Goal: Answer question/provide support

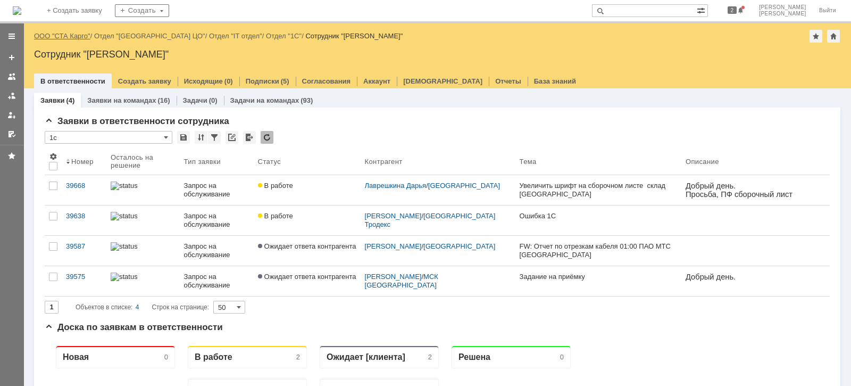
click at [77, 37] on link "ООО "СТА Карго"" at bounding box center [62, 36] width 56 height 8
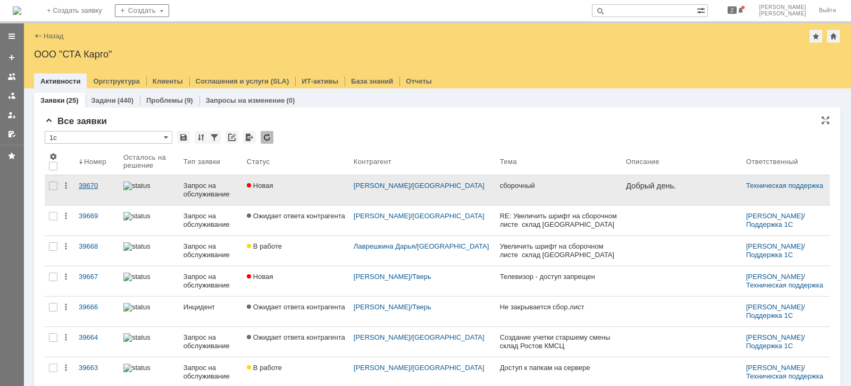
click at [96, 181] on div "39670" at bounding box center [97, 185] width 36 height 9
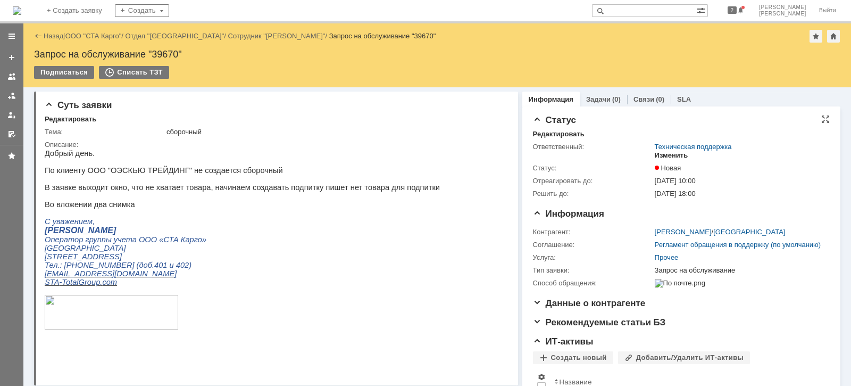
click at [661, 153] on div "Изменить" at bounding box center [672, 155] width 34 height 9
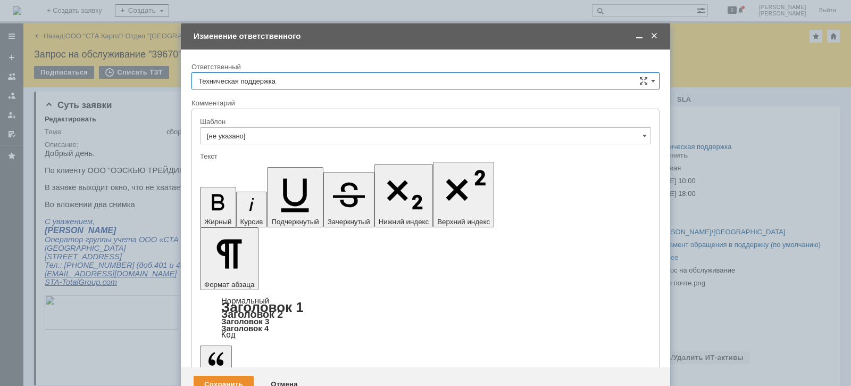
click at [319, 84] on input "Техническая поддержка" at bounding box center [425, 80] width 468 height 17
click at [279, 132] on span "[PERSON_NAME]" at bounding box center [425, 135] width 454 height 9
type input "[PERSON_NAME]"
click at [230, 376] on div "Сохранить" at bounding box center [224, 384] width 60 height 17
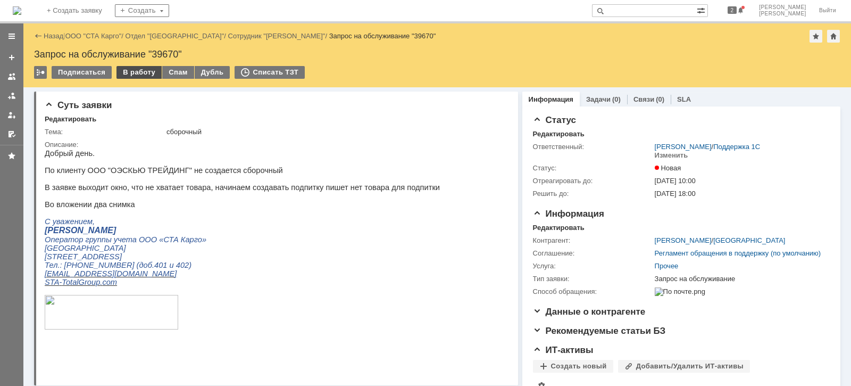
click at [135, 74] on div "В работу" at bounding box center [138, 72] width 45 height 13
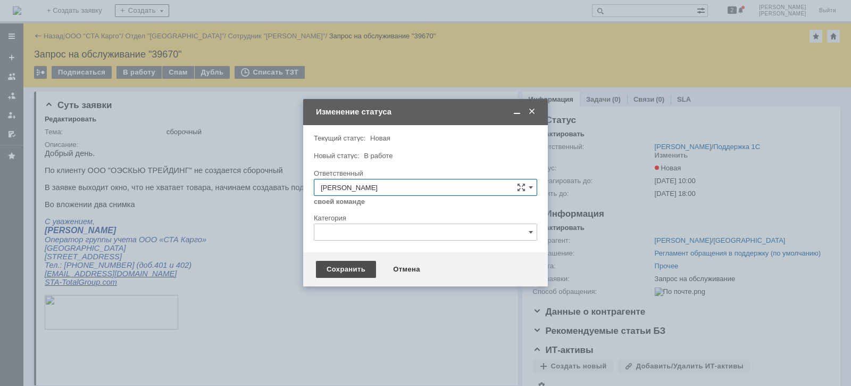
click at [337, 267] on div "Сохранить" at bounding box center [346, 269] width 60 height 17
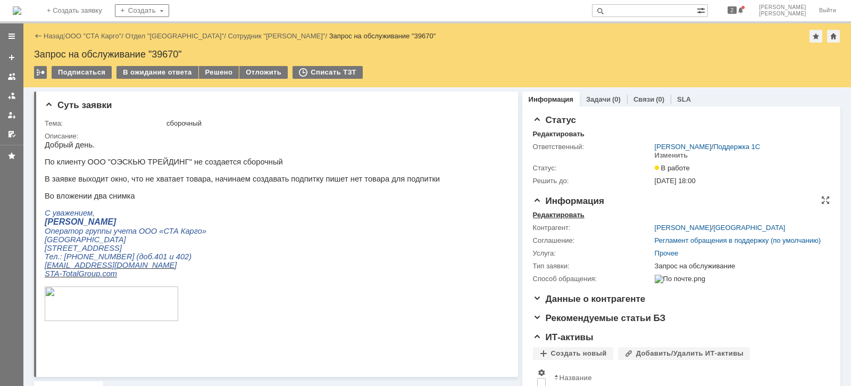
click at [554, 214] on div "Редактировать" at bounding box center [559, 215] width 52 height 9
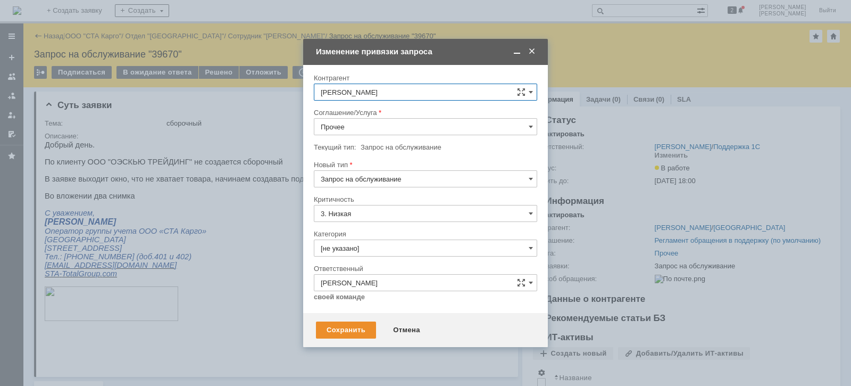
click at [361, 130] on input "Прочее" at bounding box center [425, 126] width 223 height 17
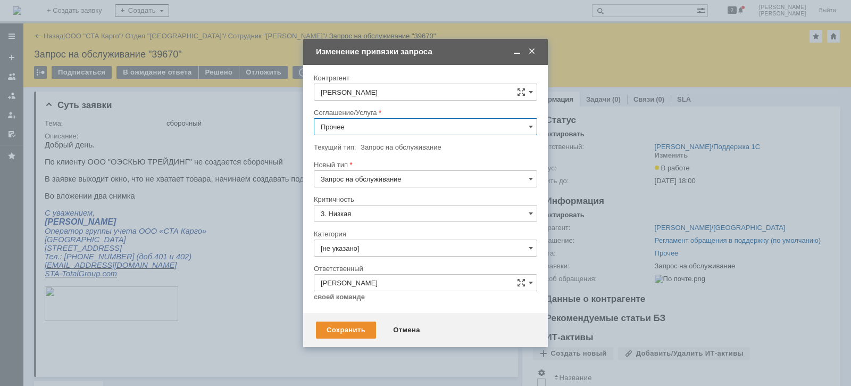
click at [389, 210] on span "WMS Сборка" at bounding box center [426, 209] width 210 height 9
type input "WMS Сборка"
click at [396, 244] on input "[не указано]" at bounding box center [425, 247] width 223 height 17
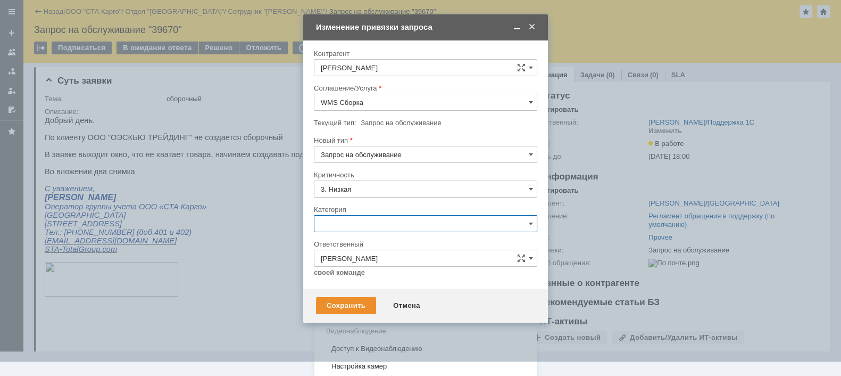
click at [391, 289] on div "Консультация пользователя" at bounding box center [425, 295] width 222 height 17
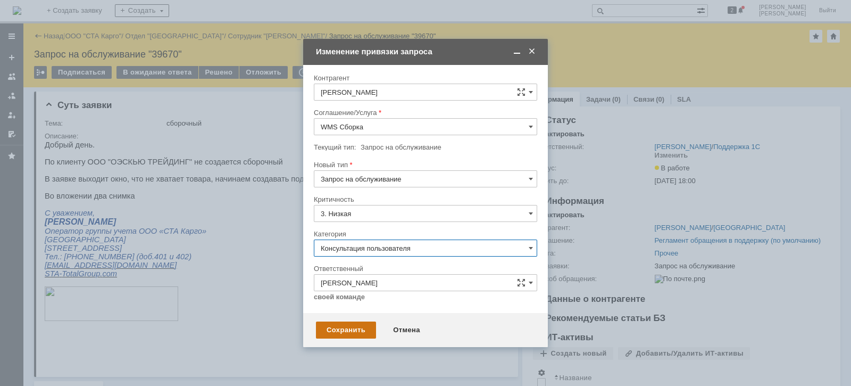
type input "Консультация пользователя"
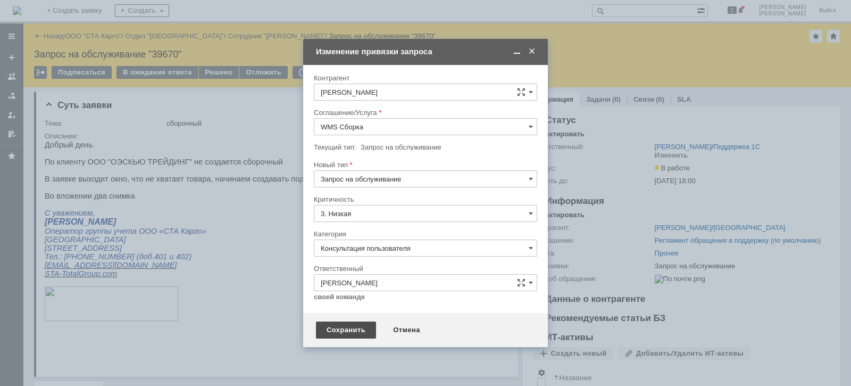
click at [352, 332] on div "Сохранить" at bounding box center [346, 329] width 60 height 17
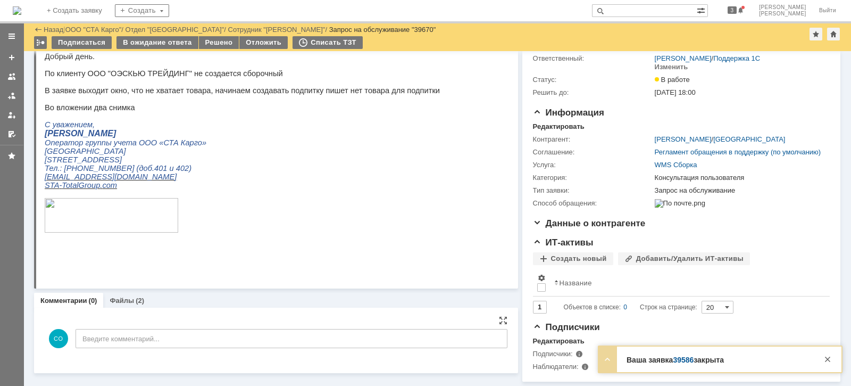
scroll to position [67, 0]
click at [130, 296] on link "Файлы" at bounding box center [122, 300] width 24 height 8
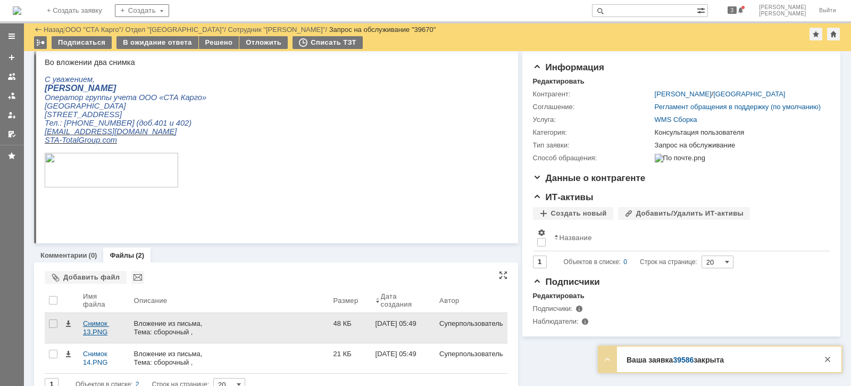
scroll to position [114, 0]
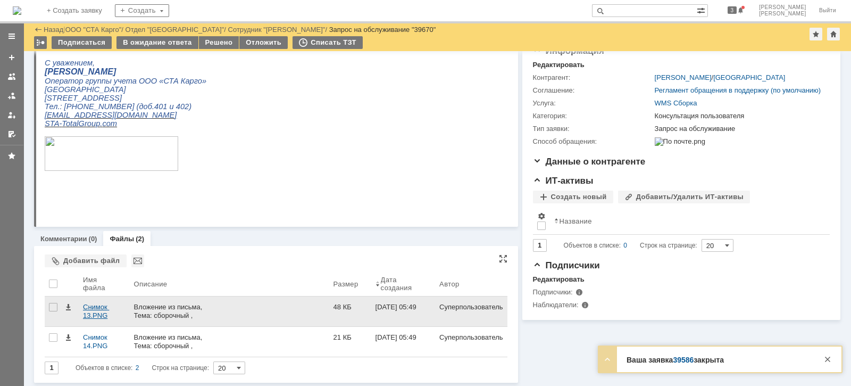
click at [104, 313] on div "Снимок 13.PNG" at bounding box center [104, 311] width 43 height 17
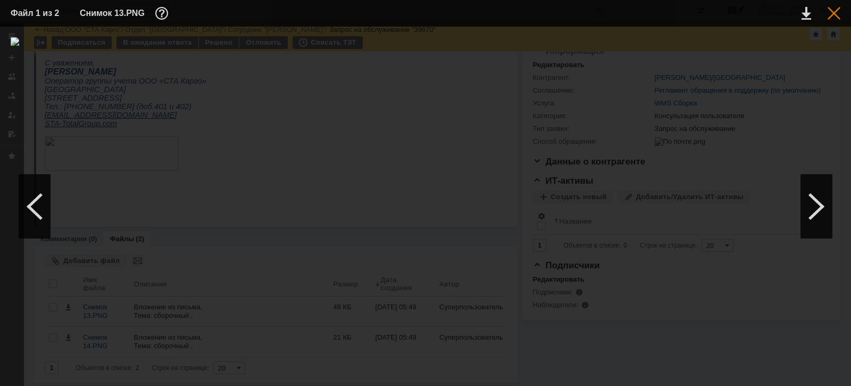
click at [832, 13] on div at bounding box center [834, 13] width 13 height 13
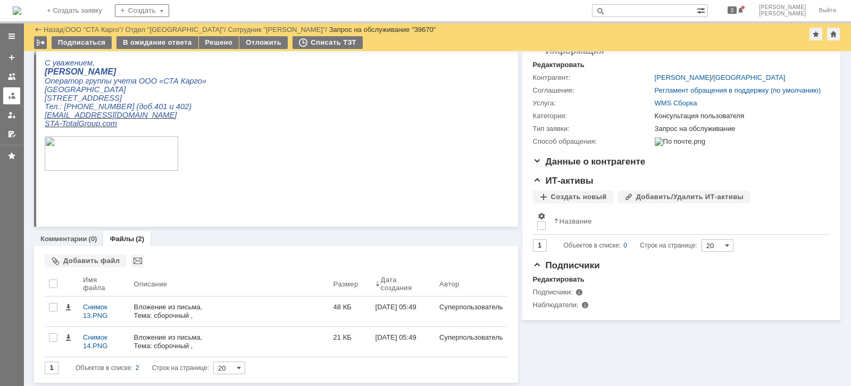
click at [11, 95] on div at bounding box center [11, 95] width 9 height 9
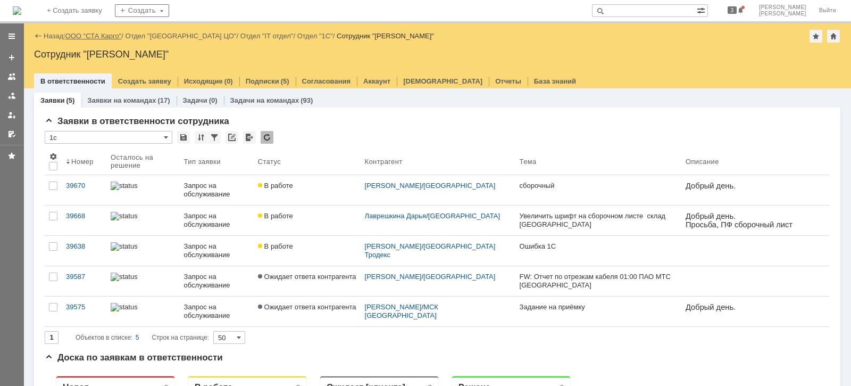
click at [118, 39] on link "ООО "СТА Карго"" at bounding box center [93, 36] width 56 height 8
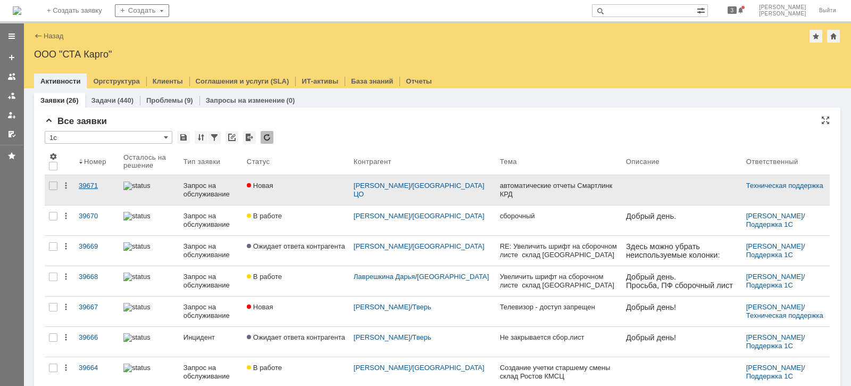
click at [89, 188] on div "39671" at bounding box center [97, 185] width 36 height 9
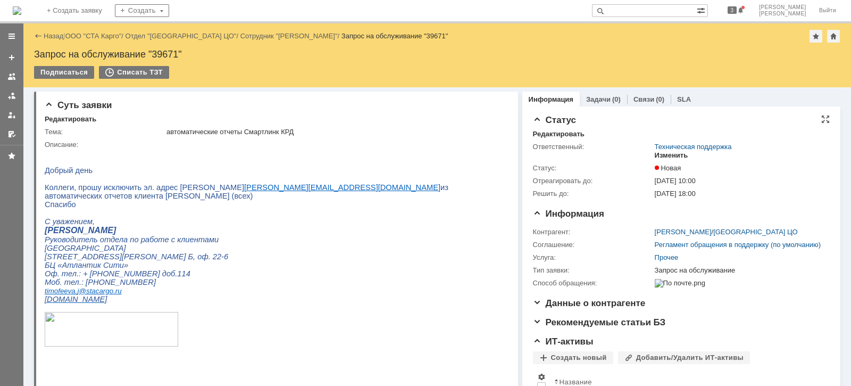
click at [673, 155] on div "Изменить" at bounding box center [672, 155] width 34 height 9
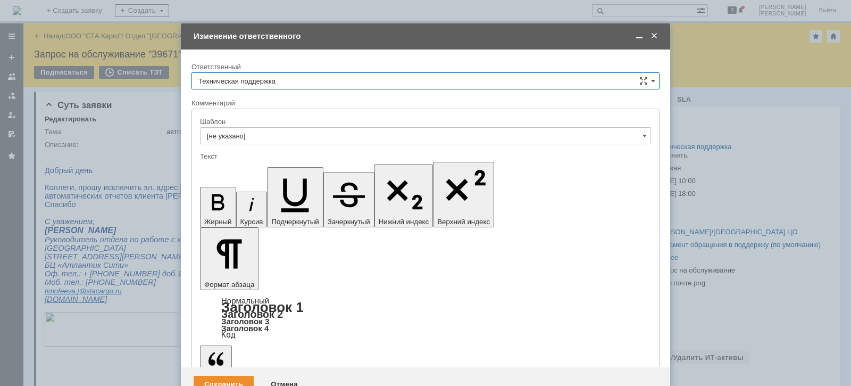
click at [302, 81] on input "Техническая поддержка" at bounding box center [425, 80] width 468 height 17
click at [278, 136] on span "[PERSON_NAME]" at bounding box center [425, 135] width 454 height 9
type input "[PERSON_NAME]"
click at [229, 376] on div "Сохранить" at bounding box center [224, 384] width 60 height 17
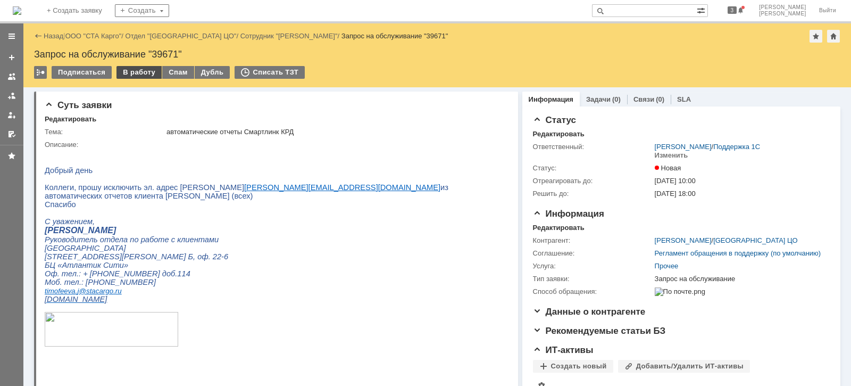
click at [123, 72] on div "В работу" at bounding box center [138, 72] width 45 height 13
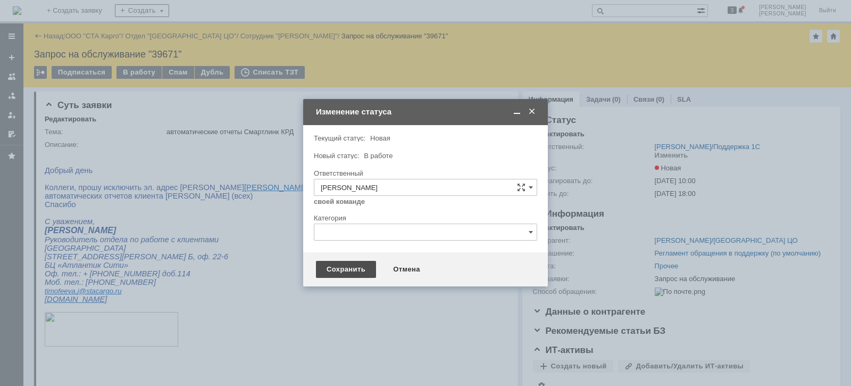
click at [337, 269] on div "Сохранить" at bounding box center [346, 269] width 60 height 17
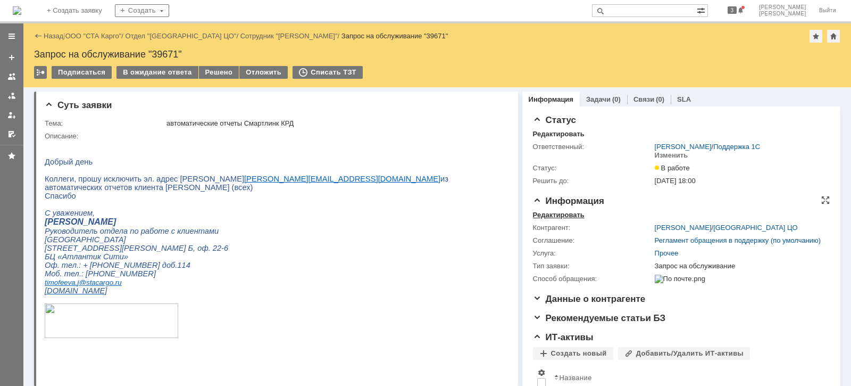
click at [557, 215] on div "Редактировать" at bounding box center [559, 215] width 52 height 9
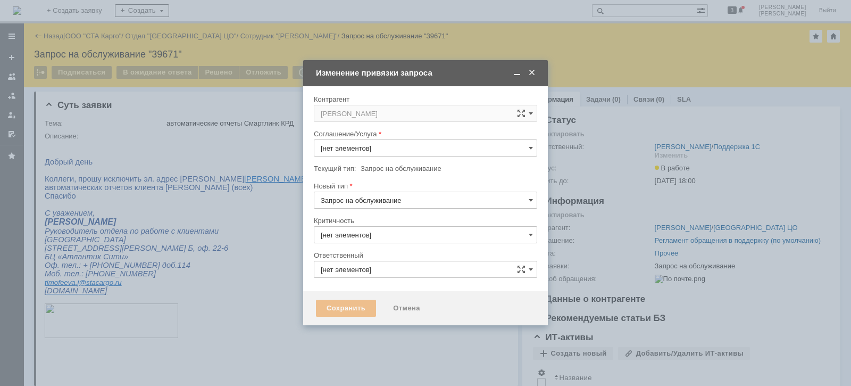
type input "3. Низкая"
type input "[PERSON_NAME]"
type input "Прочее"
type input "[не указано]"
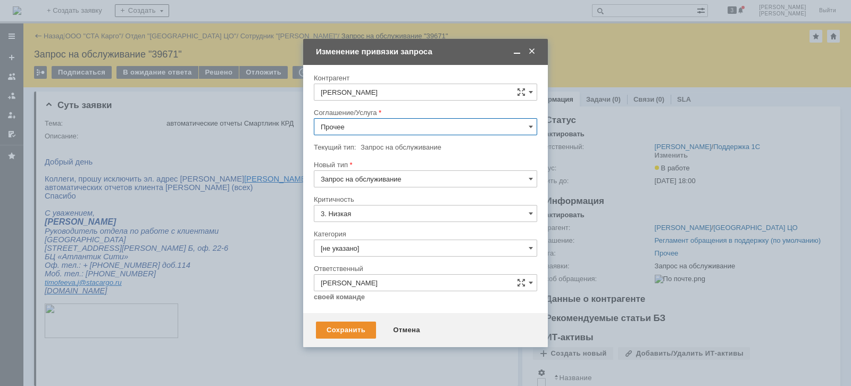
click at [396, 127] on input "Прочее" at bounding box center [425, 126] width 223 height 17
click at [397, 178] on span "WMS Отчетность" at bounding box center [426, 179] width 210 height 9
type input "WMS Отчетность"
click at [387, 248] on input "[не указано]" at bounding box center [425, 247] width 223 height 17
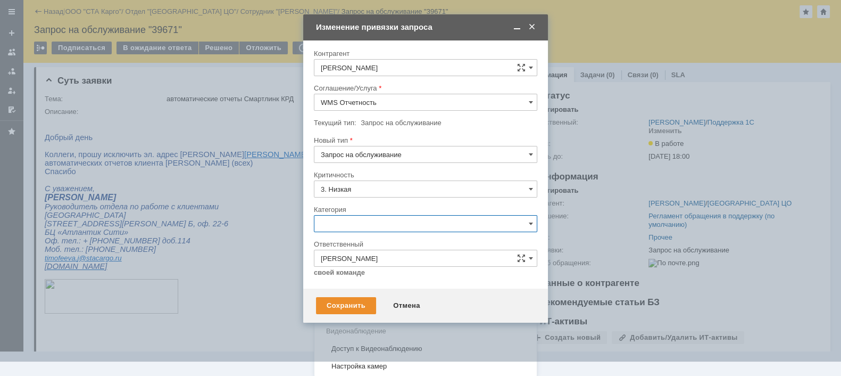
click at [381, 276] on span "Изменение" at bounding box center [426, 278] width 210 height 9
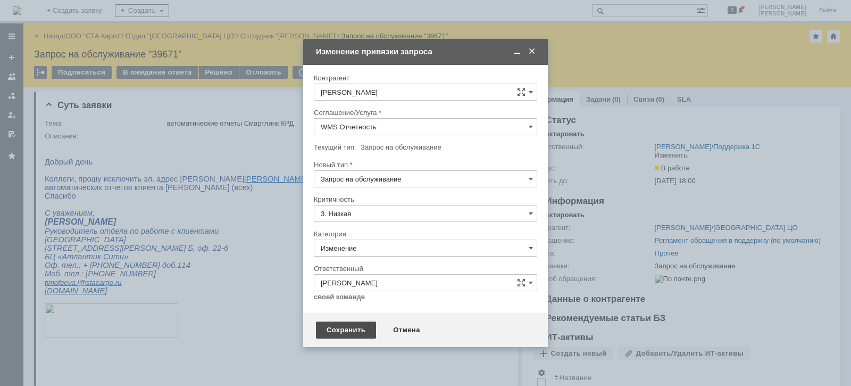
type input "Изменение"
click at [349, 330] on div "Сохранить" at bounding box center [346, 329] width 60 height 17
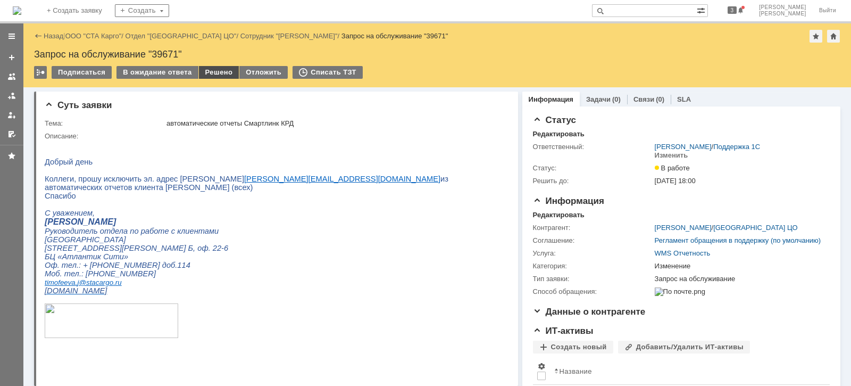
click at [205, 70] on div "Решено" at bounding box center [219, 72] width 40 height 13
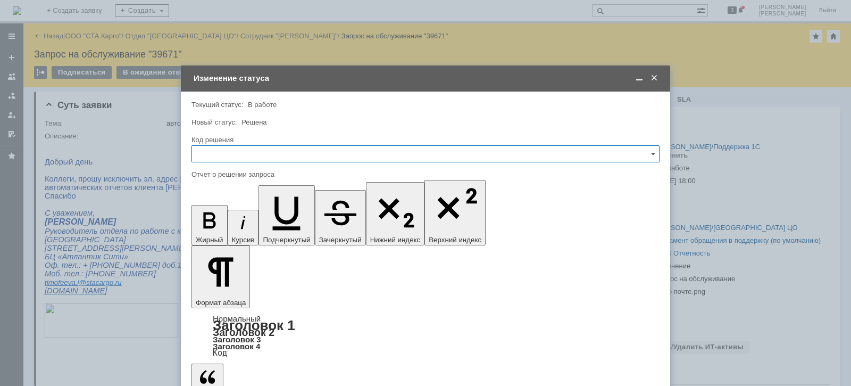
click at [247, 155] on input "text" at bounding box center [425, 153] width 468 height 17
click at [215, 294] on span "Решено" at bounding box center [425, 296] width 454 height 9
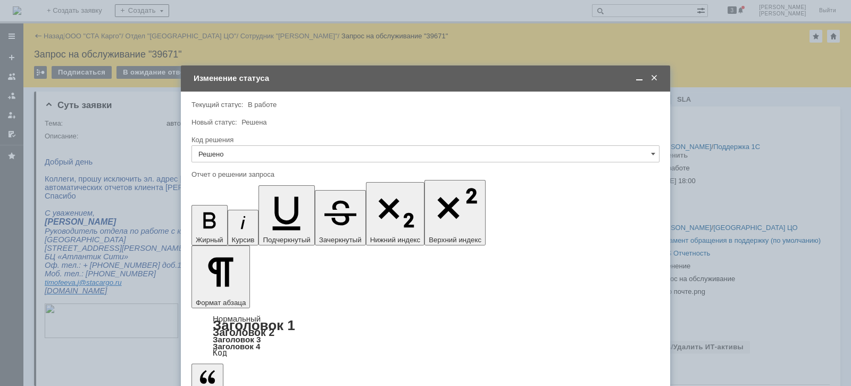
type input "Решено"
click at [653, 76] on span at bounding box center [654, 78] width 11 height 10
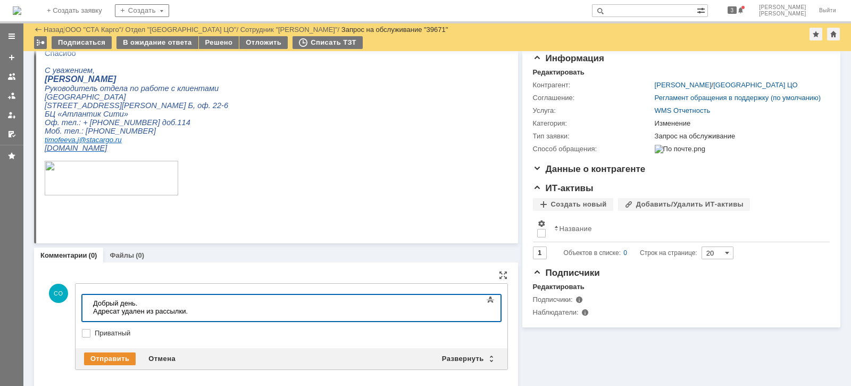
scroll to position [114, 0]
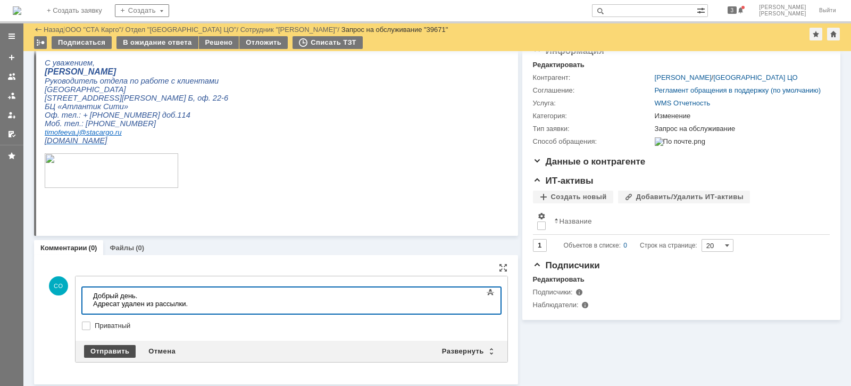
click at [109, 348] on div "Отправить" at bounding box center [110, 351] width 52 height 13
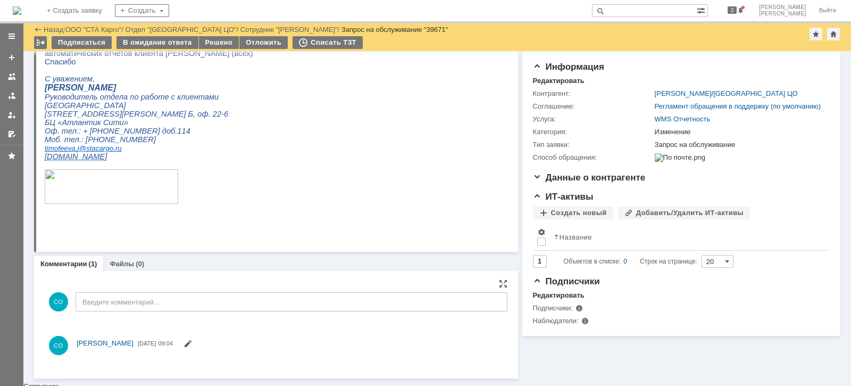
scroll to position [0, 0]
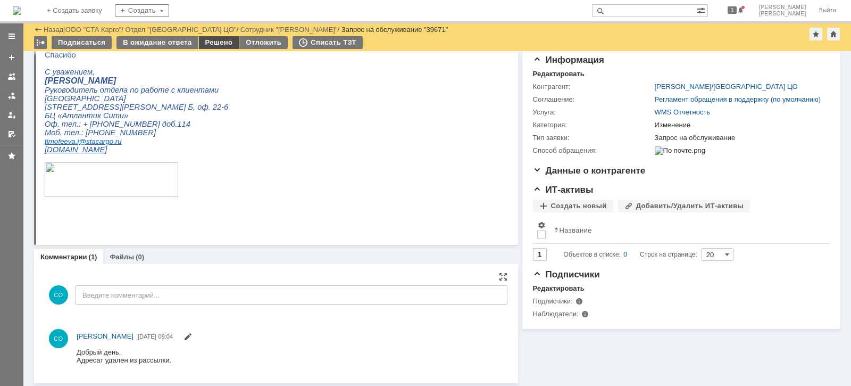
click at [206, 42] on div "Решено" at bounding box center [219, 42] width 40 height 13
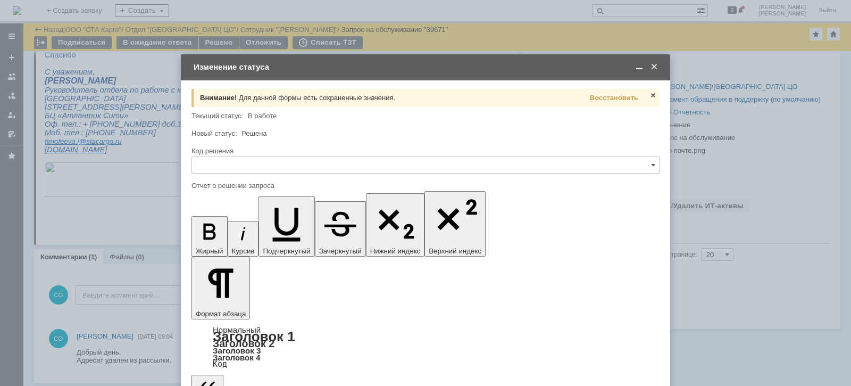
drag, startPoint x: 599, startPoint y: 96, endPoint x: 521, endPoint y: 117, distance: 80.5
click at [599, 96] on span "Восстановить" at bounding box center [614, 98] width 48 height 8
type input "Решено"
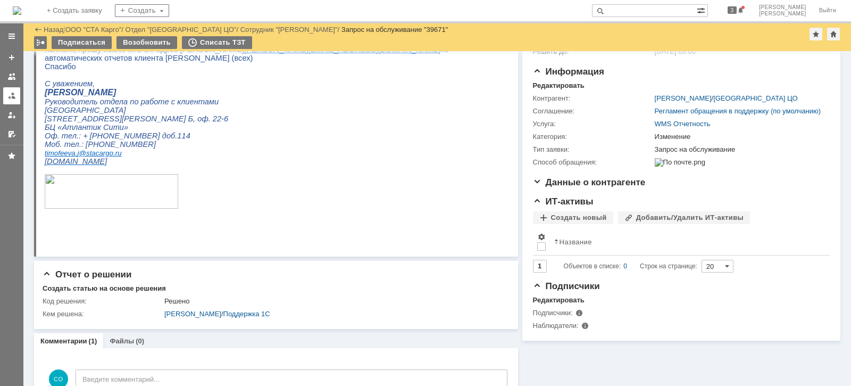
click at [8, 96] on div at bounding box center [11, 95] width 9 height 9
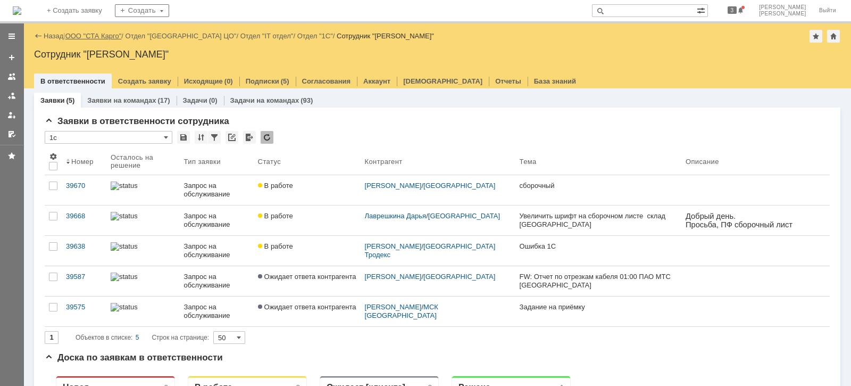
click at [95, 35] on link "ООО "СТА Карго"" at bounding box center [93, 36] width 56 height 8
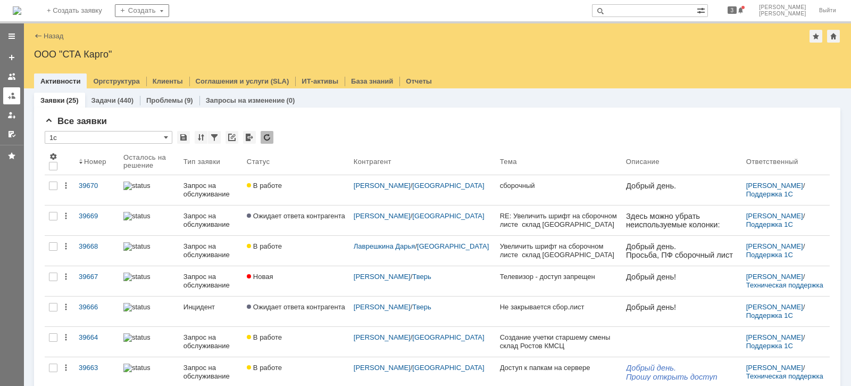
click at [16, 96] on link at bounding box center [11, 95] width 17 height 17
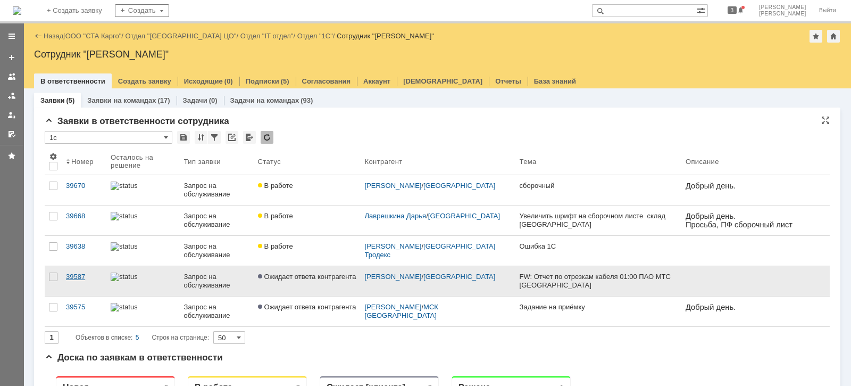
click at [77, 279] on div "39587" at bounding box center [84, 276] width 36 height 9
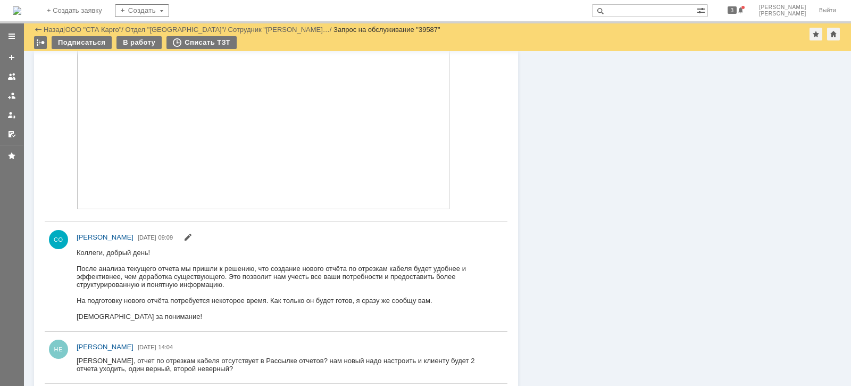
click at [248, 181] on img at bounding box center [263, 112] width 373 height 193
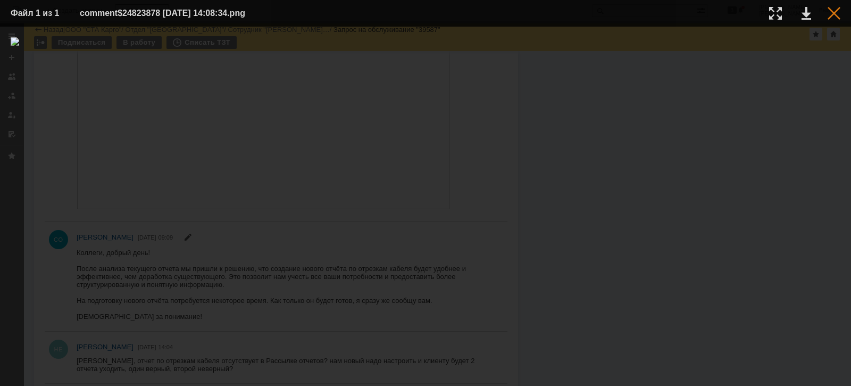
click at [833, 9] on div at bounding box center [834, 13] width 13 height 13
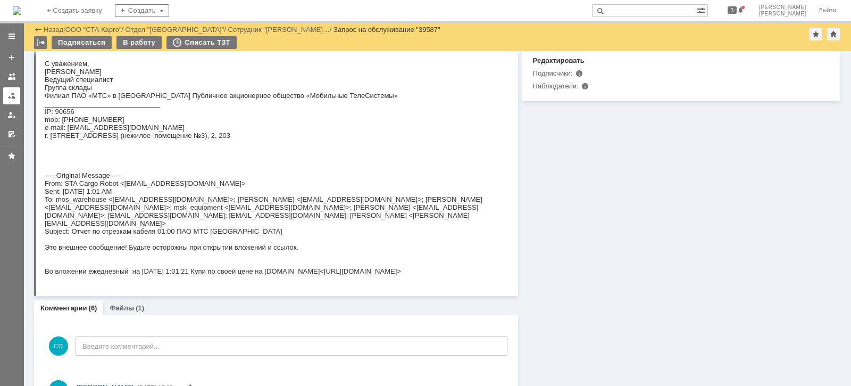
drag, startPoint x: 11, startPoint y: 97, endPoint x: 4, endPoint y: 89, distance: 10.6
click at [11, 97] on div at bounding box center [11, 95] width 9 height 9
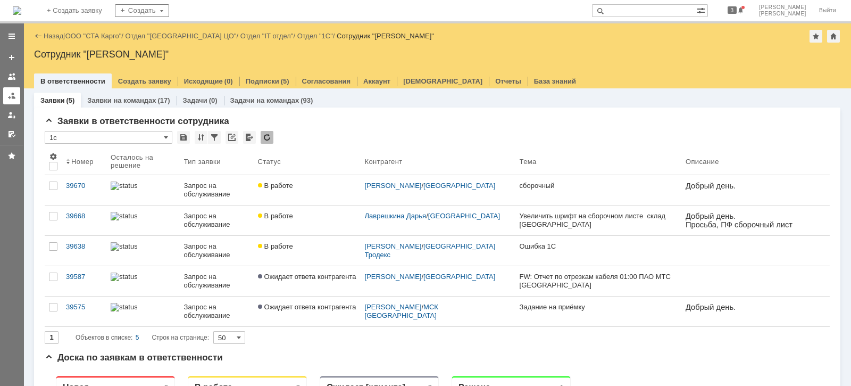
click at [13, 93] on div at bounding box center [11, 95] width 9 height 9
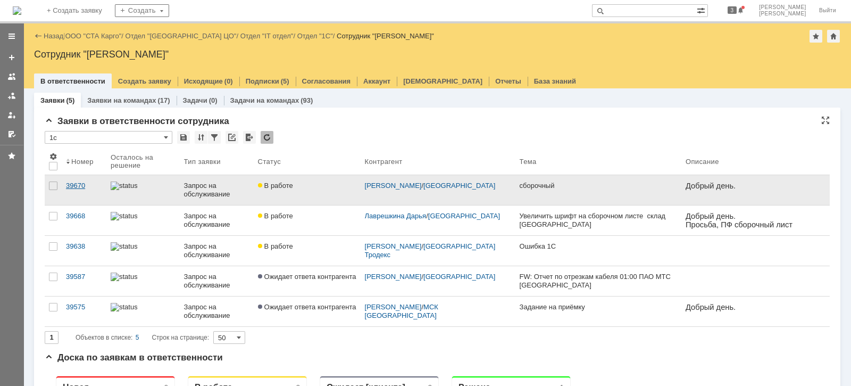
click at [85, 188] on div "39670" at bounding box center [84, 185] width 36 height 9
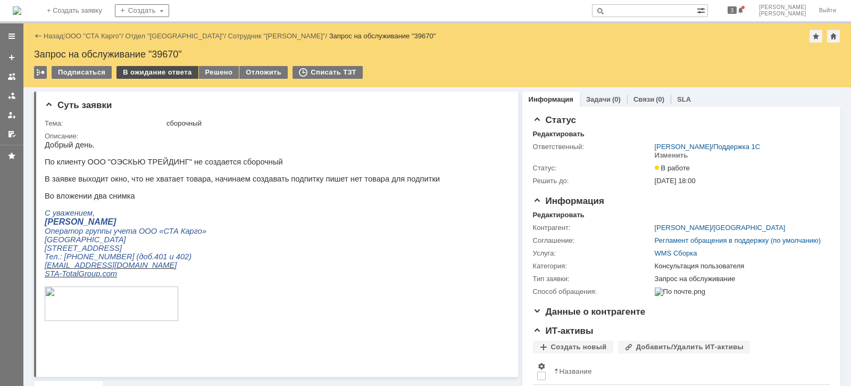
click at [137, 69] on div "В ожидание ответа" at bounding box center [156, 72] width 81 height 13
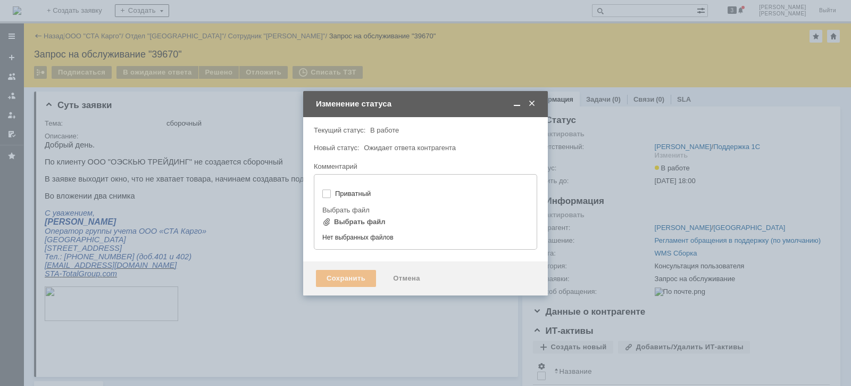
type input "[не указано]"
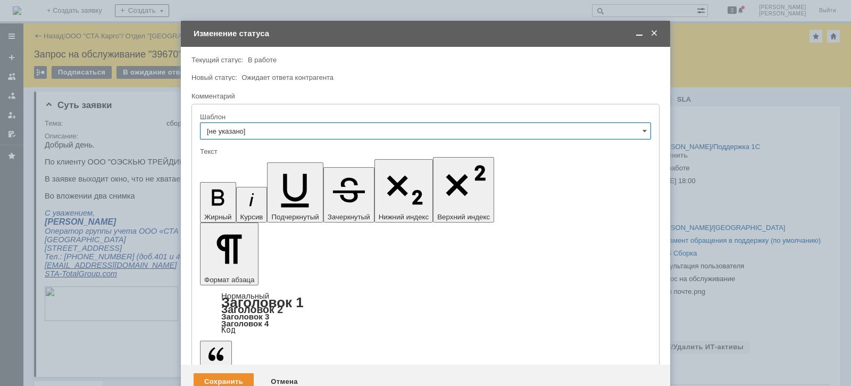
click at [220, 373] on div "Сохранить" at bounding box center [224, 381] width 60 height 17
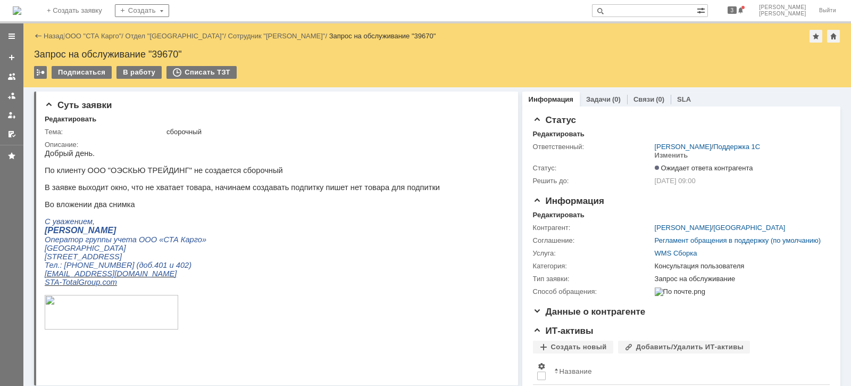
drag, startPoint x: 96, startPoint y: 32, endPoint x: 138, endPoint y: 92, distance: 73.0
click at [96, 32] on link "ООО "СТА Карго"" at bounding box center [93, 36] width 56 height 8
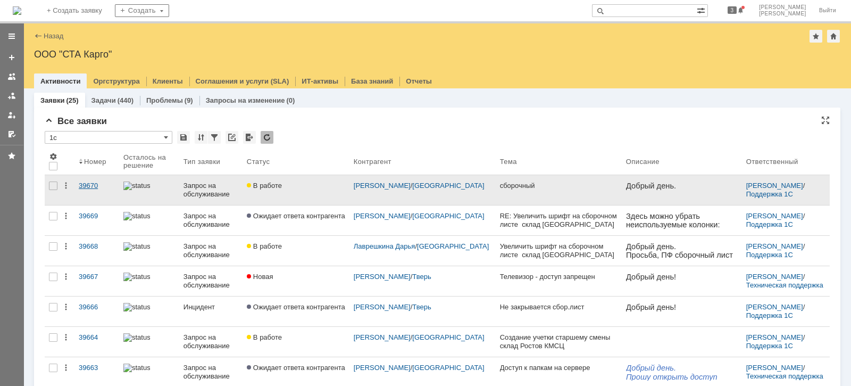
click at [86, 186] on div "39670" at bounding box center [97, 185] width 36 height 9
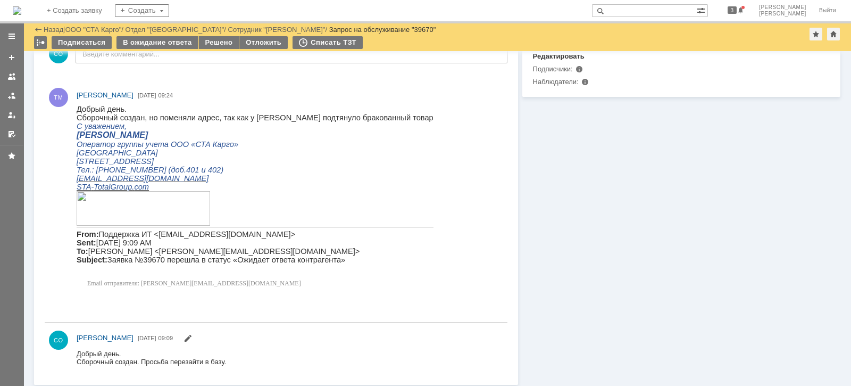
scroll to position [338, 0]
click at [210, 40] on div "Решено" at bounding box center [219, 42] width 40 height 13
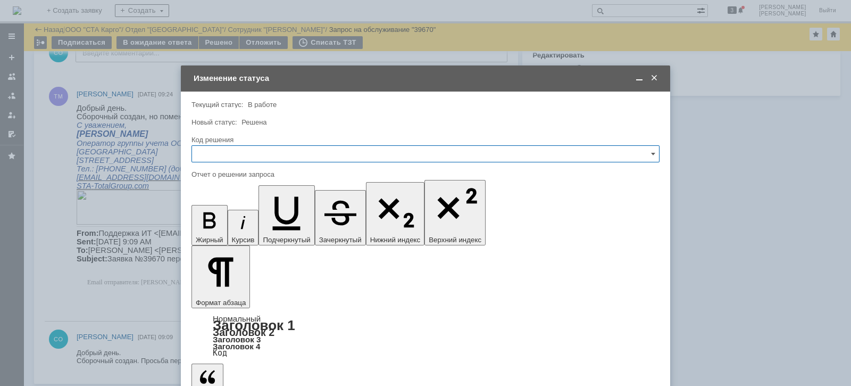
click at [245, 147] on input "text" at bounding box center [425, 153] width 468 height 17
click at [217, 298] on span "Решено" at bounding box center [425, 296] width 454 height 9
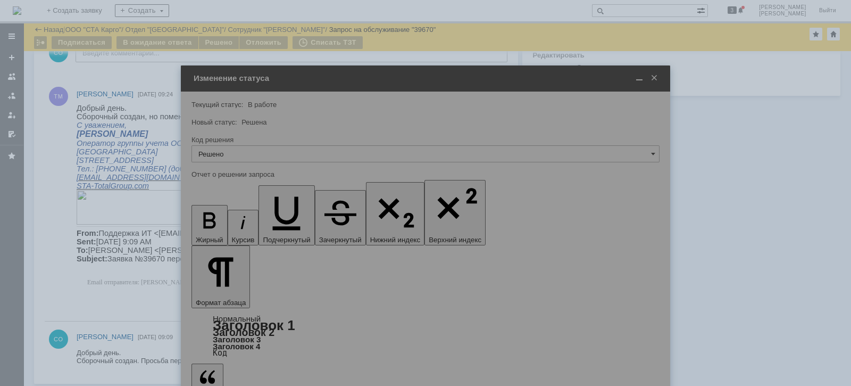
type input "Решено"
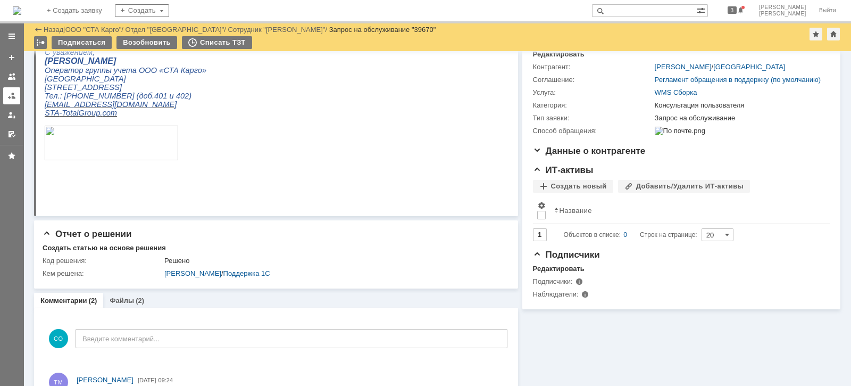
click at [6, 96] on link at bounding box center [11, 95] width 17 height 17
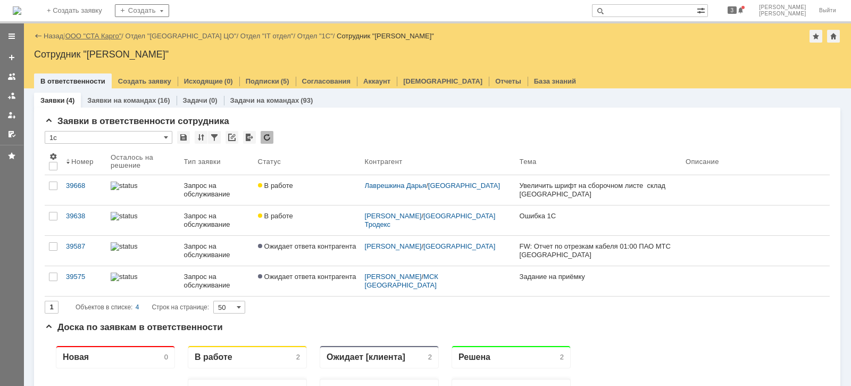
click at [93, 37] on link "ООО "СТА Карго"" at bounding box center [93, 36] width 56 height 8
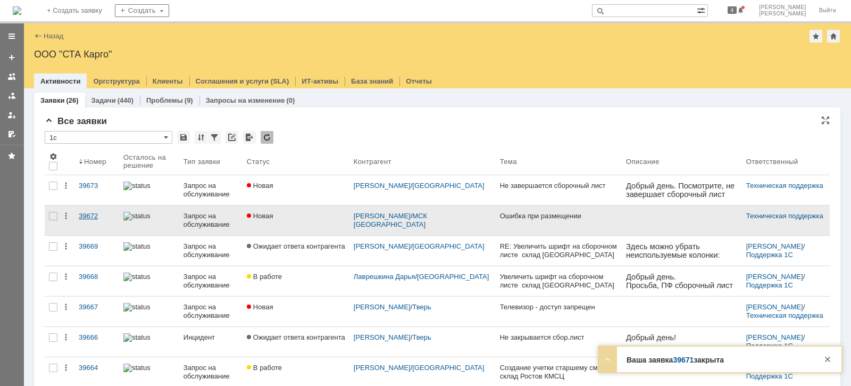
click at [90, 215] on div "39672" at bounding box center [97, 216] width 36 height 9
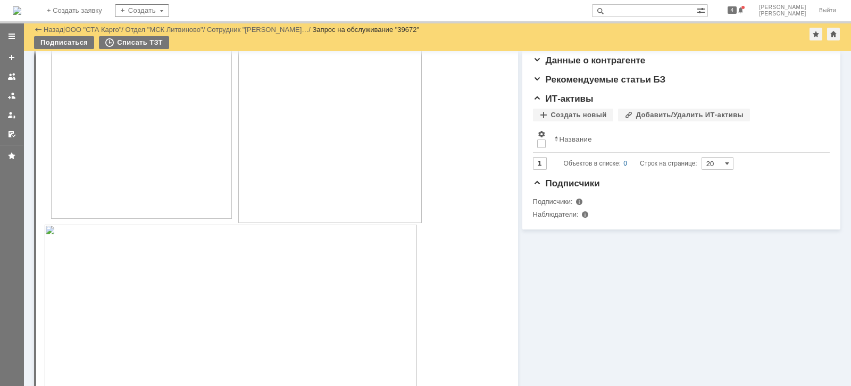
scroll to position [73, 0]
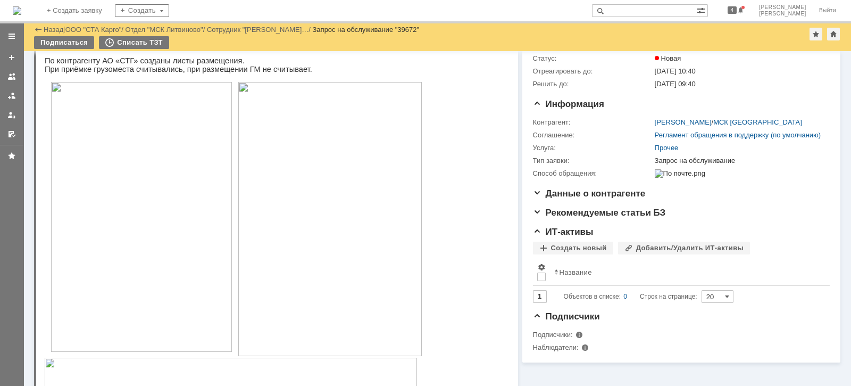
click at [135, 240] on img at bounding box center [141, 217] width 181 height 270
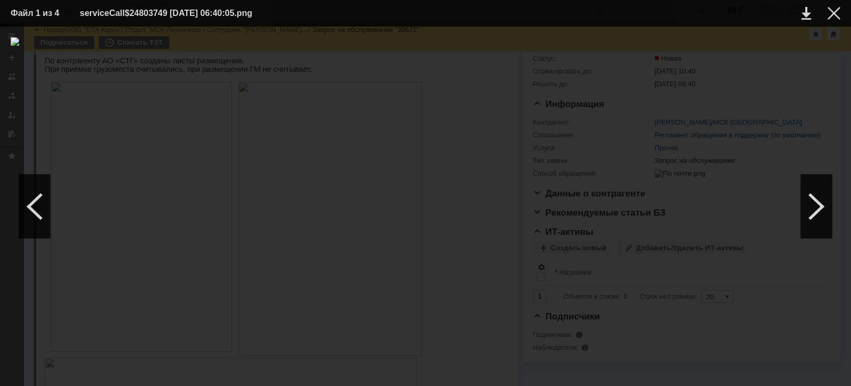
click at [430, 235] on img at bounding box center [426, 206] width 830 height 338
click at [428, 229] on img at bounding box center [426, 206] width 830 height 338
click at [427, 233] on img at bounding box center [426, 206] width 830 height 338
click at [837, 14] on div at bounding box center [834, 13] width 13 height 13
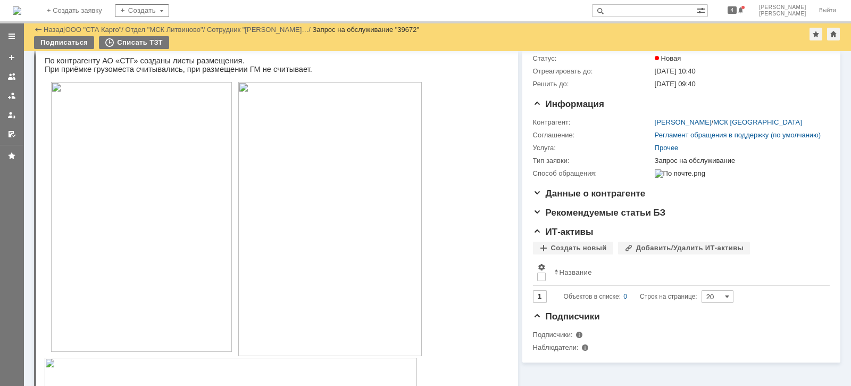
click at [335, 237] on img at bounding box center [330, 219] width 184 height 274
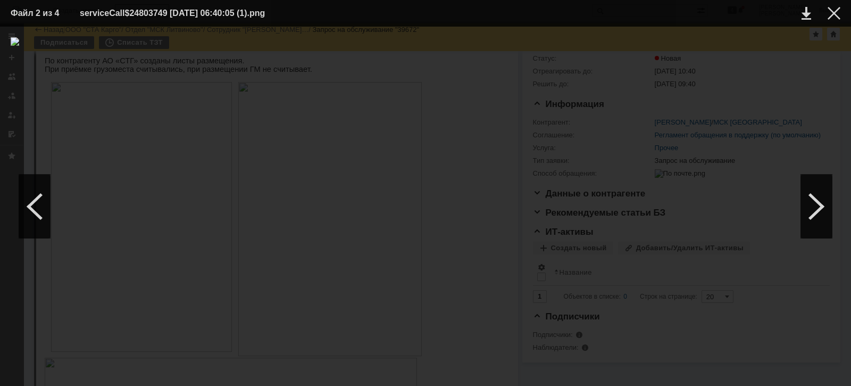
click at [430, 230] on img at bounding box center [426, 206] width 830 height 338
click at [837, 7] on div at bounding box center [834, 13] width 13 height 13
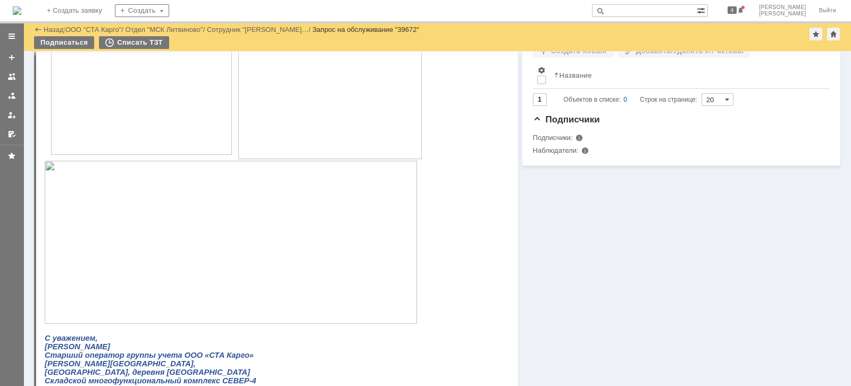
scroll to position [332, 0]
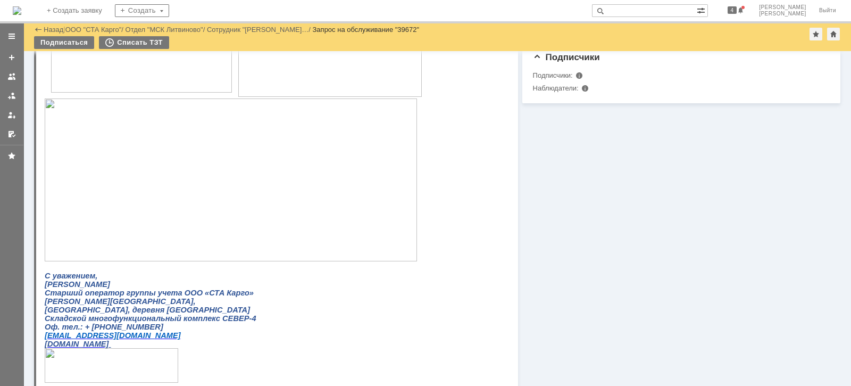
click at [242, 224] on img at bounding box center [231, 179] width 372 height 163
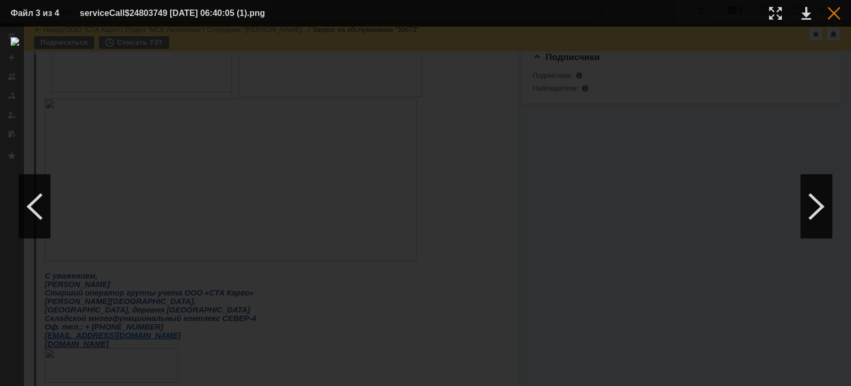
click at [832, 13] on div at bounding box center [834, 13] width 13 height 13
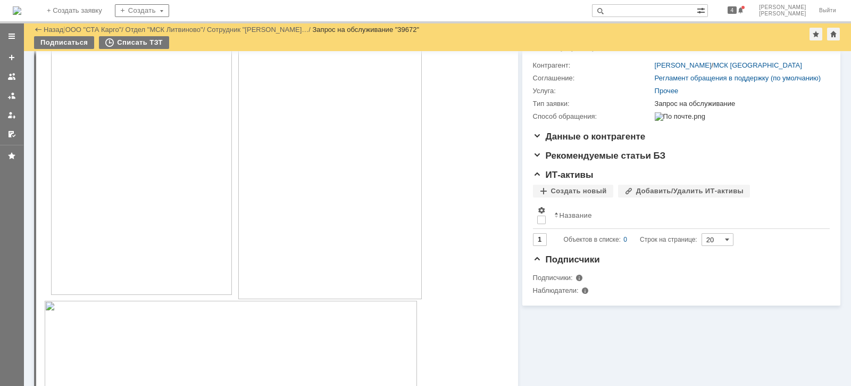
scroll to position [7, 0]
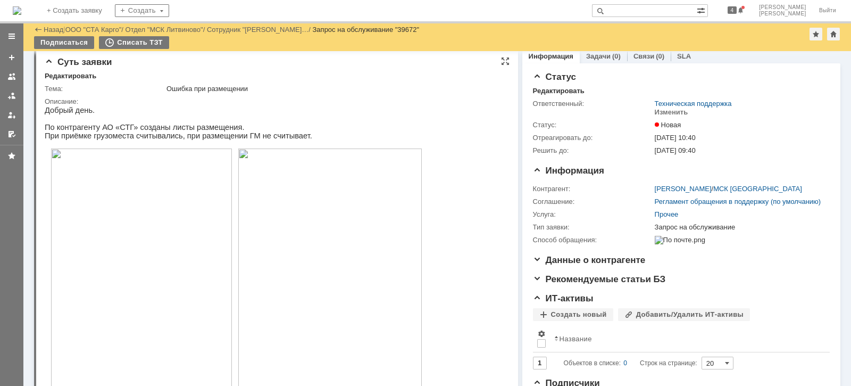
click at [129, 272] on img at bounding box center [141, 283] width 181 height 270
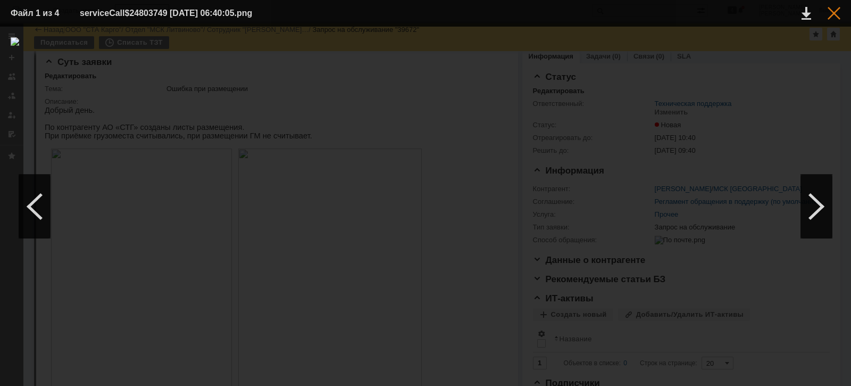
click at [835, 19] on div at bounding box center [834, 13] width 13 height 13
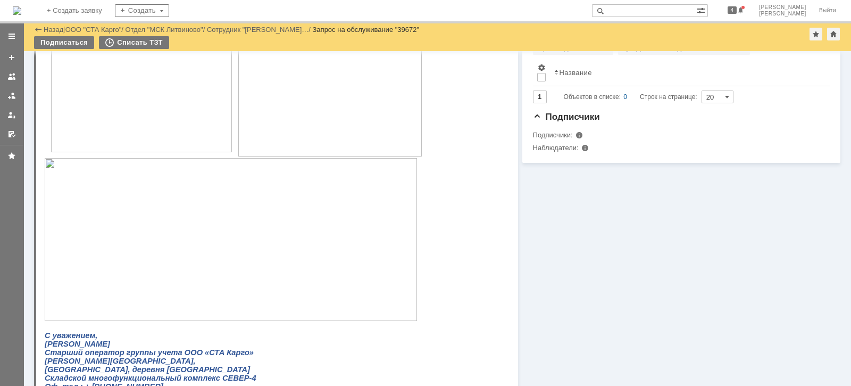
scroll to position [472, 0]
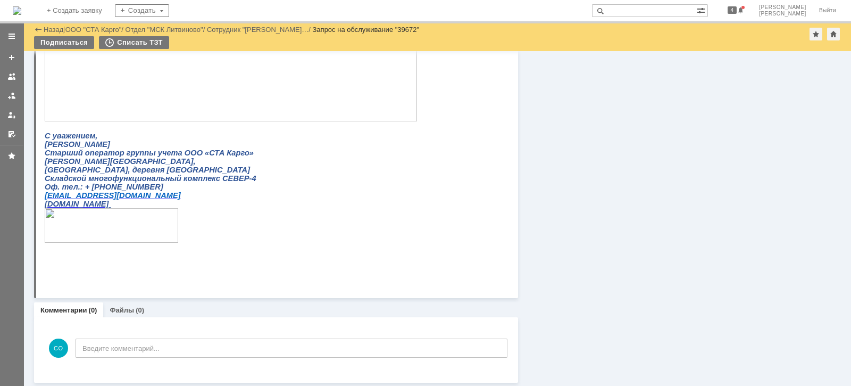
click at [175, 121] on img at bounding box center [231, 40] width 372 height 163
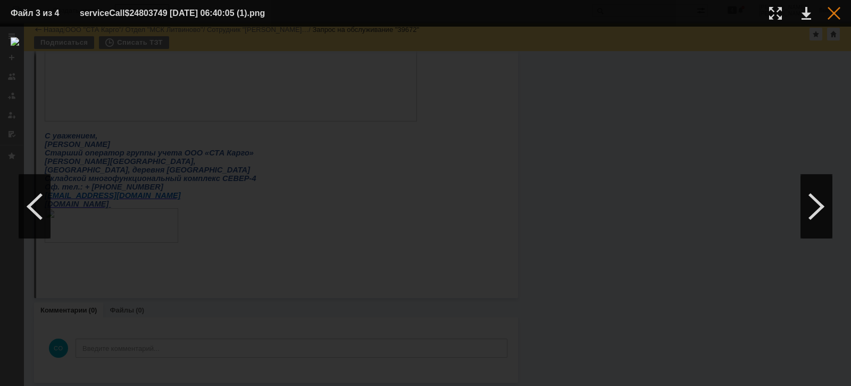
drag, startPoint x: 826, startPoint y: 12, endPoint x: 831, endPoint y: 12, distance: 5.3
click at [828, 12] on td at bounding box center [825, 13] width 29 height 16
click at [836, 12] on div at bounding box center [834, 13] width 13 height 13
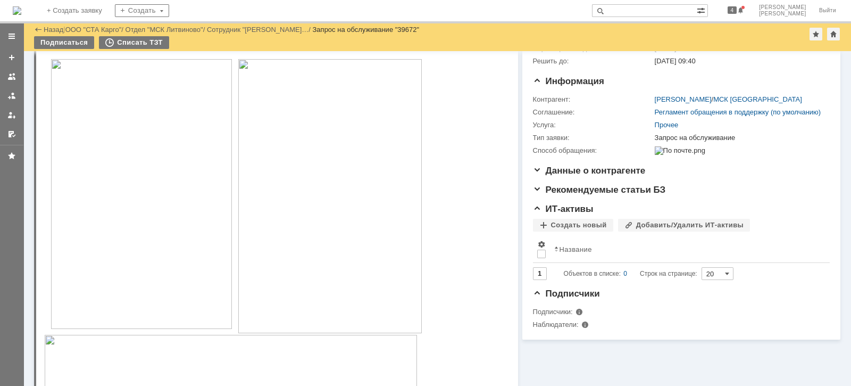
scroll to position [7, 0]
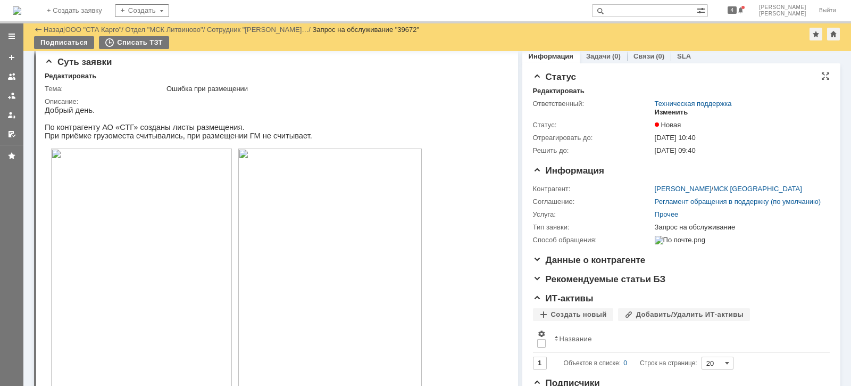
click at [668, 110] on div "Изменить" at bounding box center [672, 112] width 34 height 9
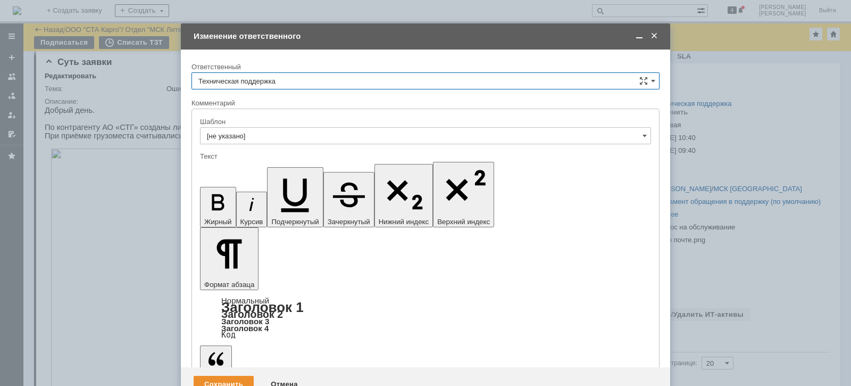
scroll to position [0, 0]
click at [312, 78] on input "Техническая поддержка" at bounding box center [425, 80] width 468 height 17
click at [274, 135] on span "[PERSON_NAME]" at bounding box center [425, 135] width 454 height 9
type input "[PERSON_NAME]"
click at [221, 376] on div "Сохранить" at bounding box center [224, 384] width 60 height 17
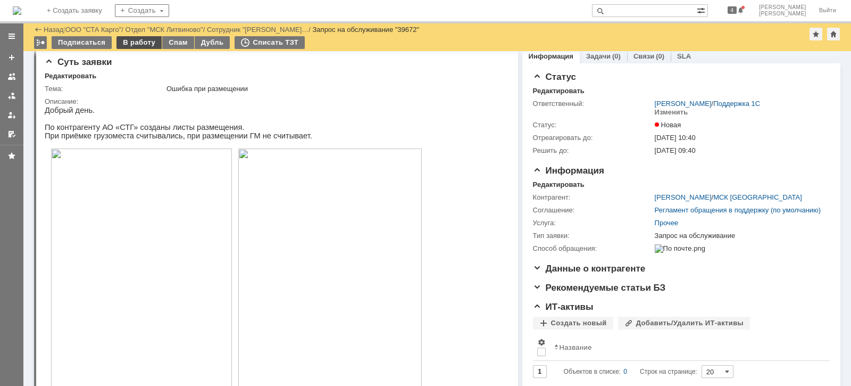
click at [140, 45] on div "В работу" at bounding box center [138, 42] width 45 height 13
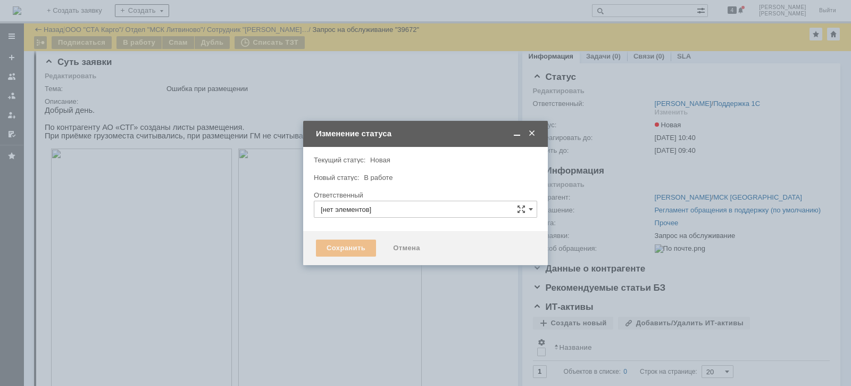
type input "[PERSON_NAME]"
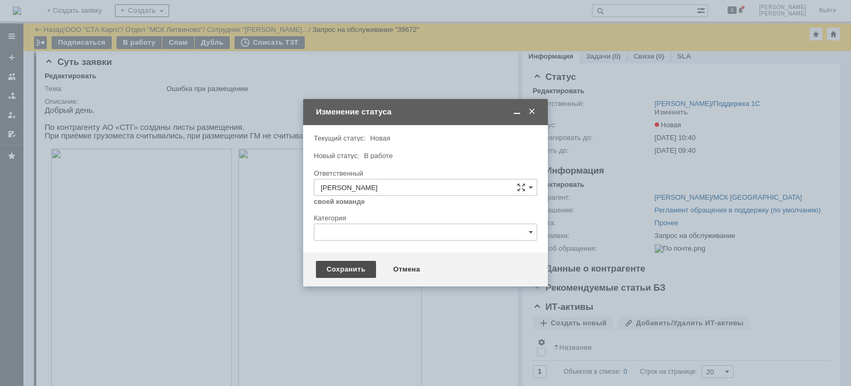
click at [351, 267] on div "Сохранить" at bounding box center [346, 269] width 60 height 17
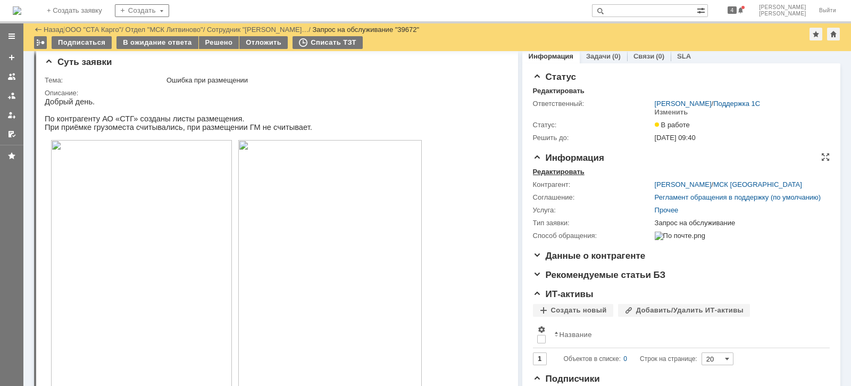
click at [562, 171] on div "Редактировать" at bounding box center [559, 172] width 52 height 9
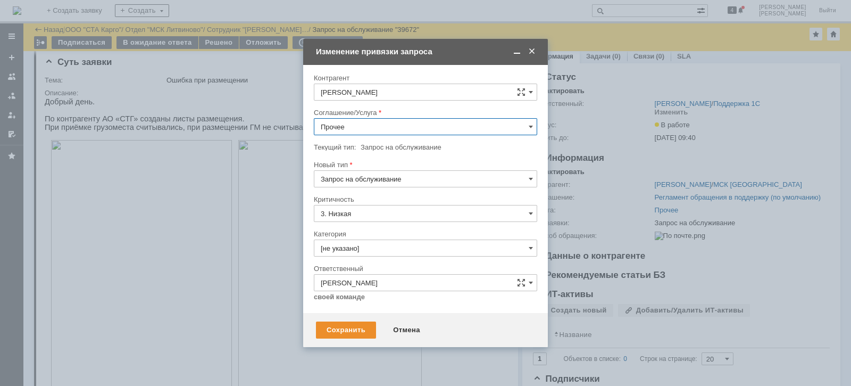
click at [368, 130] on input "Прочее" at bounding box center [425, 126] width 223 height 17
click at [409, 187] on span "WMS Размещение ТСД" at bounding box center [426, 191] width 210 height 9
type input "WMS Размещение ТСД"
click at [386, 245] on input "[не указано]" at bounding box center [425, 247] width 223 height 17
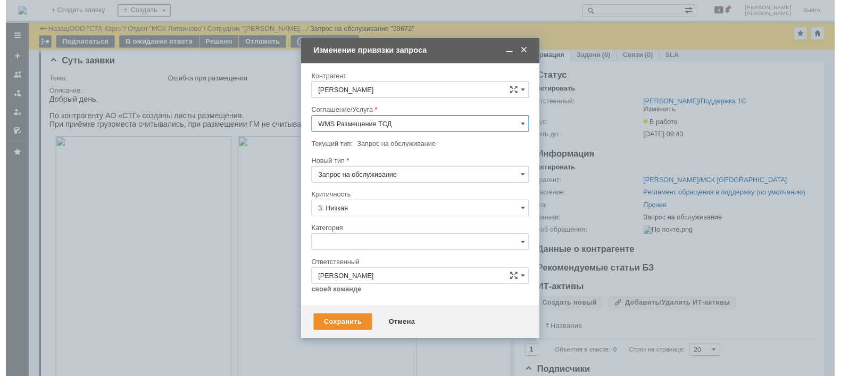
scroll to position [24, 0]
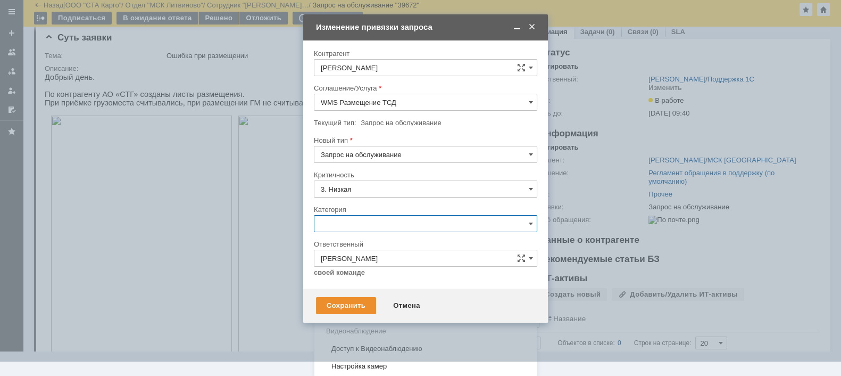
click at [402, 289] on div "Консультация пользователя" at bounding box center [425, 295] width 222 height 17
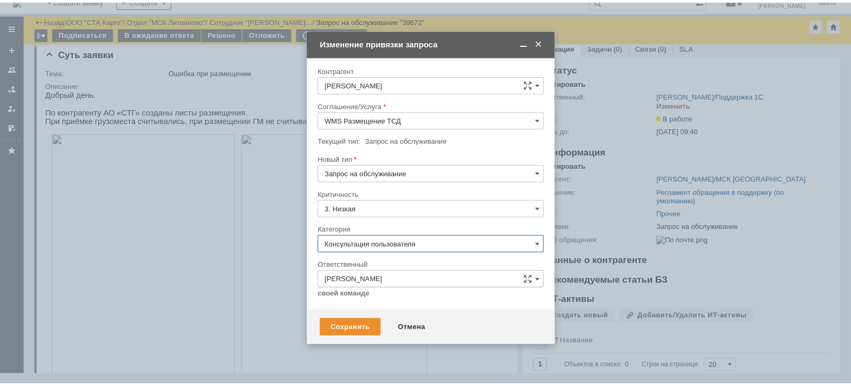
scroll to position [0, 0]
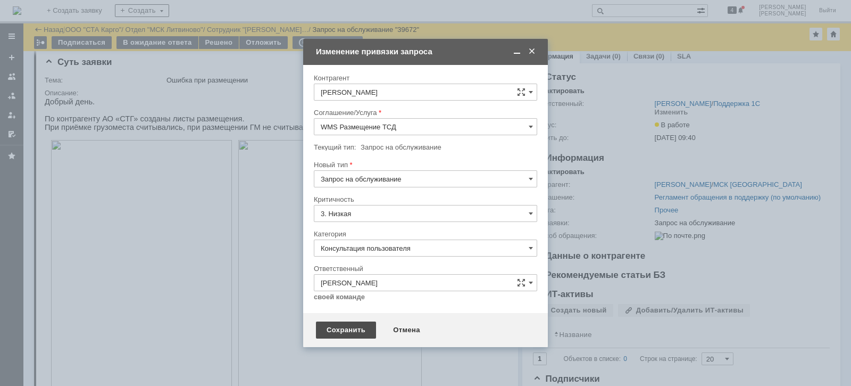
click at [346, 335] on div "Сохранить" at bounding box center [346, 329] width 60 height 17
type input "Консультация пользователя"
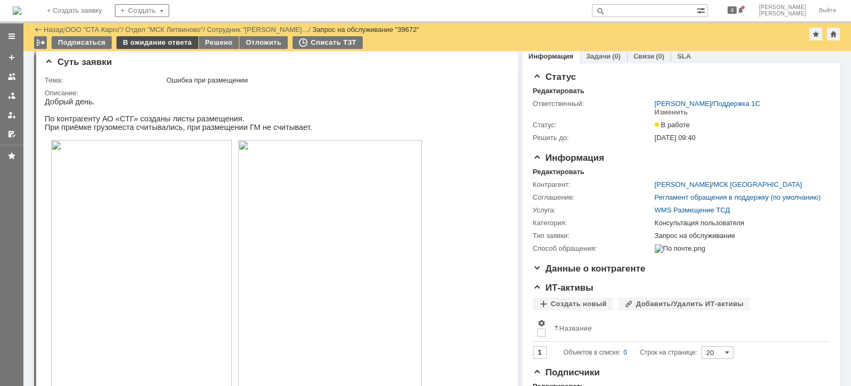
click at [162, 45] on div "В ожидание ответа" at bounding box center [156, 42] width 81 height 13
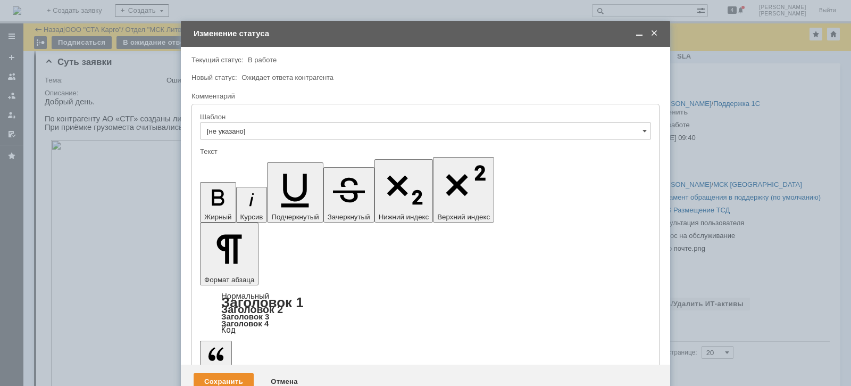
drag, startPoint x: 377, startPoint y: 2933, endPoint x: 382, endPoint y: 2936, distance: 6.2
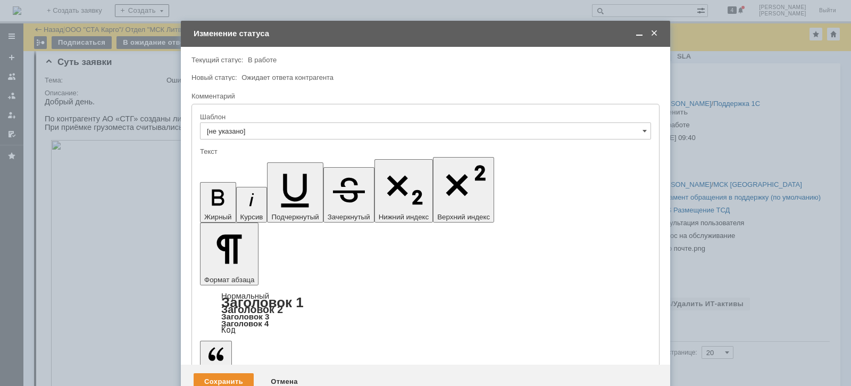
scroll to position [52, 3]
click at [229, 373] on div "Сохранить" at bounding box center [224, 381] width 60 height 17
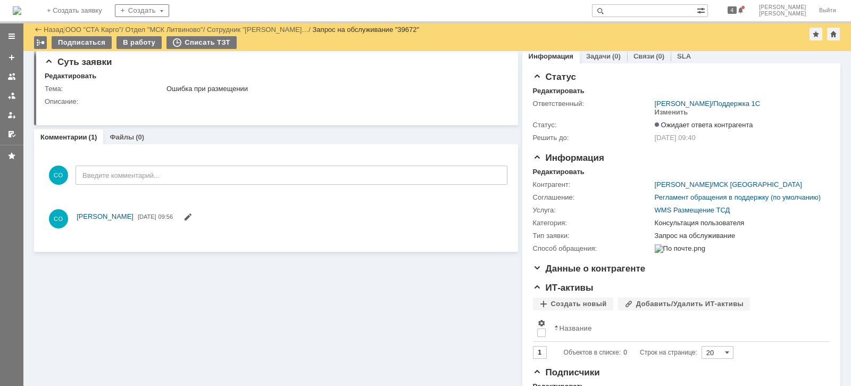
scroll to position [0, 0]
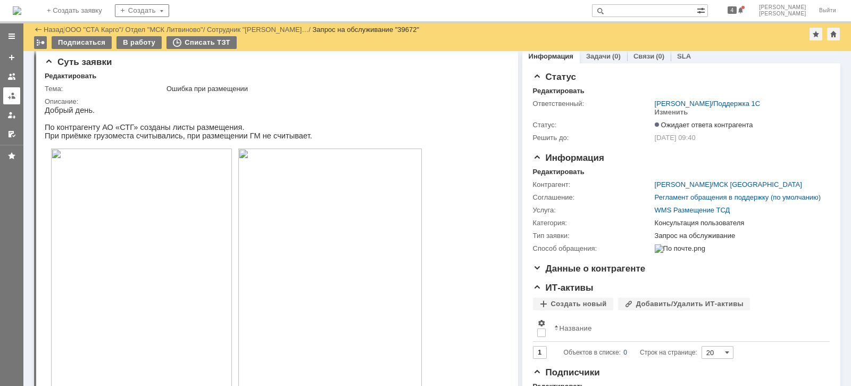
click at [18, 91] on link at bounding box center [11, 95] width 17 height 17
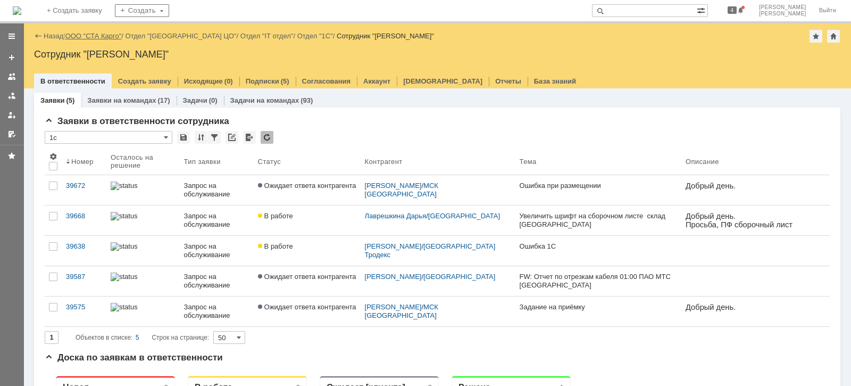
click at [86, 35] on link "ООО "СТА Карго"" at bounding box center [93, 36] width 56 height 8
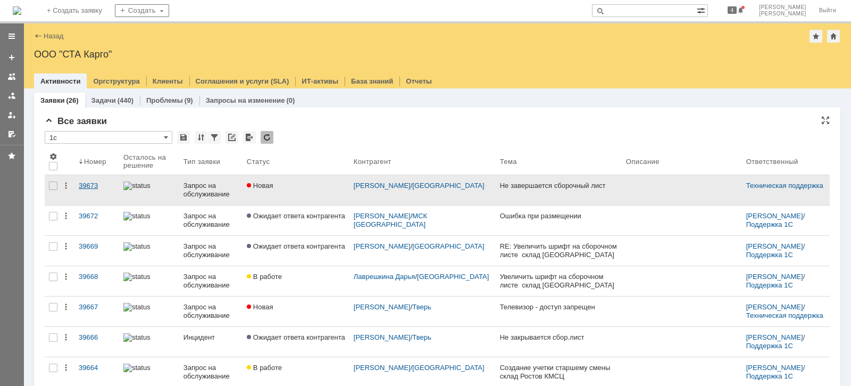
click at [89, 181] on div "39673" at bounding box center [97, 185] width 36 height 9
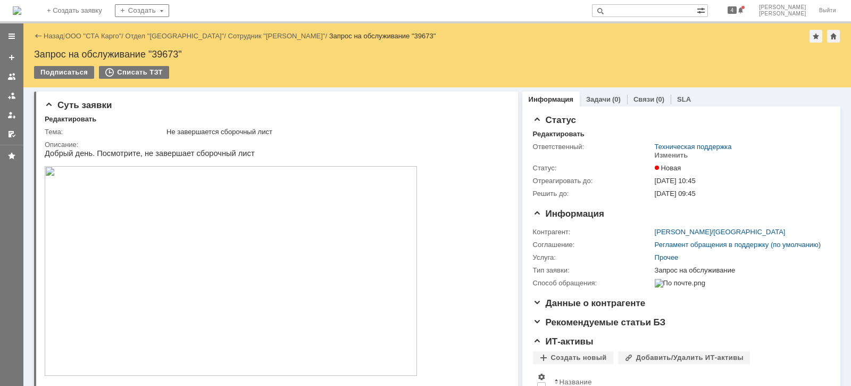
click at [178, 229] on img at bounding box center [231, 271] width 372 height 210
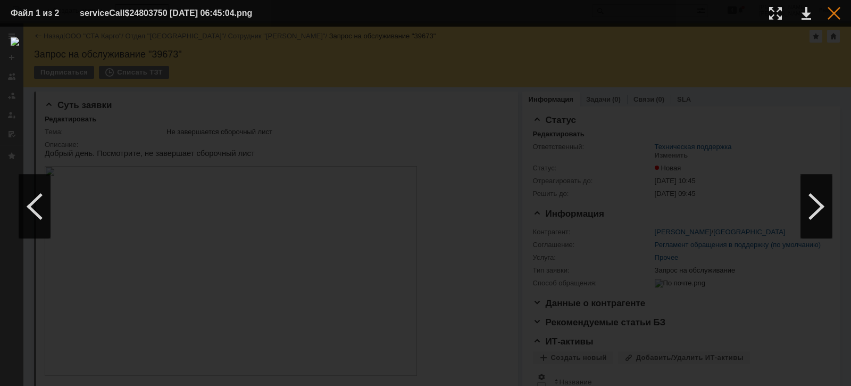
click at [833, 9] on div at bounding box center [834, 13] width 13 height 13
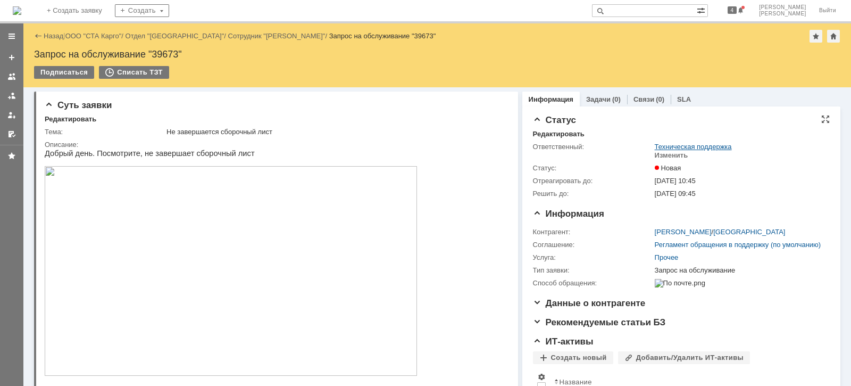
click at [678, 145] on link "Техническая поддержка" at bounding box center [693, 147] width 77 height 8
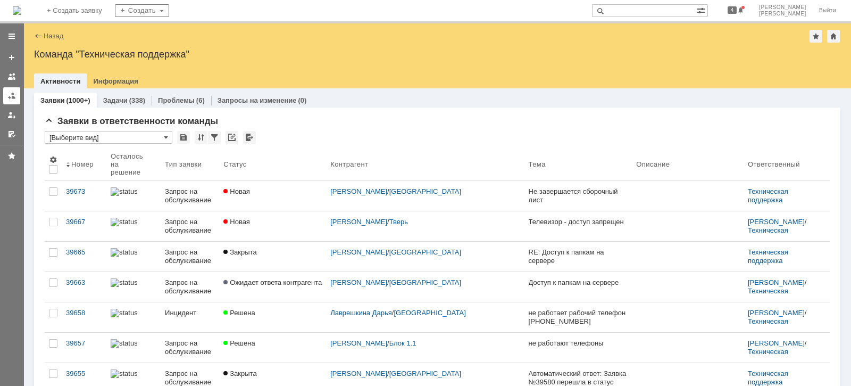
click at [11, 101] on link at bounding box center [11, 95] width 17 height 17
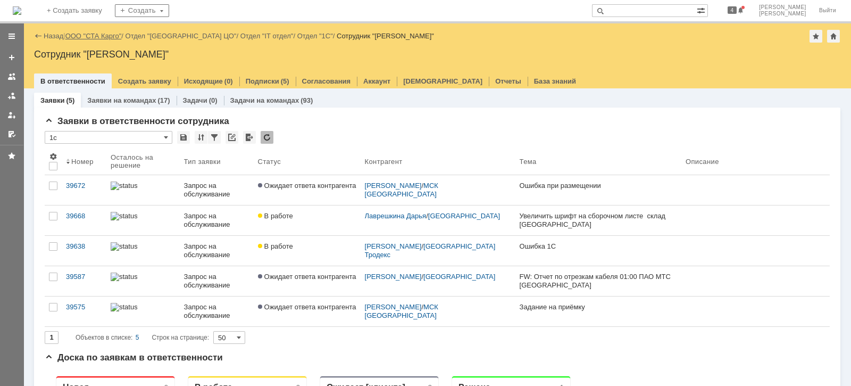
click at [98, 37] on link "ООО "СТА Карго"" at bounding box center [93, 36] width 56 height 8
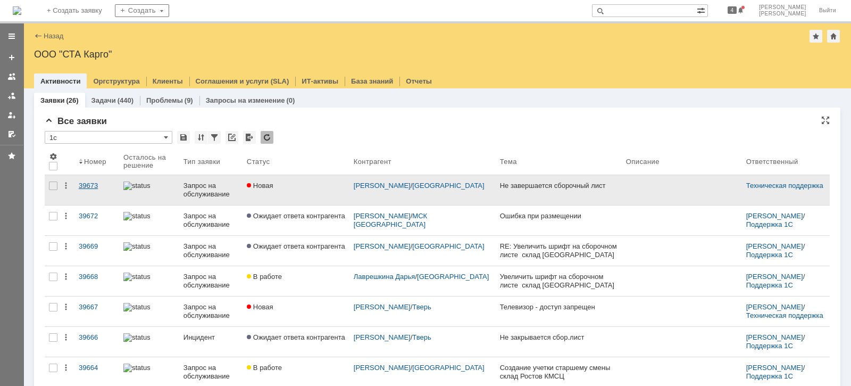
click at [84, 187] on div "39673" at bounding box center [97, 185] width 36 height 9
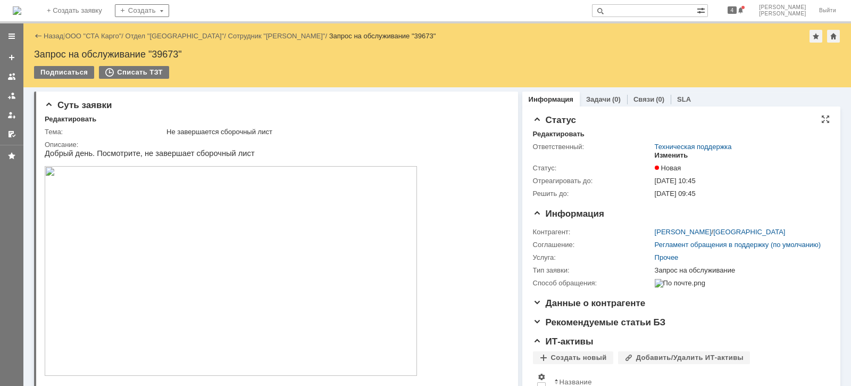
click at [665, 154] on div "Изменить" at bounding box center [672, 155] width 34 height 9
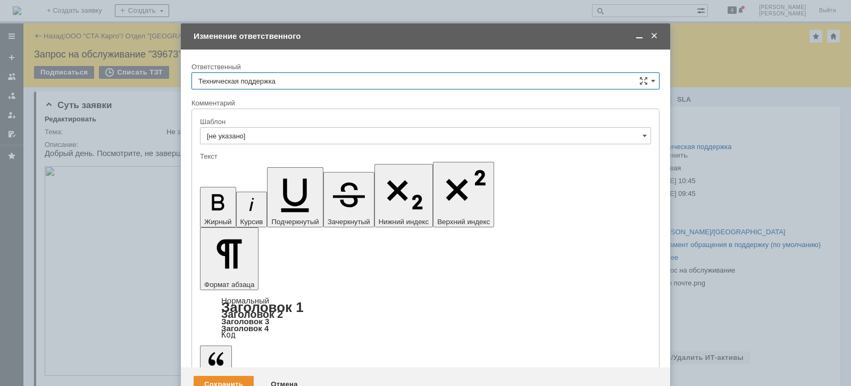
click at [327, 80] on input "Техническая поддержка" at bounding box center [425, 80] width 468 height 17
click at [270, 131] on span "[PERSON_NAME]" at bounding box center [425, 135] width 454 height 9
type input "[PERSON_NAME]"
click at [230, 376] on div "Сохранить" at bounding box center [224, 384] width 60 height 17
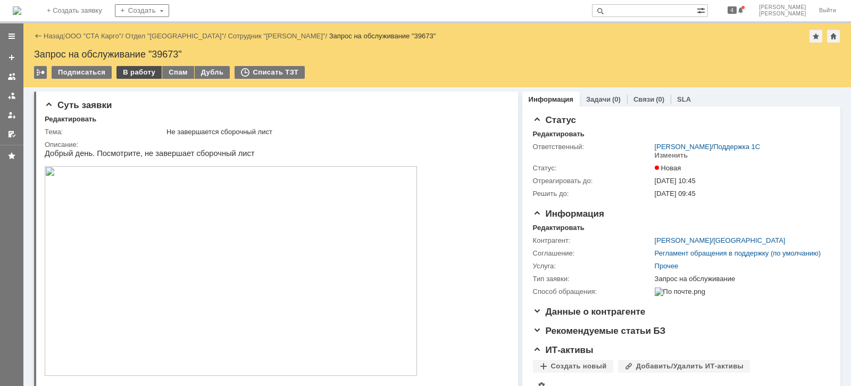
click at [127, 70] on div "В работу" at bounding box center [138, 72] width 45 height 13
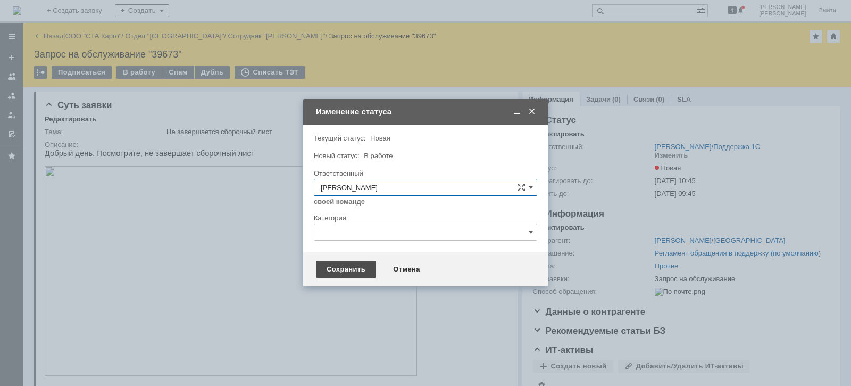
click at [340, 277] on div "Сохранить" at bounding box center [346, 269] width 60 height 17
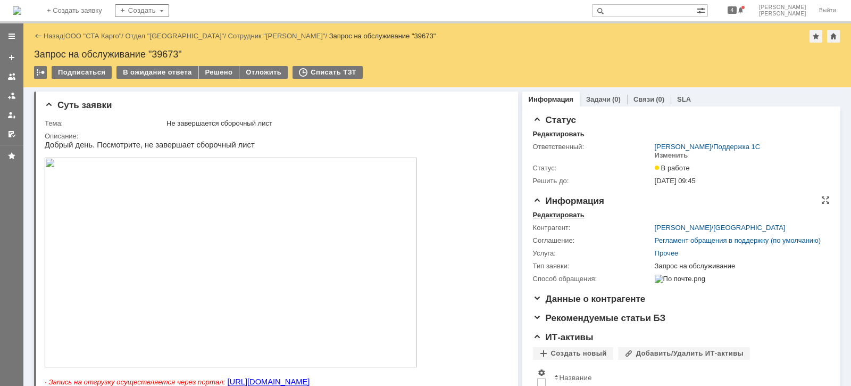
click at [560, 214] on div "Редактировать" at bounding box center [559, 215] width 52 height 9
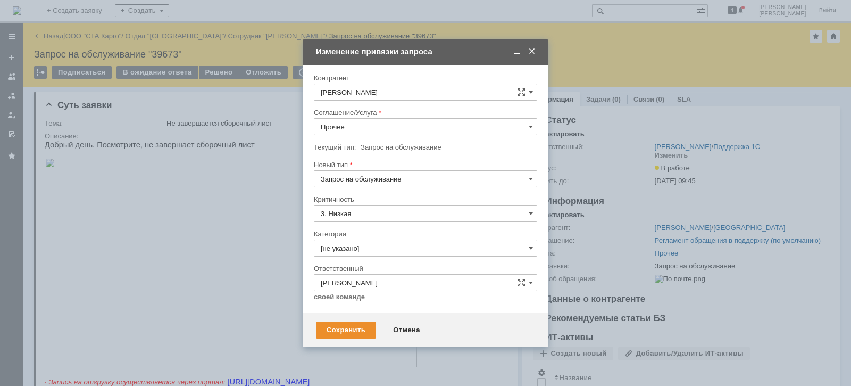
click at [361, 128] on input "Прочее" at bounding box center [425, 126] width 223 height 17
click at [396, 210] on div "WMS Сборка" at bounding box center [425, 209] width 222 height 17
type input "WMS Сборка"
click at [373, 242] on input "[не указано]" at bounding box center [425, 247] width 223 height 17
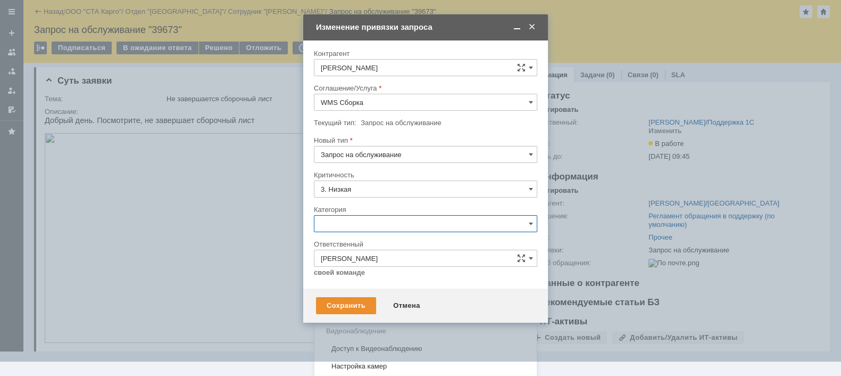
click at [366, 291] on span "Консультация пользователя" at bounding box center [426, 295] width 210 height 9
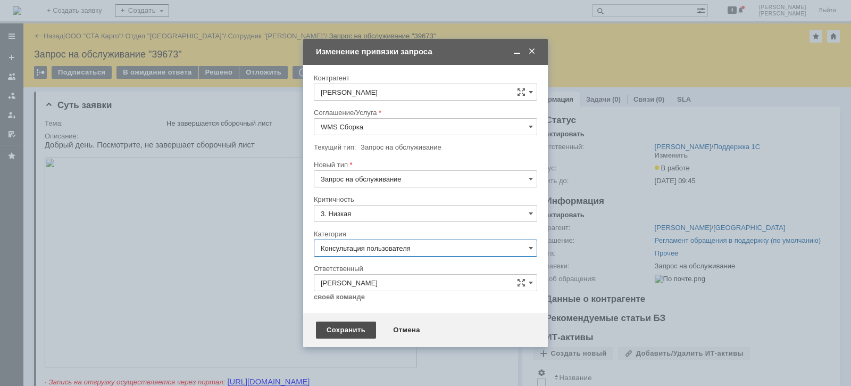
click at [340, 324] on div "Сохранить" at bounding box center [346, 329] width 60 height 17
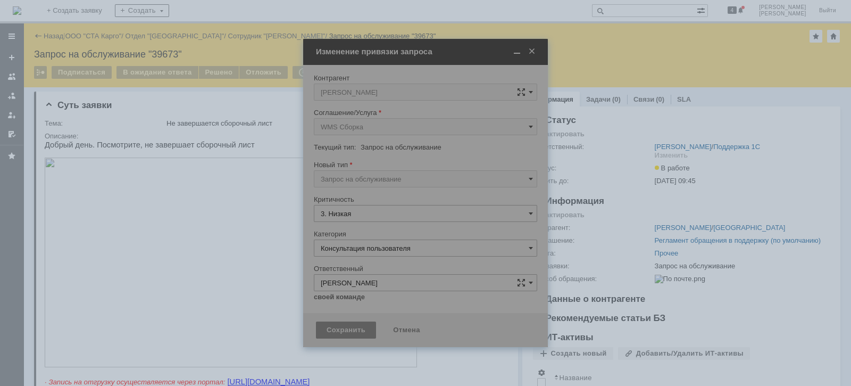
type input "Консультация пользователя"
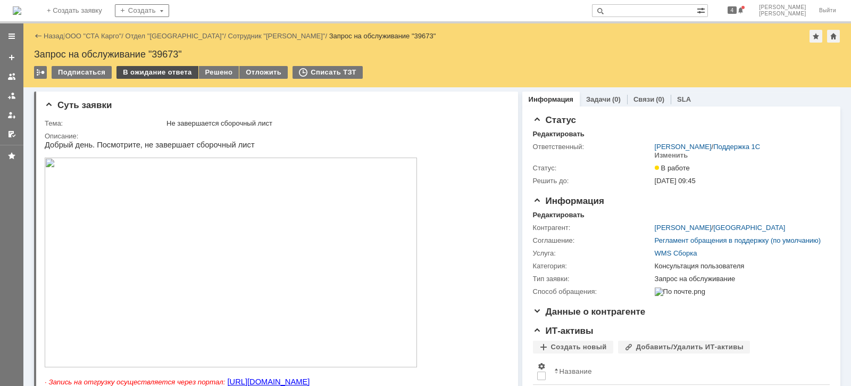
click at [167, 74] on div "В ожидание ответа" at bounding box center [156, 72] width 81 height 13
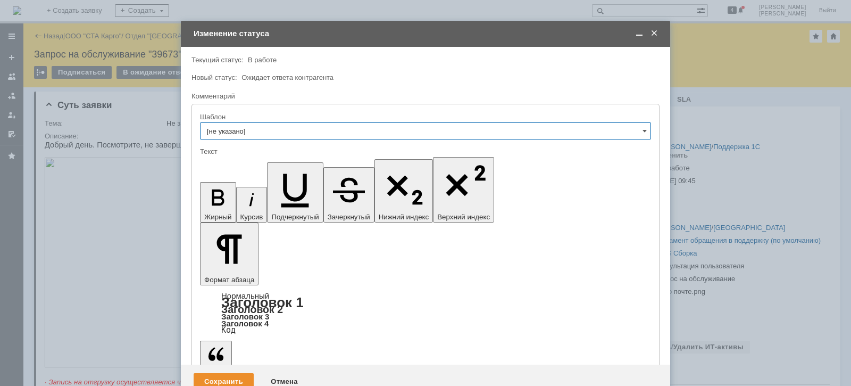
click at [790, 173] on div at bounding box center [425, 193] width 851 height 386
click at [641, 34] on span at bounding box center [639, 34] width 11 height 10
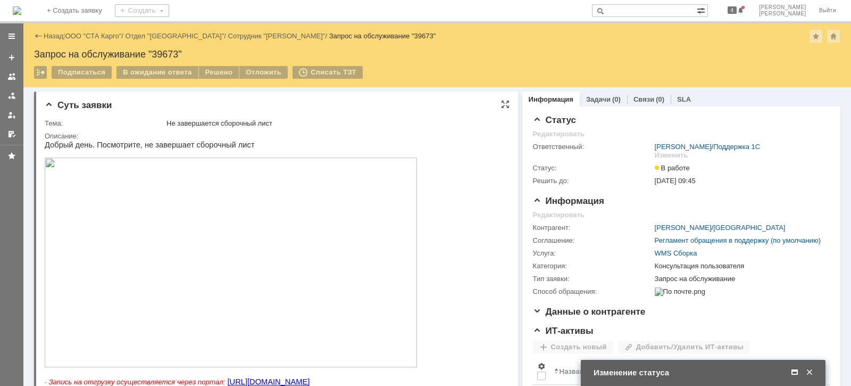
click at [155, 207] on img at bounding box center [231, 262] width 372 height 210
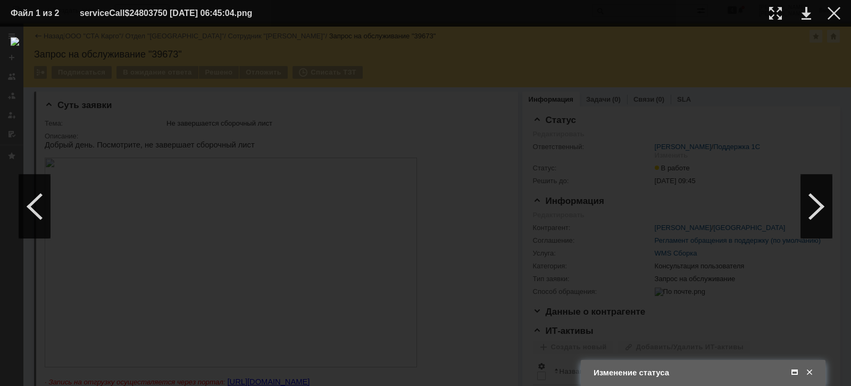
click at [787, 103] on div at bounding box center [426, 206] width 830 height 338
click at [840, 13] on div at bounding box center [834, 13] width 13 height 13
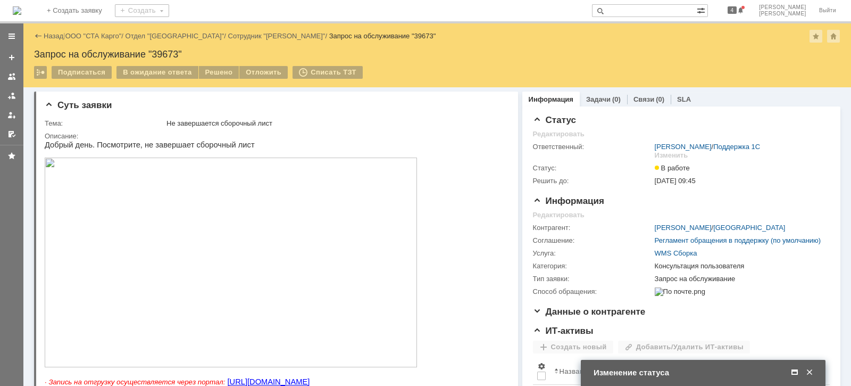
drag, startPoint x: 794, startPoint y: 372, endPoint x: 738, endPoint y: 371, distance: 56.4
click at [794, 372] on span at bounding box center [794, 373] width 11 height 10
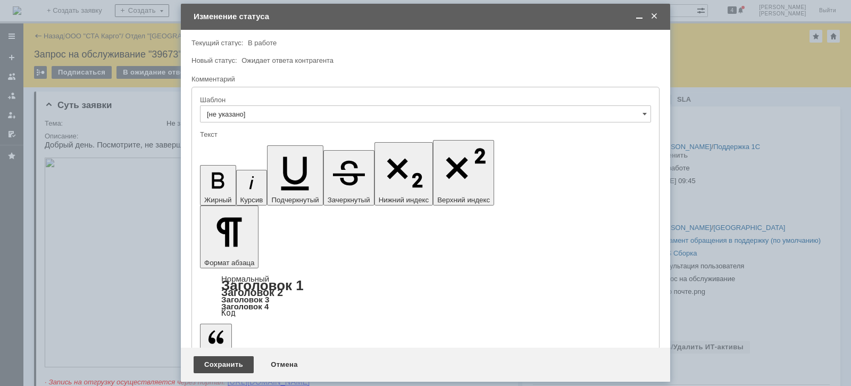
click at [225, 365] on div "Сохранить" at bounding box center [224, 364] width 60 height 17
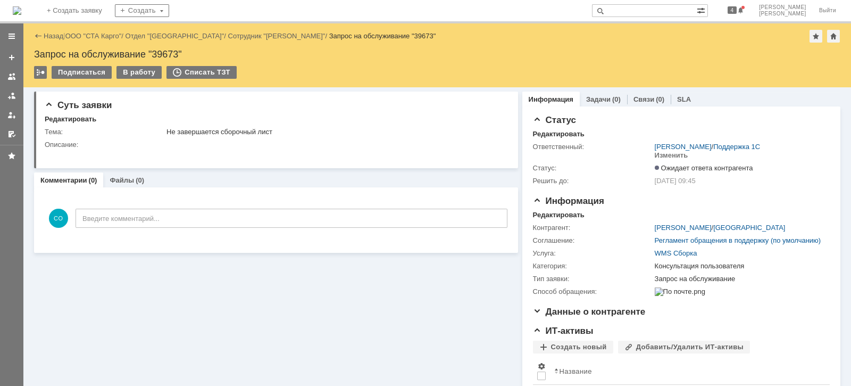
click at [10, 96] on div at bounding box center [11, 95] width 9 height 9
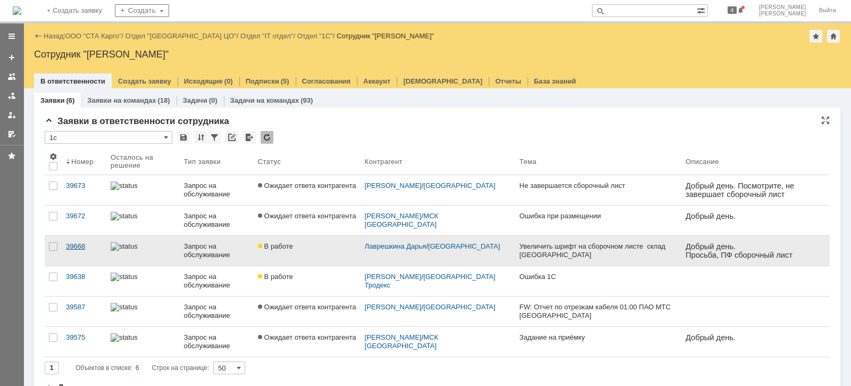
drag, startPoint x: 77, startPoint y: 249, endPoint x: 88, endPoint y: 245, distance: 12.0
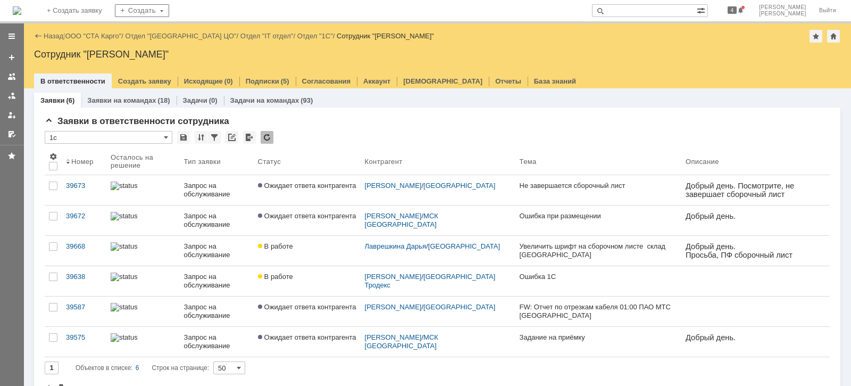
click at [76, 249] on div "39668" at bounding box center [84, 246] width 36 height 9
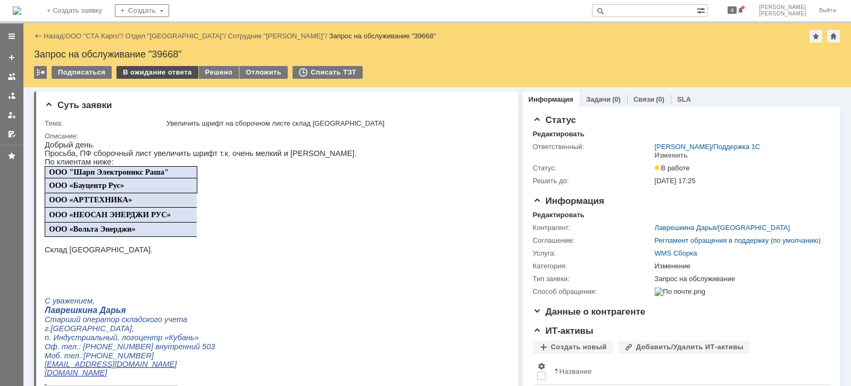
click at [151, 70] on div "В ожидание ответа" at bounding box center [156, 72] width 81 height 13
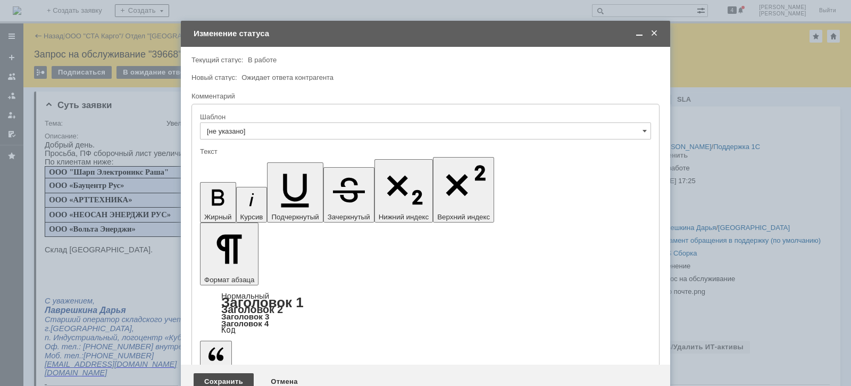
click at [226, 373] on div "Сохранить" at bounding box center [224, 381] width 60 height 17
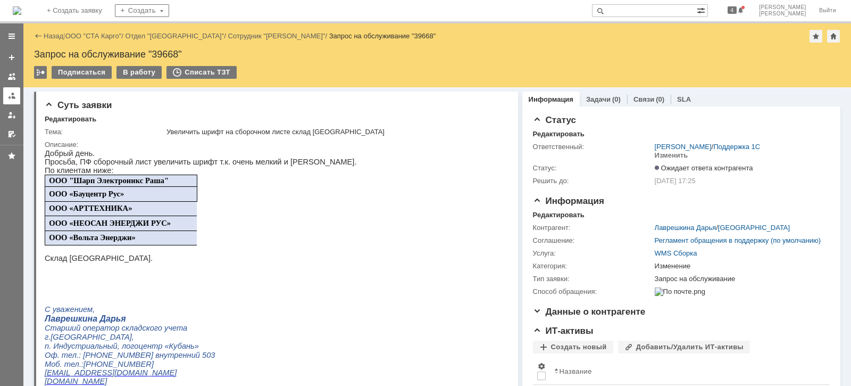
click at [8, 95] on div at bounding box center [11, 95] width 9 height 9
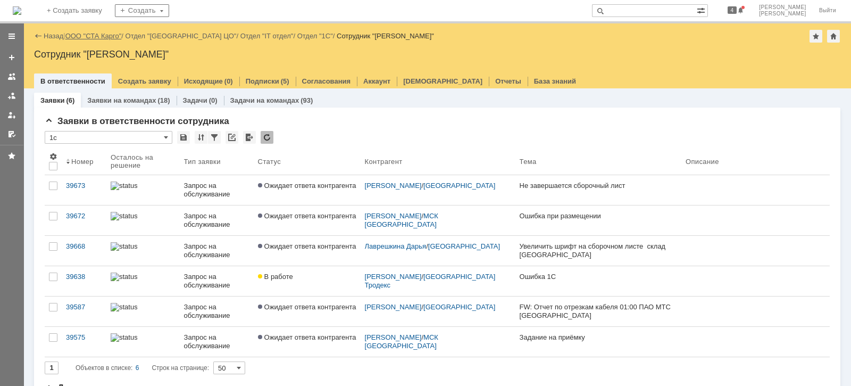
click at [96, 35] on link "ООО "СТА Карго"" at bounding box center [93, 36] width 56 height 8
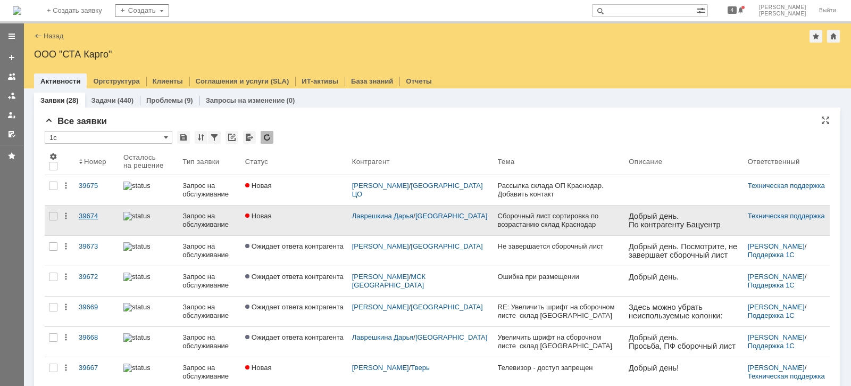
click at [98, 215] on div "39674" at bounding box center [97, 216] width 36 height 9
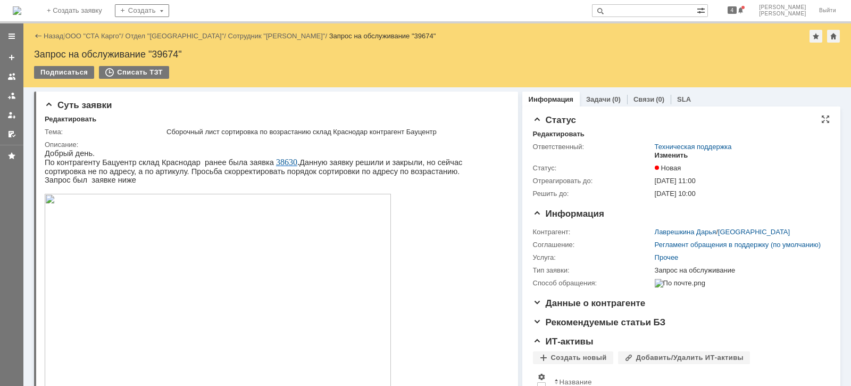
click at [662, 154] on div "Изменить" at bounding box center [672, 155] width 34 height 9
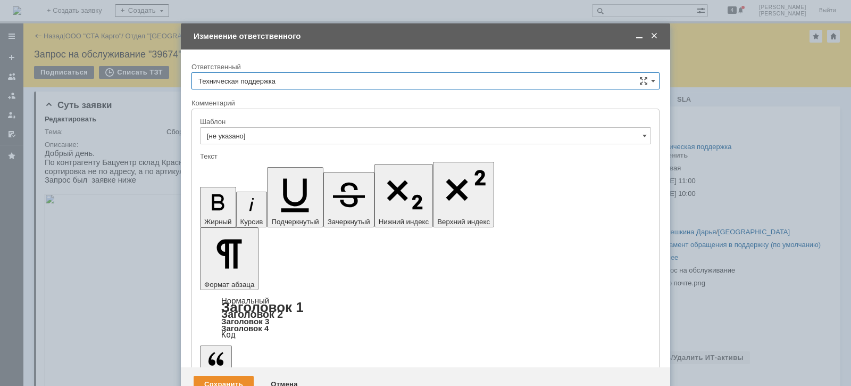
click at [309, 84] on input "Техническая поддержка" at bounding box center [425, 80] width 468 height 17
click at [282, 132] on span "[PERSON_NAME]" at bounding box center [425, 135] width 454 height 9
type input "[PERSON_NAME]"
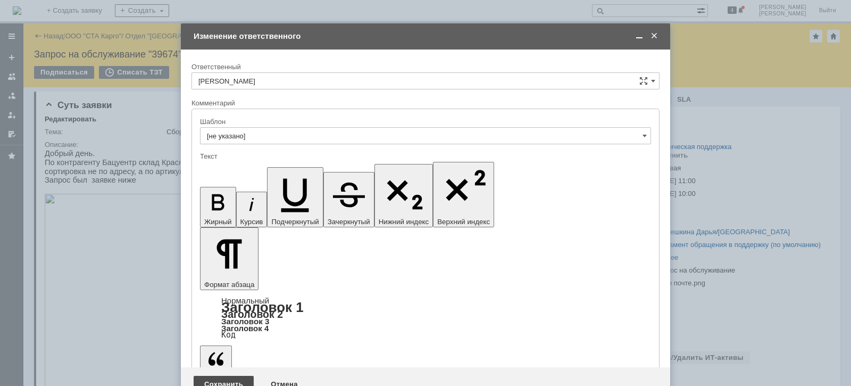
click at [227, 376] on div "Сохранить" at bounding box center [224, 384] width 60 height 17
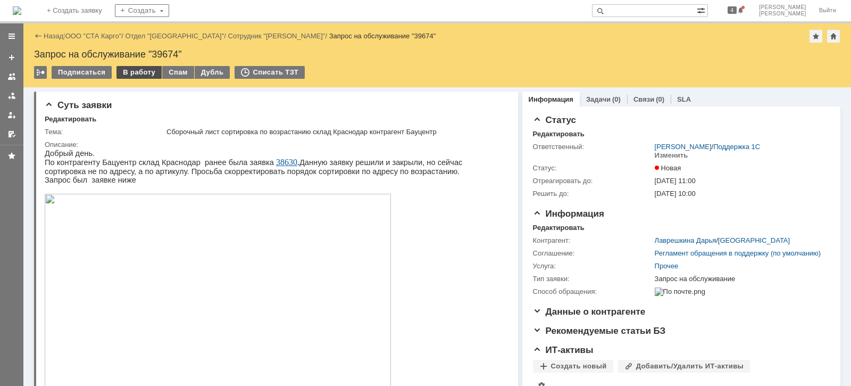
click at [125, 75] on div "В работу" at bounding box center [138, 72] width 45 height 13
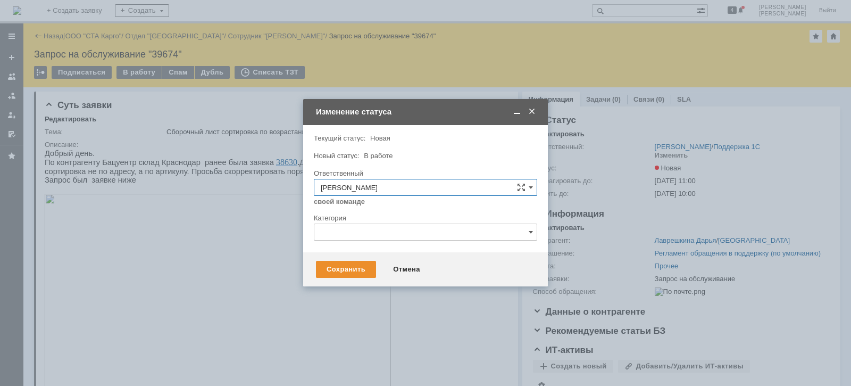
click at [358, 279] on div "Сохранить Отмена" at bounding box center [425, 269] width 245 height 34
click at [355, 270] on div "Сохранить" at bounding box center [346, 269] width 60 height 17
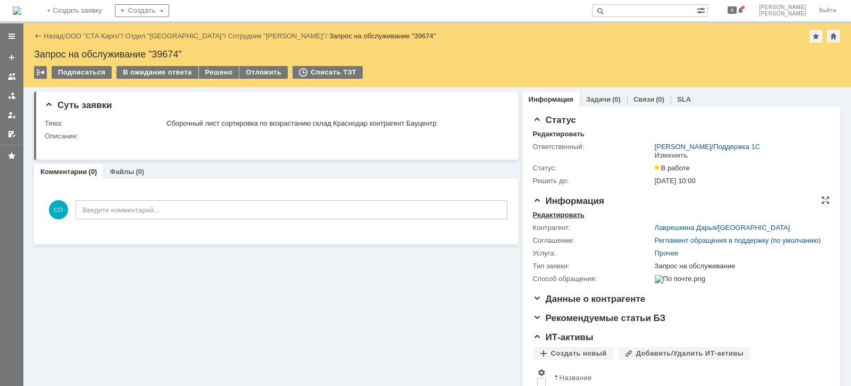
click at [556, 215] on div "Редактировать" at bounding box center [559, 215] width 52 height 9
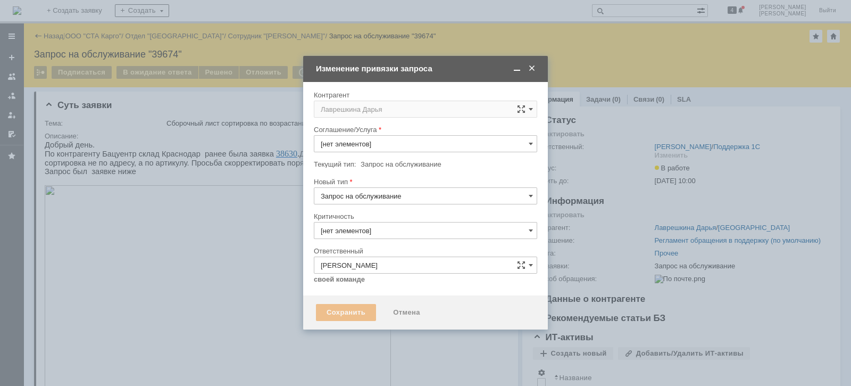
type input "Прочее"
type input "3. Низкая"
type input "[не указано]"
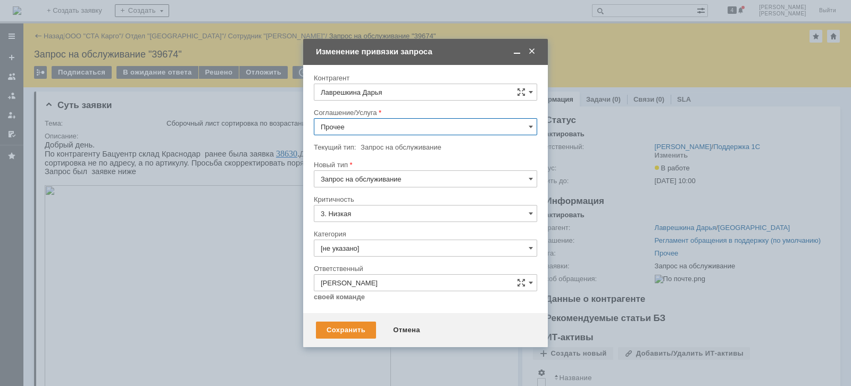
click at [369, 134] on input "Прочее" at bounding box center [425, 126] width 223 height 17
click at [372, 147] on div "WMS Сборка" at bounding box center [425, 142] width 222 height 17
type input "WMS Сборка"
click at [391, 177] on input "Запрос на обслуживание" at bounding box center [425, 178] width 223 height 17
click at [446, 160] on div "Новый тип" at bounding box center [425, 165] width 223 height 10
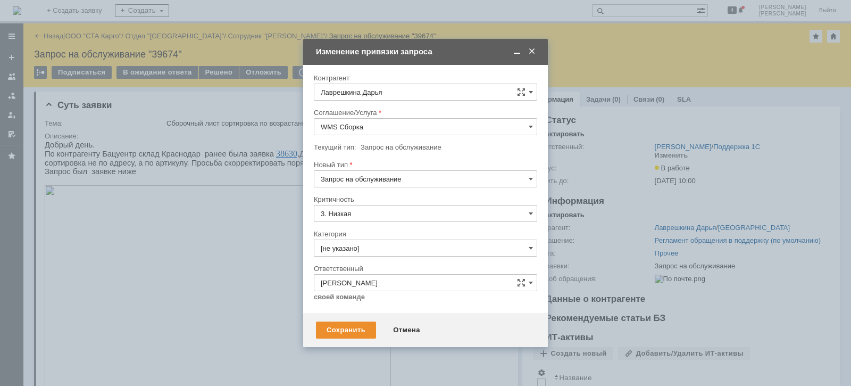
type input "Запрос на обслуживание"
click at [395, 246] on input "[не указано]" at bounding box center [425, 247] width 223 height 17
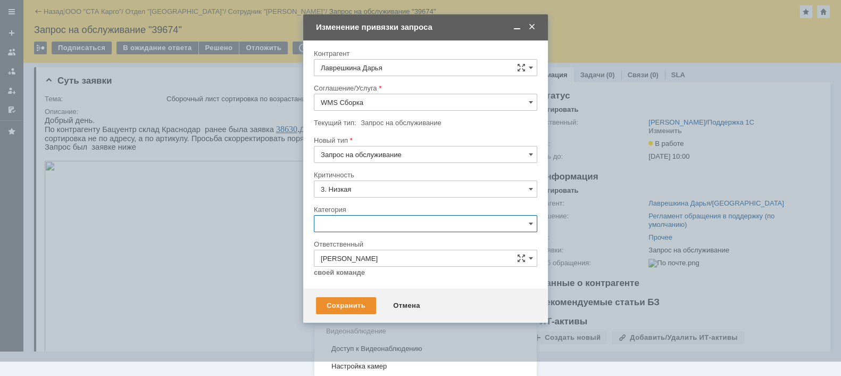
click at [401, 274] on span "Изменение" at bounding box center [426, 278] width 210 height 9
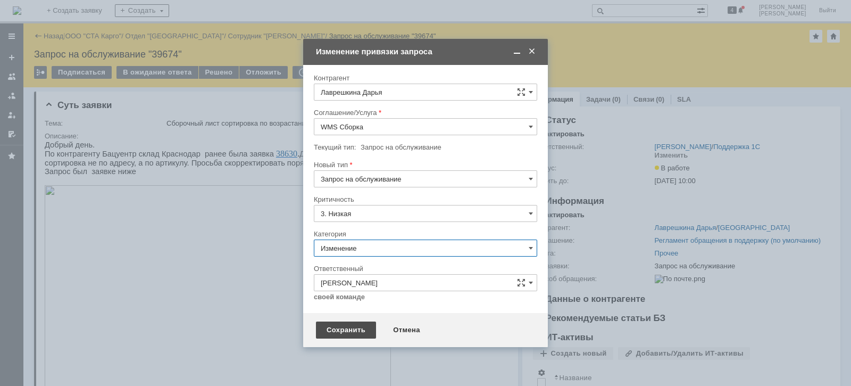
click at [349, 329] on div "Сохранить" at bounding box center [346, 329] width 60 height 17
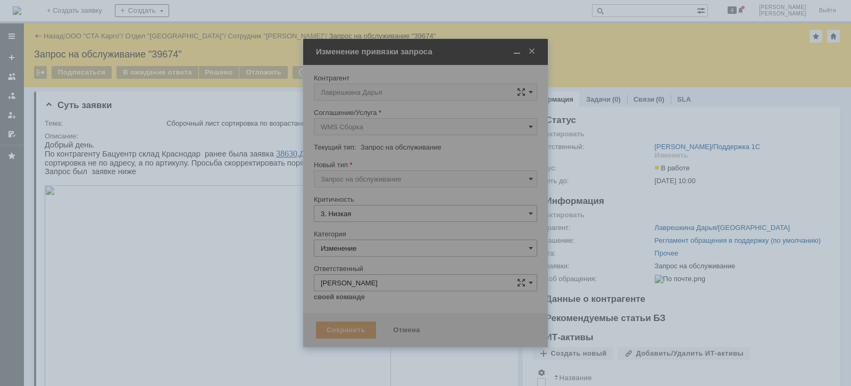
type input "Изменение"
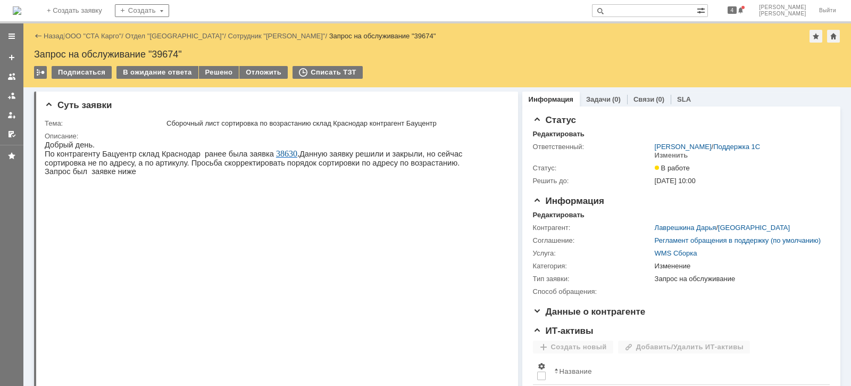
click at [92, 30] on div "Назад | ООО "СТА Карго" / Отдел "Краснодар" / Сотрудник "[PERSON_NAME]" / Запро…" at bounding box center [437, 36] width 806 height 13
click at [94, 35] on link "ООО "СТА Карго"" at bounding box center [93, 36] width 56 height 8
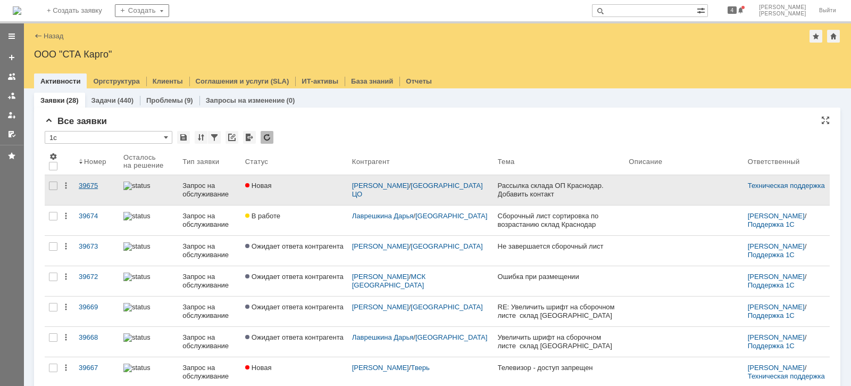
click at [93, 182] on div "39675" at bounding box center [97, 185] width 36 height 9
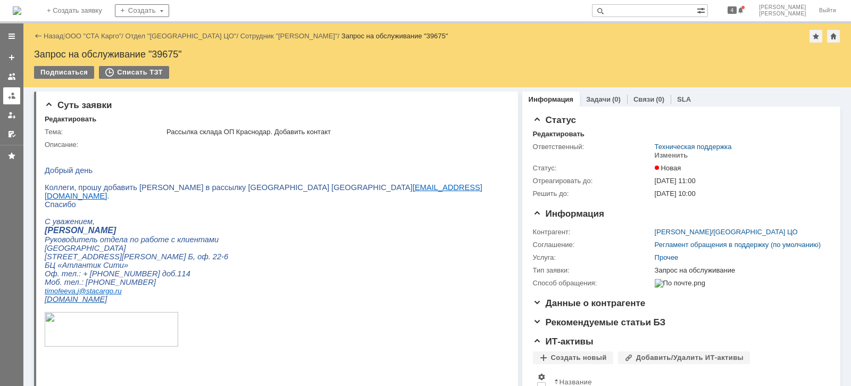
click at [13, 91] on div at bounding box center [11, 95] width 9 height 9
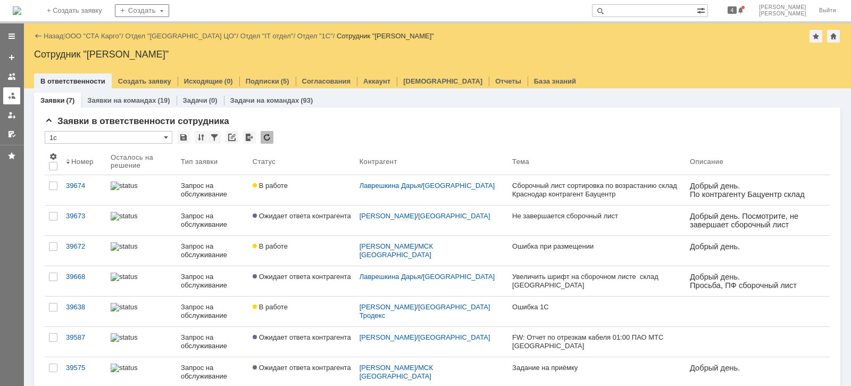
click at [12, 94] on div at bounding box center [11, 95] width 9 height 9
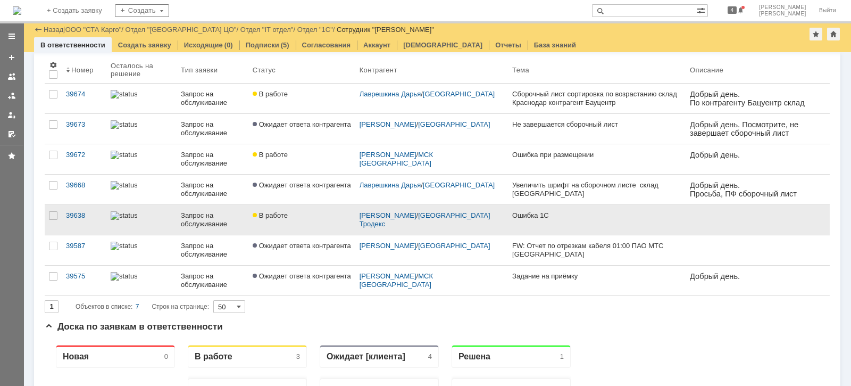
scroll to position [66, 0]
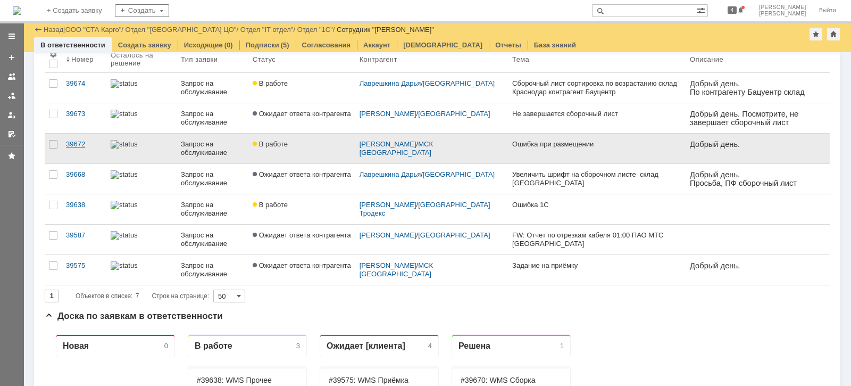
click at [78, 141] on div "39672" at bounding box center [84, 144] width 36 height 9
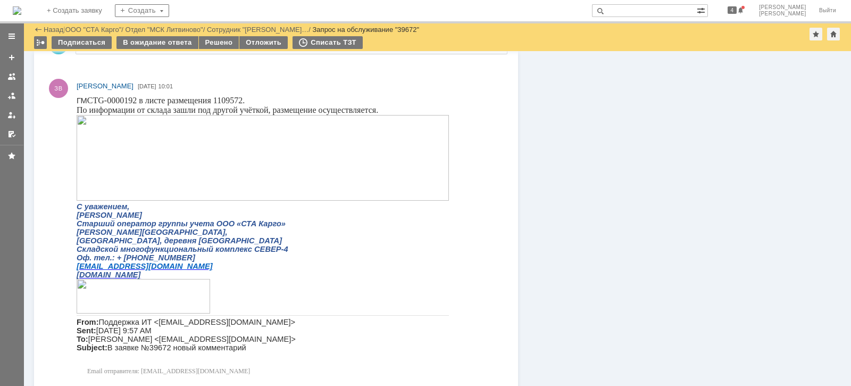
scroll to position [731, 0]
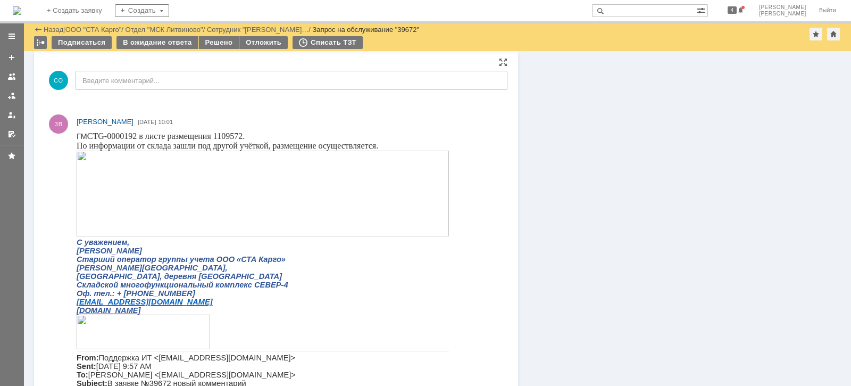
click at [198, 197] on img at bounding box center [263, 194] width 372 height 86
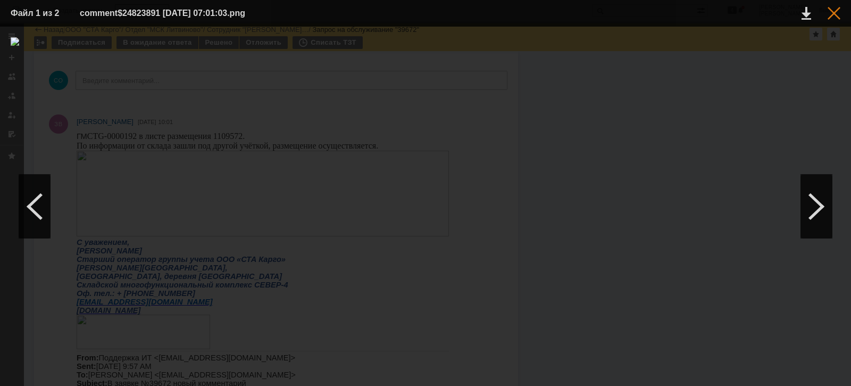
click at [835, 13] on div at bounding box center [834, 13] width 13 height 13
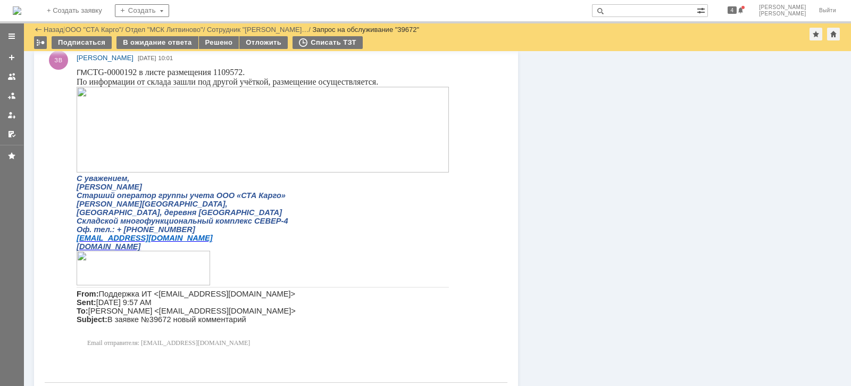
scroll to position [739, 0]
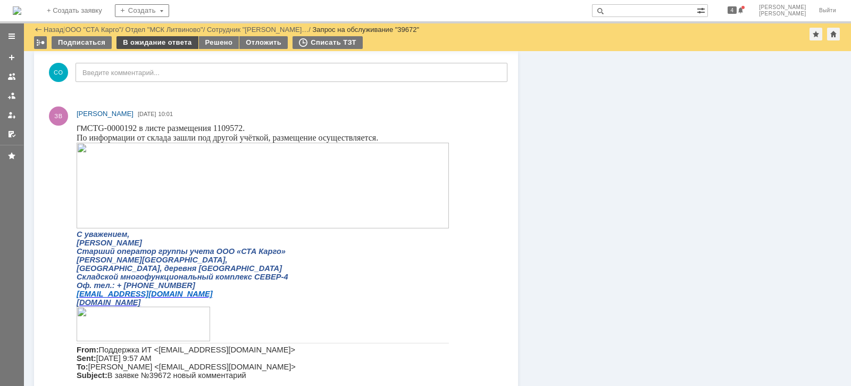
click at [169, 43] on div "В ожидание ответа" at bounding box center [156, 42] width 81 height 13
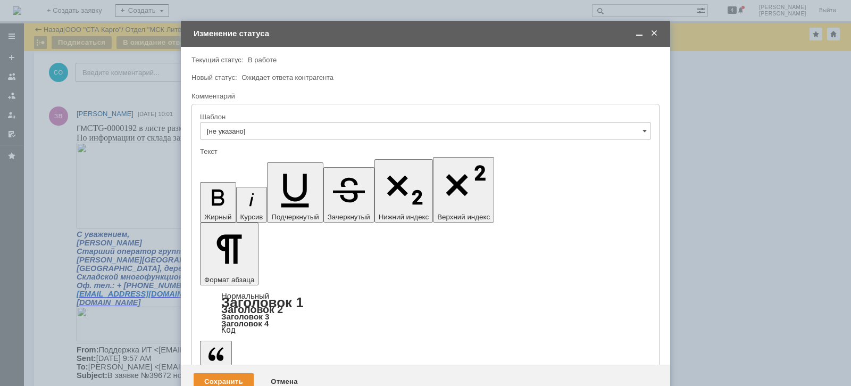
scroll to position [0, 0]
click at [221, 373] on div "Сохранить" at bounding box center [224, 381] width 60 height 17
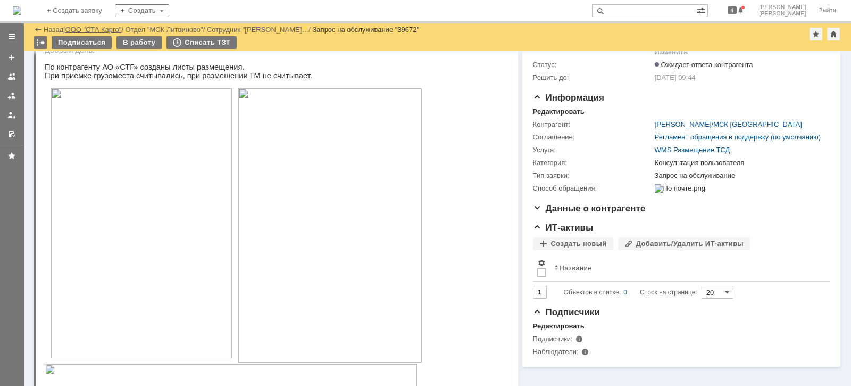
scroll to position [748, 0]
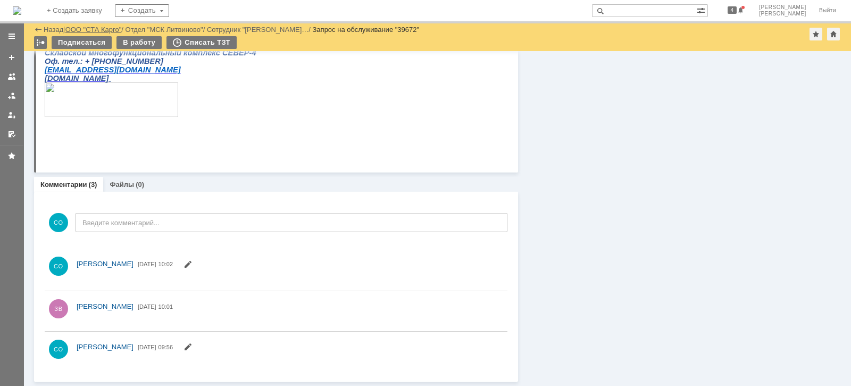
click at [104, 29] on link "ООО "СТА Карго"" at bounding box center [93, 30] width 56 height 8
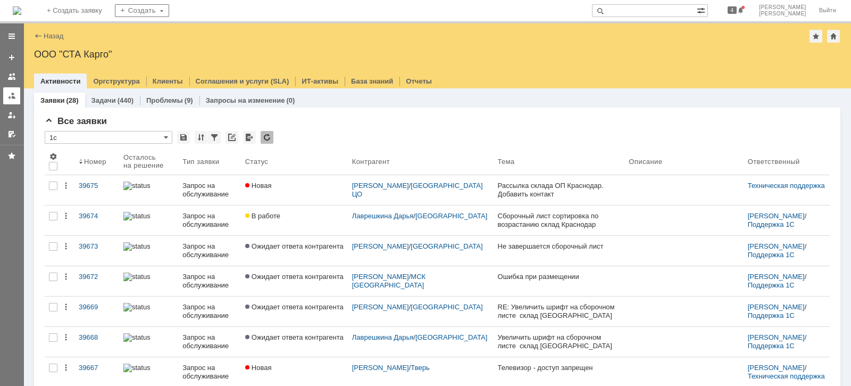
click at [7, 101] on link at bounding box center [11, 95] width 17 height 17
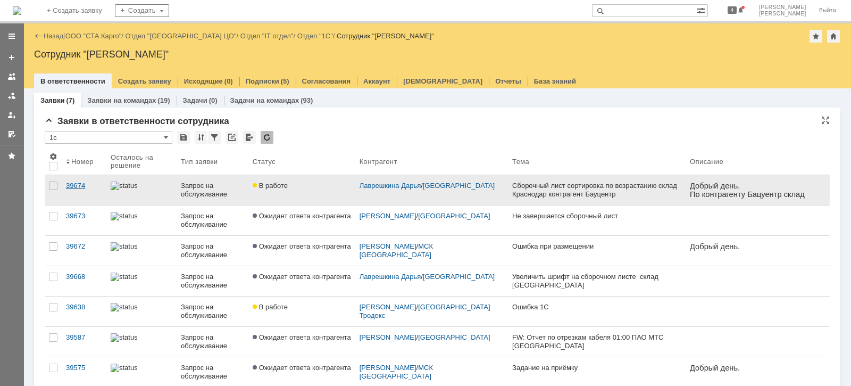
click at [77, 180] on link "39674" at bounding box center [84, 190] width 45 height 30
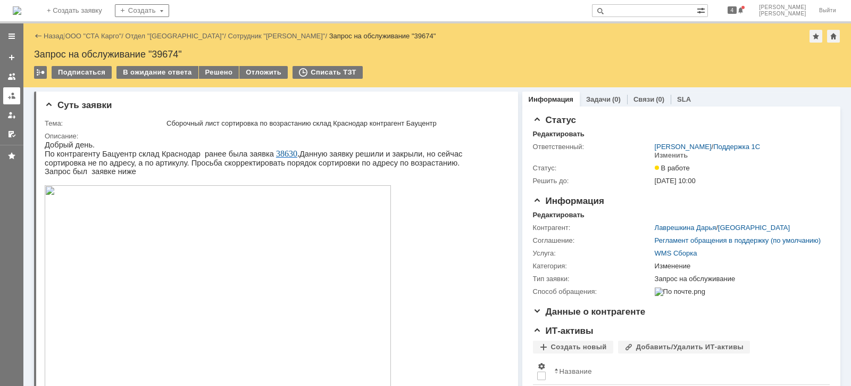
click at [5, 89] on link at bounding box center [11, 95] width 17 height 17
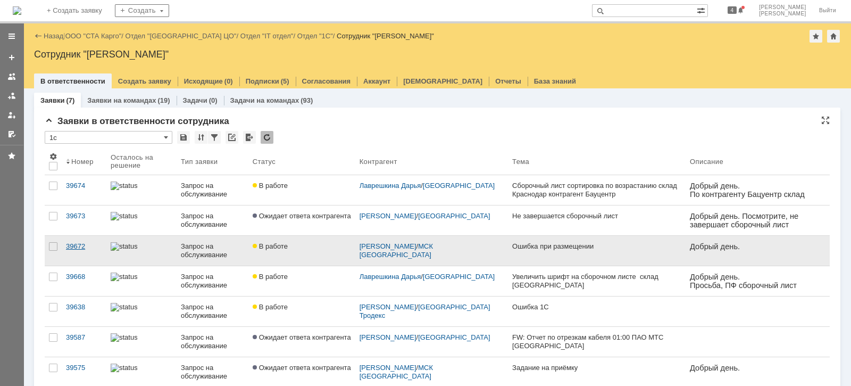
click at [80, 247] on div "39672" at bounding box center [84, 246] width 36 height 9
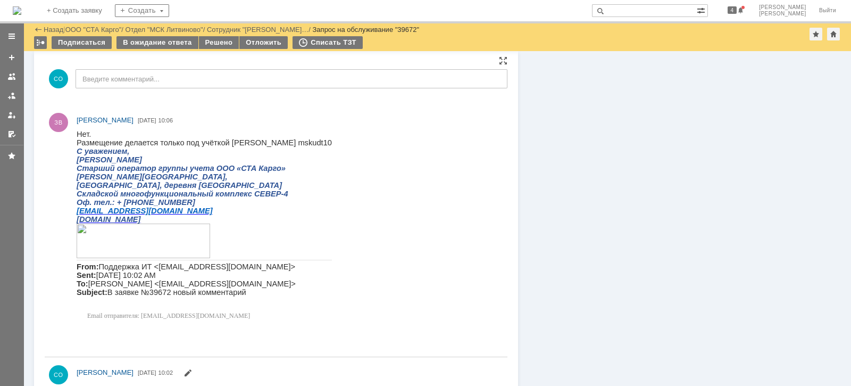
scroll to position [601, 0]
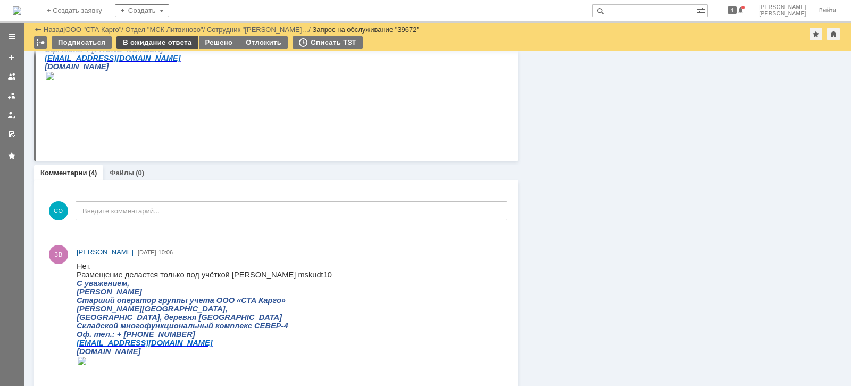
click at [146, 41] on div "В ожидание ответа" at bounding box center [156, 42] width 81 height 13
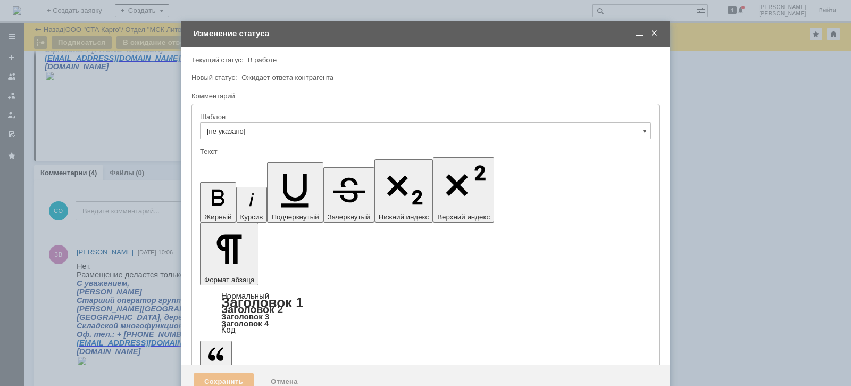
scroll to position [0, 0]
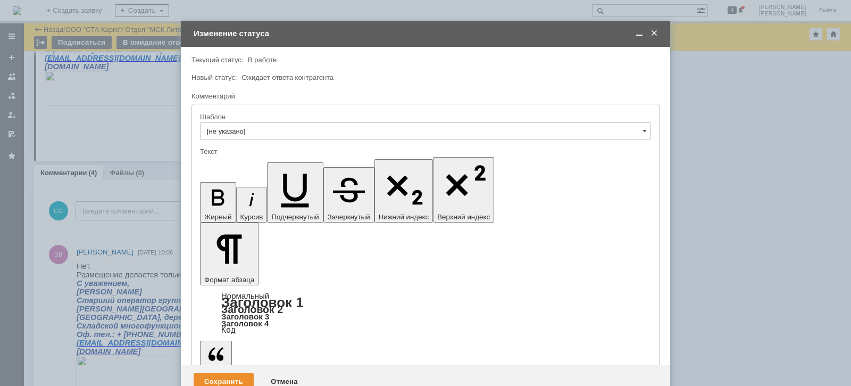
drag, startPoint x: 303, startPoint y: 2928, endPoint x: 175, endPoint y: 2928, distance: 127.7
click at [641, 32] on span at bounding box center [639, 34] width 11 height 10
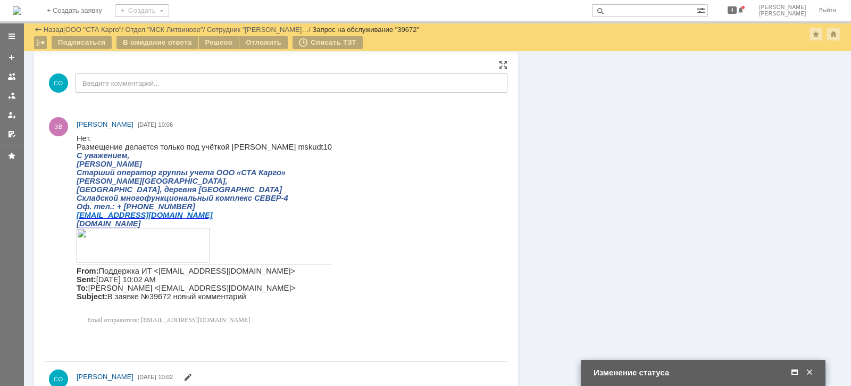
scroll to position [734, 0]
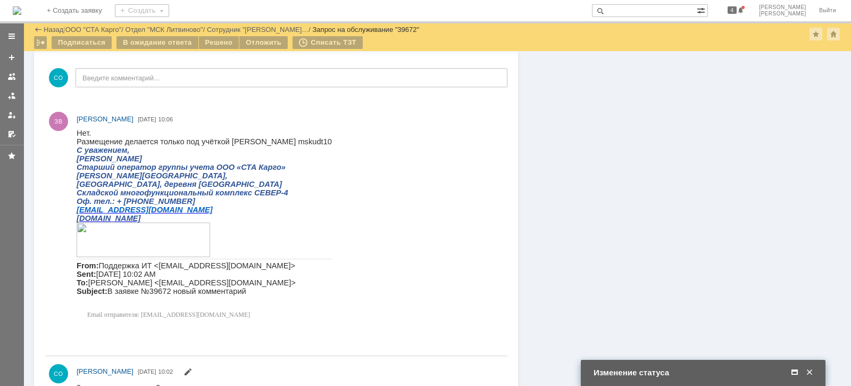
click at [793, 371] on span at bounding box center [794, 373] width 11 height 10
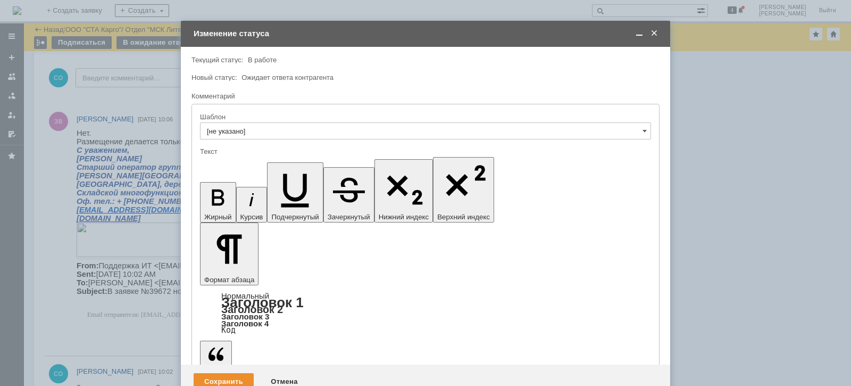
drag, startPoint x: 421, startPoint y: 2966, endPoint x: 479, endPoint y: 2966, distance: 57.4
drag, startPoint x: 488, startPoint y: 2958, endPoint x: 184, endPoint y: 2924, distance: 306.1
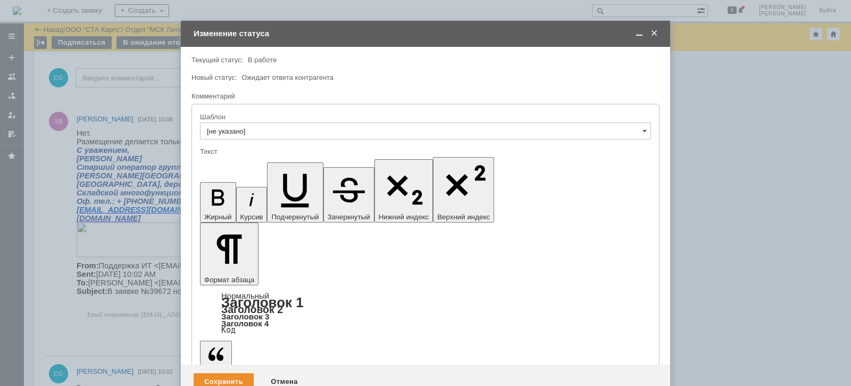
drag, startPoint x: 357, startPoint y: 2946, endPoint x: 401, endPoint y: 2946, distance: 43.6
drag, startPoint x: 456, startPoint y: 2932, endPoint x: 153, endPoint y: 2932, distance: 302.7
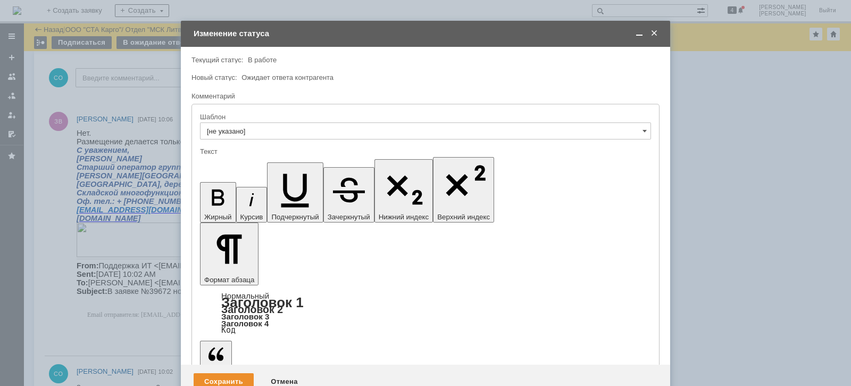
click at [657, 33] on span at bounding box center [654, 34] width 11 height 10
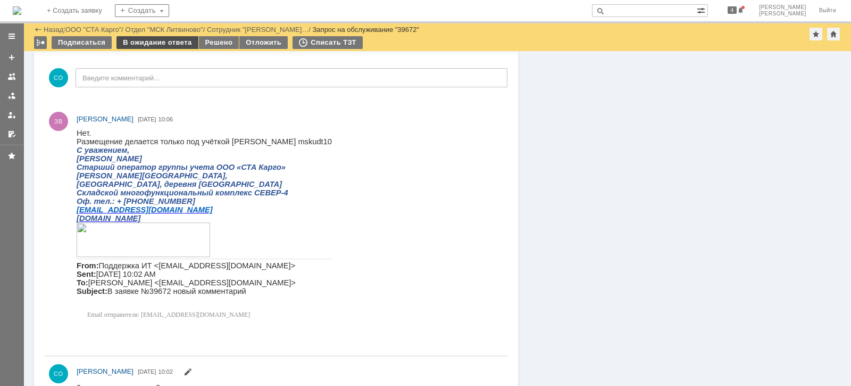
click at [148, 43] on div "В ожидание ответа" at bounding box center [156, 42] width 81 height 13
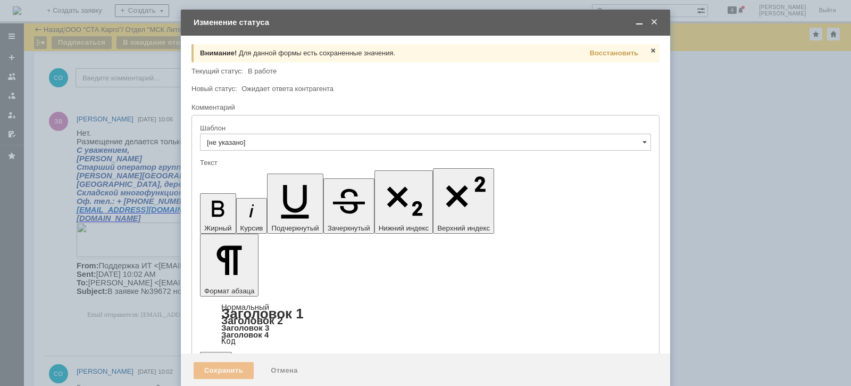
scroll to position [0, 0]
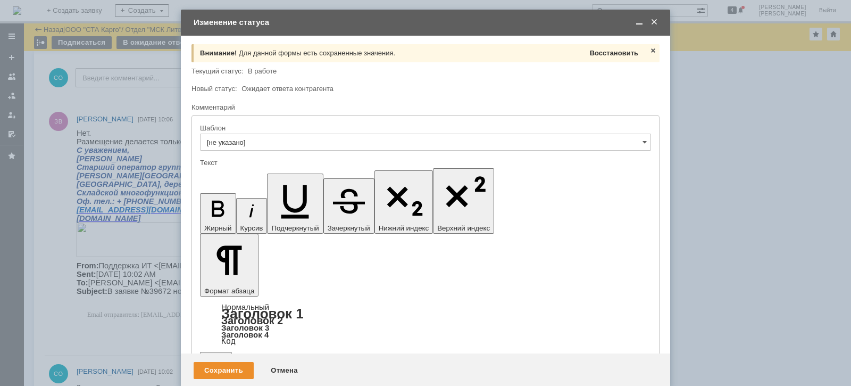
click at [602, 52] on span "Восстановить" at bounding box center [614, 53] width 48 height 8
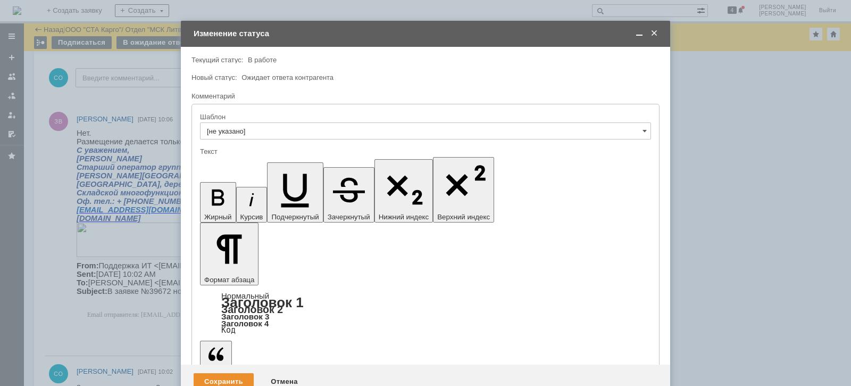
drag, startPoint x: 337, startPoint y: 2938, endPoint x: 166, endPoint y: 2937, distance: 170.7
click at [639, 32] on span at bounding box center [639, 34] width 11 height 10
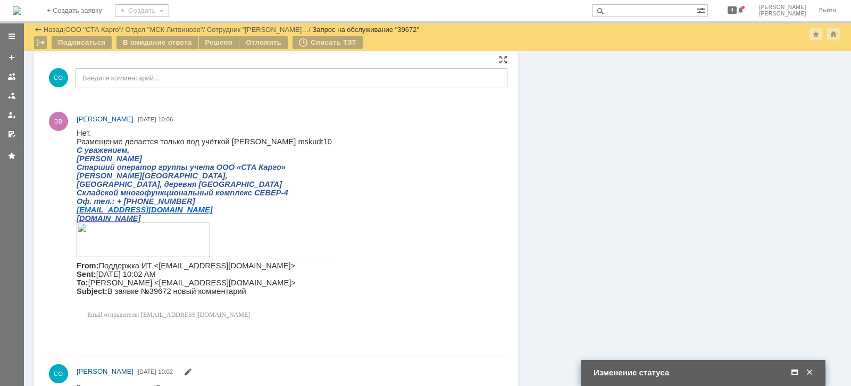
click at [264, 141] on span "Размещение делается только под учёткой [PERSON_NAME] mskudt10" at bounding box center [204, 141] width 255 height 9
copy span "mskudt10"
click at [793, 369] on span at bounding box center [794, 373] width 11 height 10
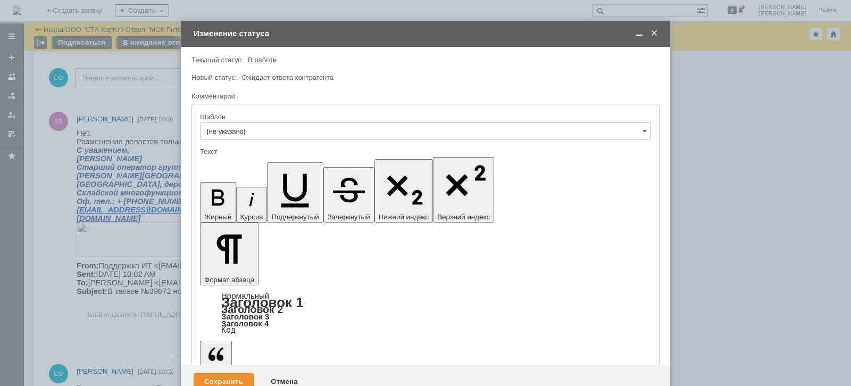
click at [221, 373] on div "Сохранить" at bounding box center [224, 381] width 60 height 17
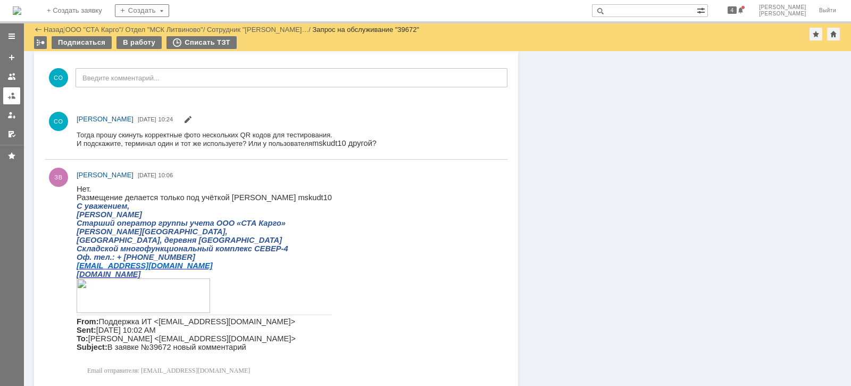
click at [12, 97] on div at bounding box center [11, 95] width 9 height 9
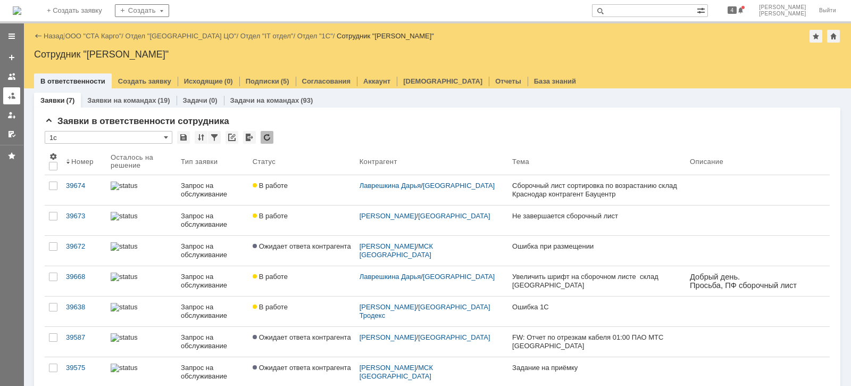
click at [9, 90] on link at bounding box center [11, 95] width 17 height 17
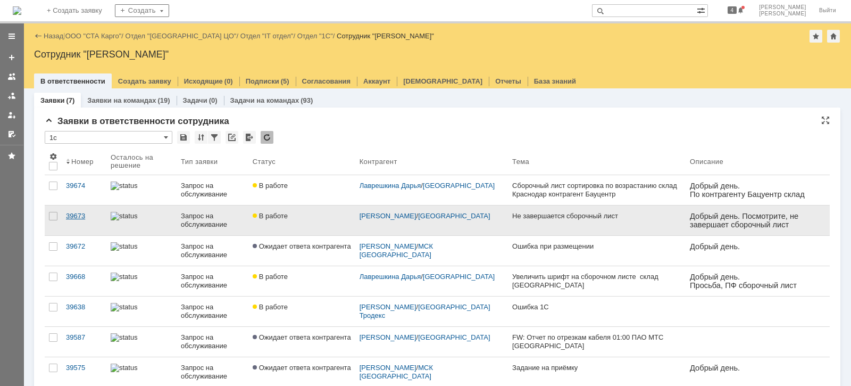
click at [88, 218] on div "39673" at bounding box center [84, 216] width 36 height 9
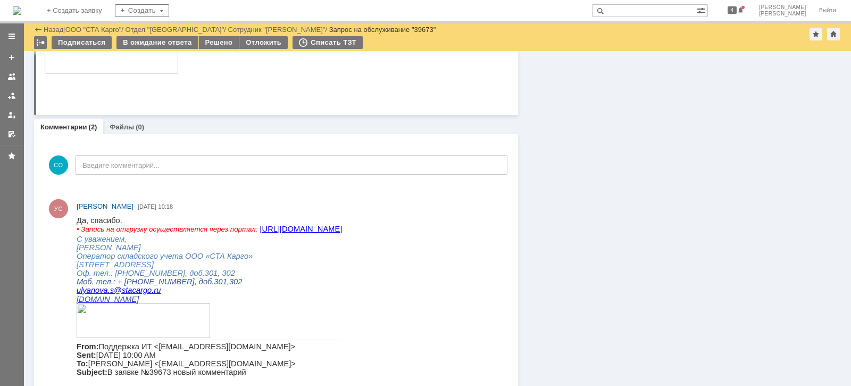
scroll to position [598, 0]
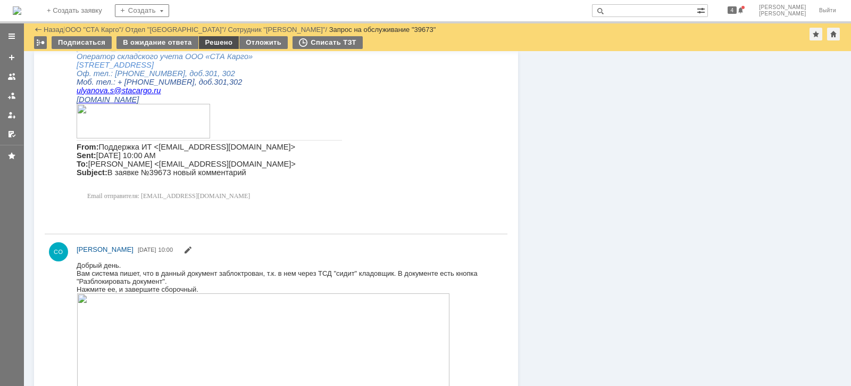
click at [207, 47] on div "Решено" at bounding box center [219, 42] width 40 height 13
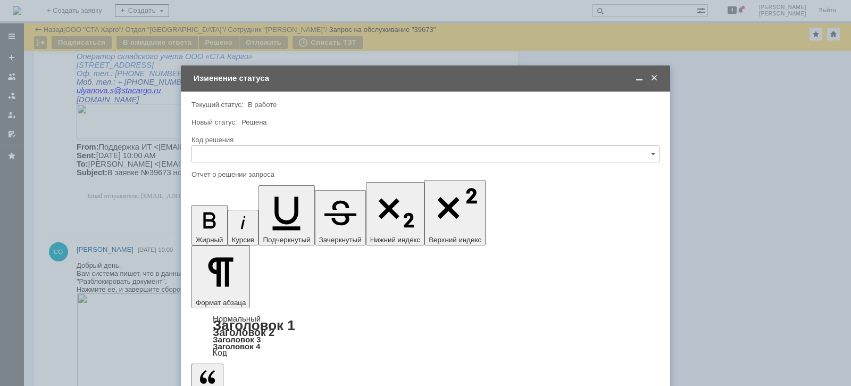
scroll to position [0, 0]
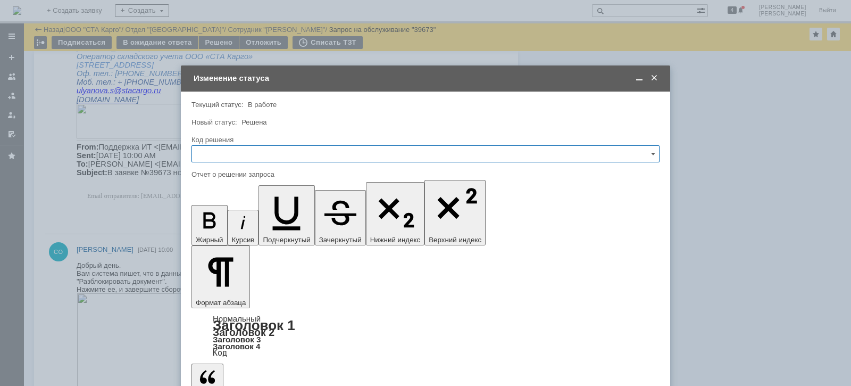
click at [282, 149] on input "text" at bounding box center [425, 153] width 468 height 17
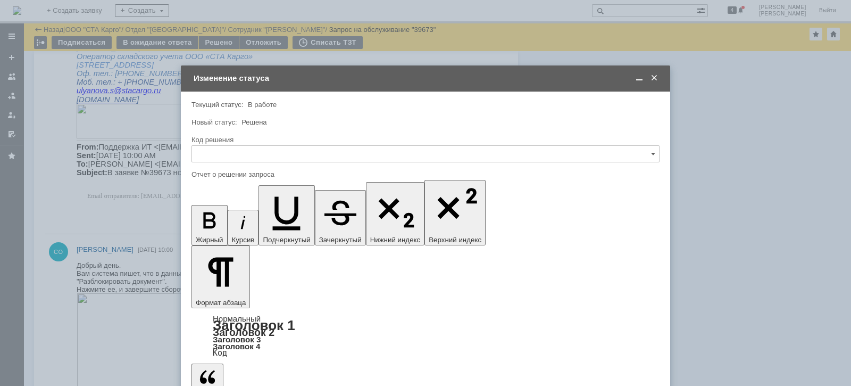
click at [239, 293] on span "Решено" at bounding box center [425, 296] width 454 height 9
type input "Решено"
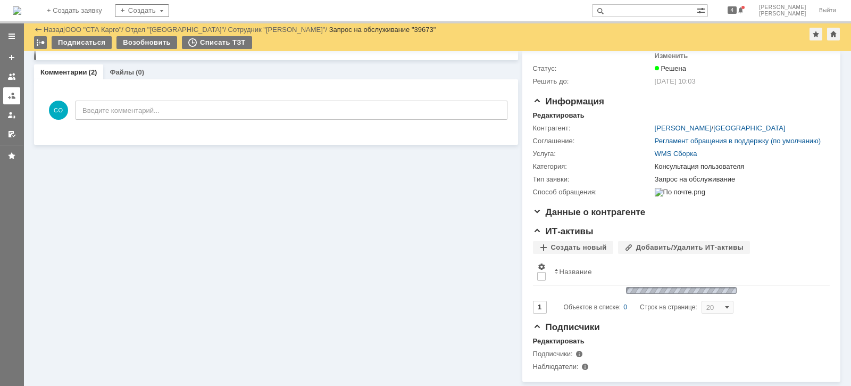
click at [13, 99] on div at bounding box center [11, 95] width 9 height 9
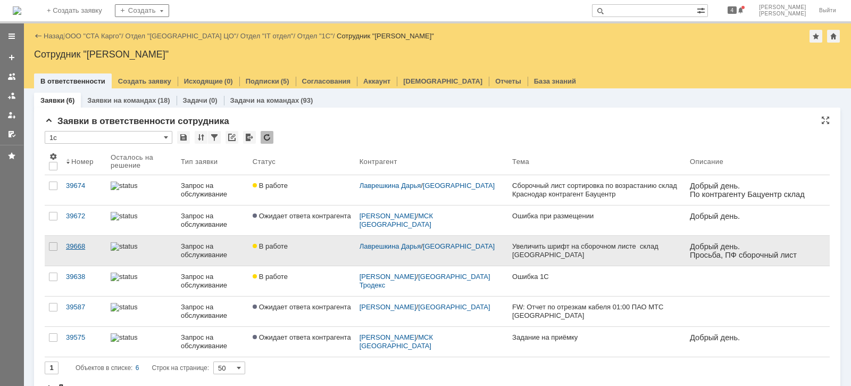
click at [87, 247] on div "39668" at bounding box center [84, 246] width 36 height 9
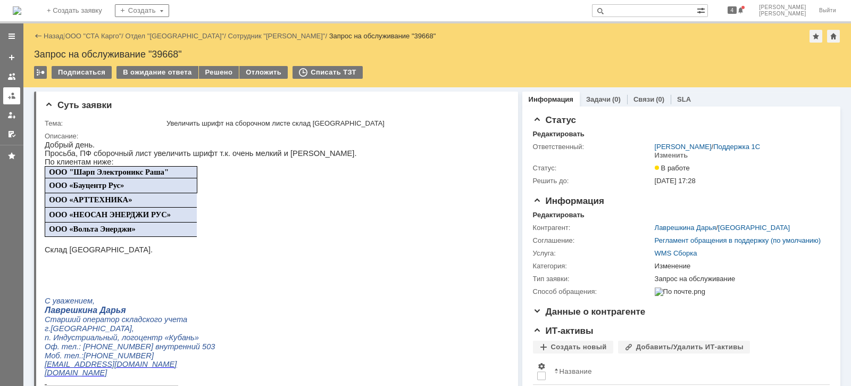
click at [13, 94] on div at bounding box center [11, 95] width 9 height 9
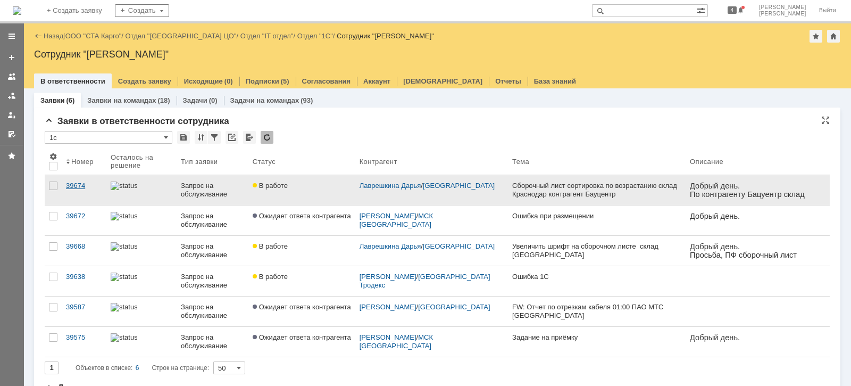
click at [86, 180] on link "39674" at bounding box center [84, 190] width 45 height 30
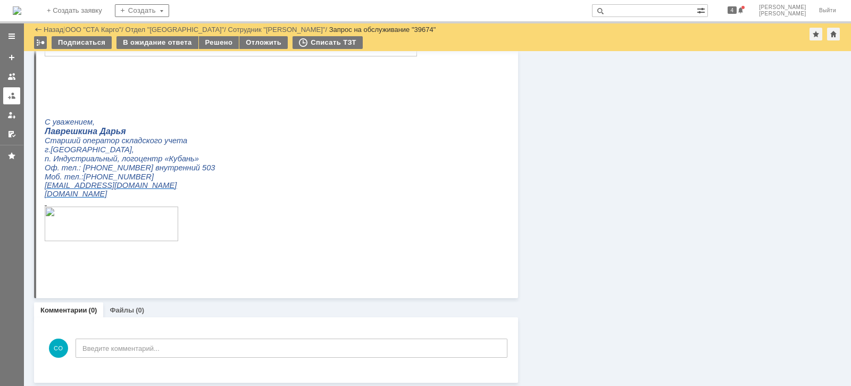
click at [8, 94] on div at bounding box center [11, 95] width 9 height 9
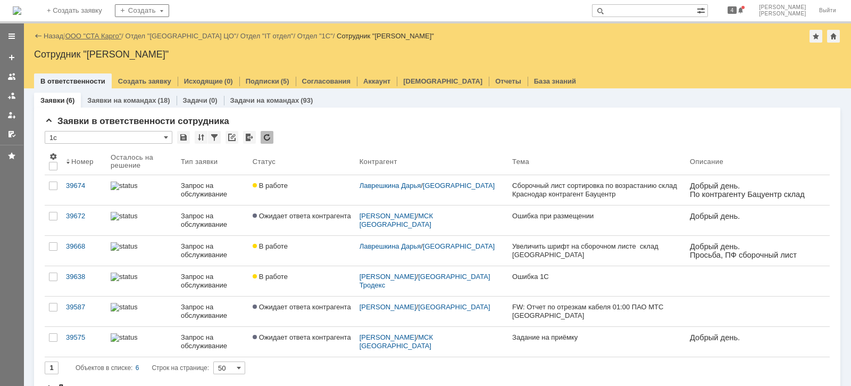
click at [102, 32] on link "ООО "СТА Карго"" at bounding box center [93, 36] width 56 height 8
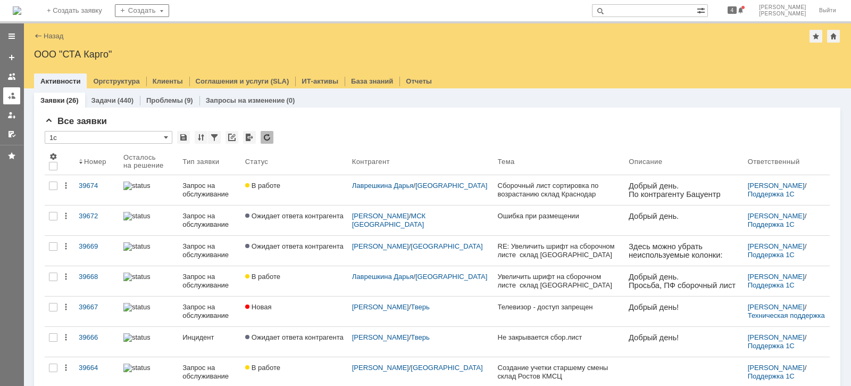
click at [11, 96] on div at bounding box center [11, 95] width 9 height 9
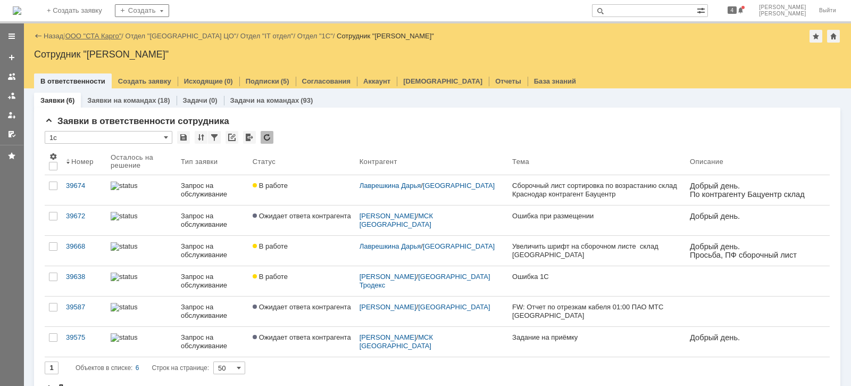
click at [86, 34] on link "ООО "СТА Карго"" at bounding box center [93, 36] width 56 height 8
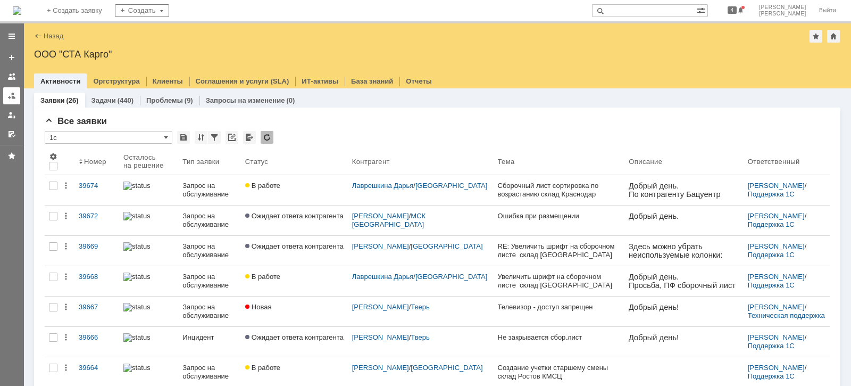
click at [9, 93] on div at bounding box center [11, 95] width 9 height 9
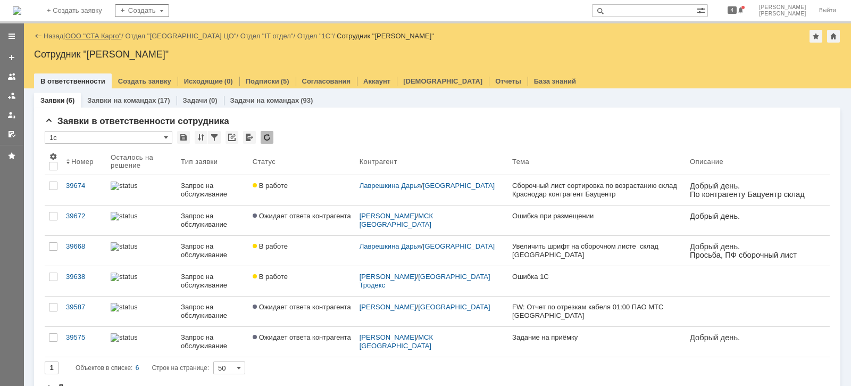
click at [80, 35] on link "ООО "СТА Карго"" at bounding box center [93, 36] width 56 height 8
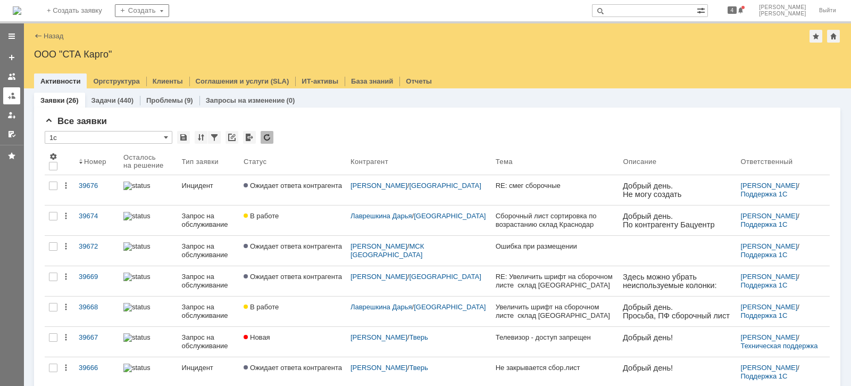
click at [8, 95] on div at bounding box center [11, 95] width 9 height 9
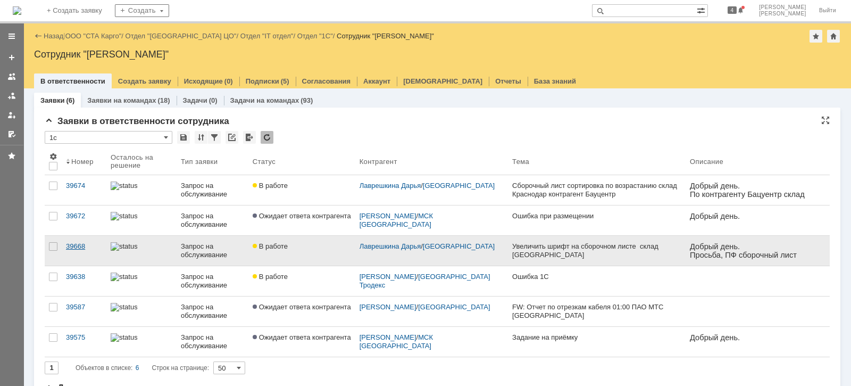
click at [84, 244] on div "39668" at bounding box center [84, 246] width 36 height 9
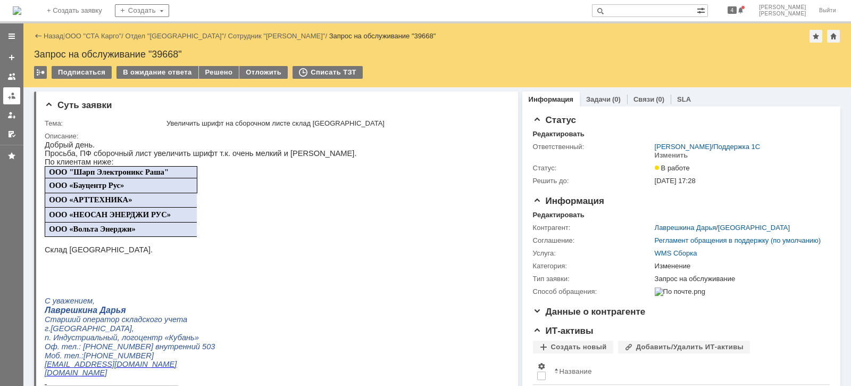
click at [5, 94] on link at bounding box center [11, 95] width 17 height 17
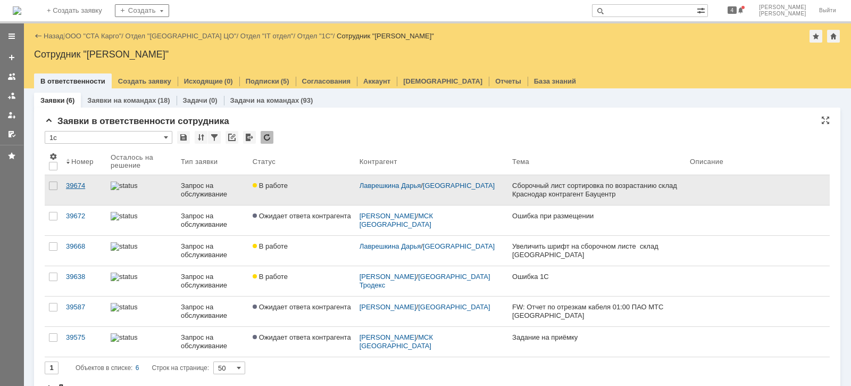
click at [83, 188] on div "39674" at bounding box center [84, 185] width 36 height 9
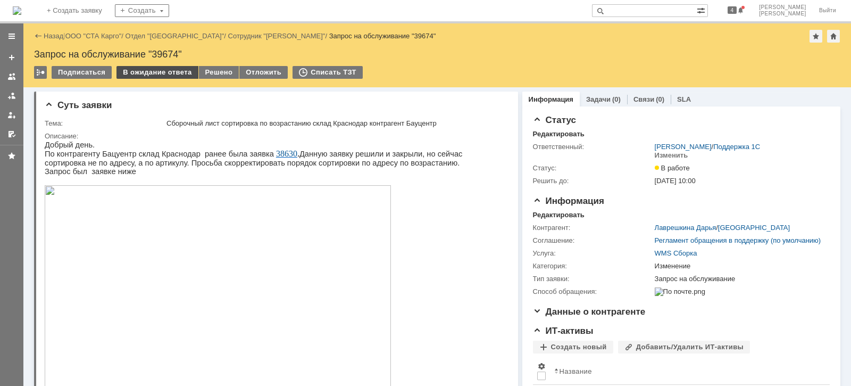
click at [166, 75] on div "В ожидание ответа" at bounding box center [156, 72] width 81 height 13
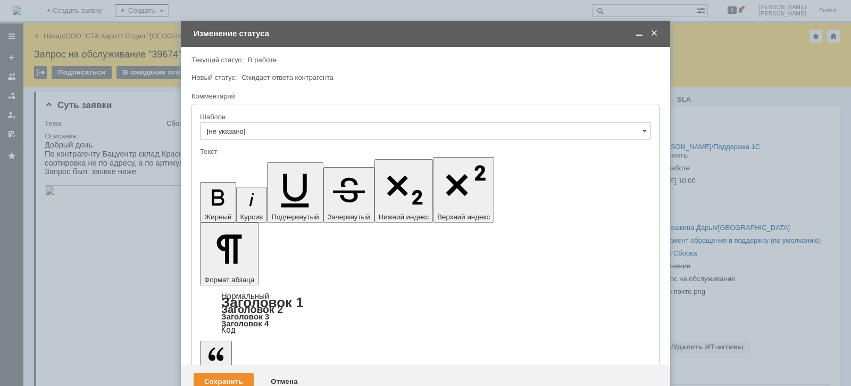
click at [221, 373] on div "Сохранить" at bounding box center [224, 381] width 60 height 17
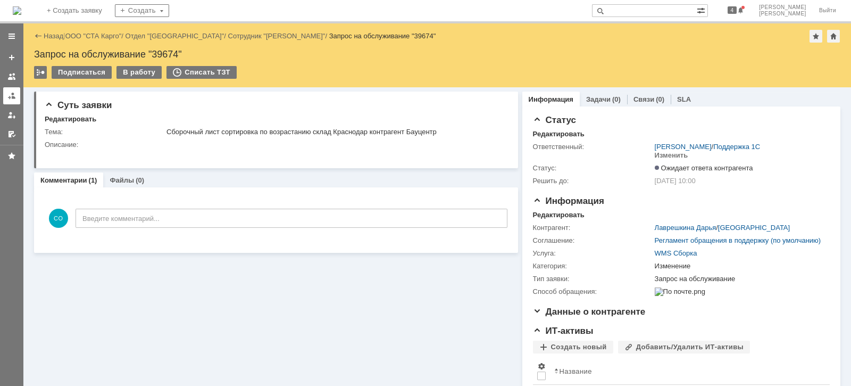
click at [11, 96] on div at bounding box center [11, 95] width 9 height 9
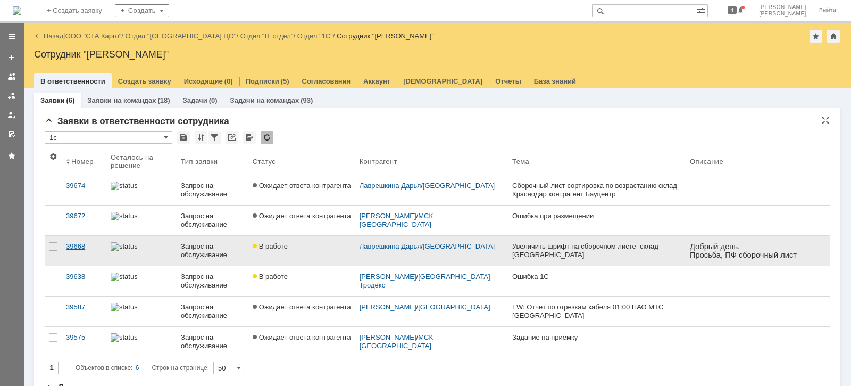
click at [71, 250] on link "39668" at bounding box center [84, 251] width 45 height 30
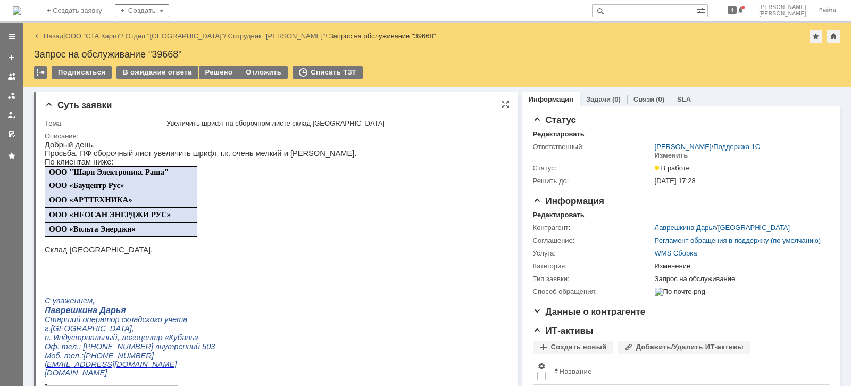
click at [119, 199] on span "ООО «АРТТЕХНИКА»" at bounding box center [90, 199] width 83 height 9
click at [130, 176] on span "ООО "Шарп Электроникс Раша"" at bounding box center [109, 172] width 120 height 9
click at [113, 176] on span "ООО "Шарп Электроникс Раша"" at bounding box center [109, 172] width 120 height 9
click at [13, 96] on div at bounding box center [11, 95] width 9 height 9
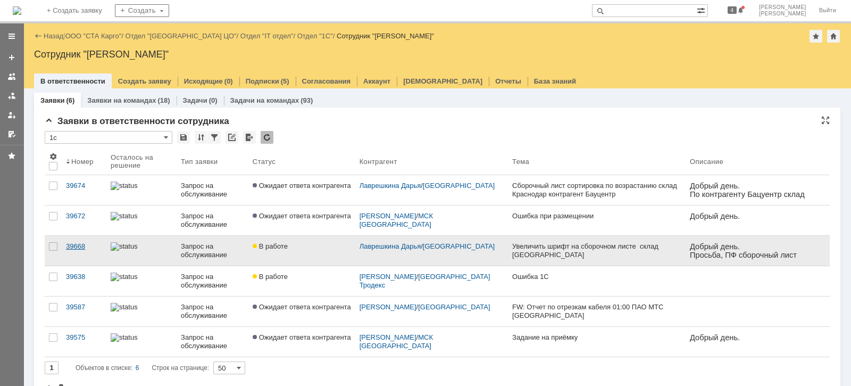
click at [82, 244] on div "39668" at bounding box center [84, 246] width 36 height 9
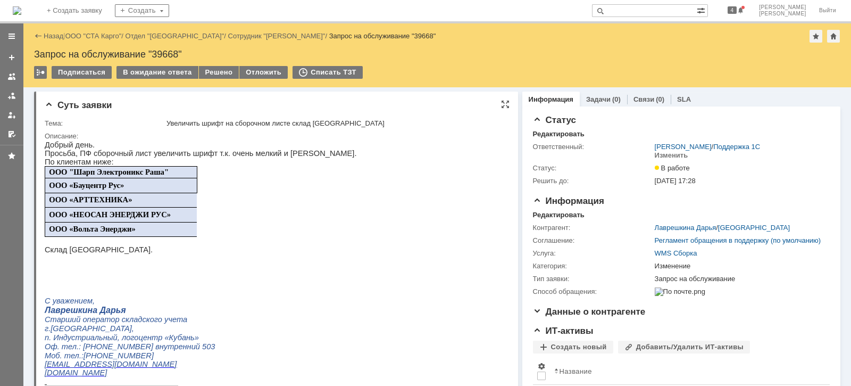
click at [100, 189] on span "ООО «Бауцентр Рус»" at bounding box center [86, 185] width 75 height 9
click at [93, 39] on link "ООО "СТА Карго"" at bounding box center [93, 36] width 56 height 8
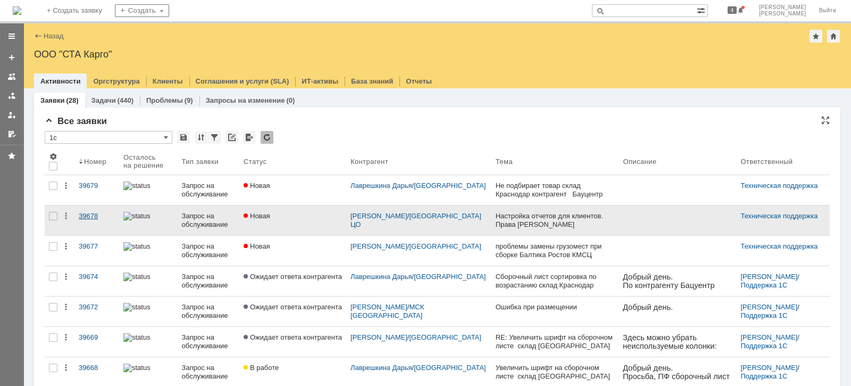
click at [93, 216] on div "39678" at bounding box center [97, 216] width 36 height 9
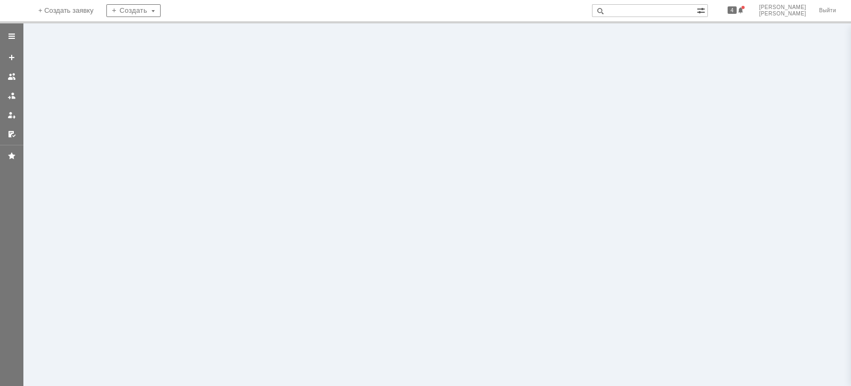
click at [673, 13] on input "text" at bounding box center [644, 10] width 105 height 13
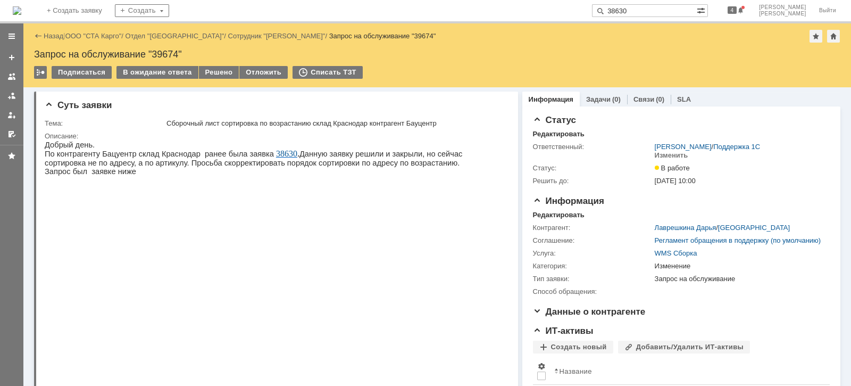
type input "38630"
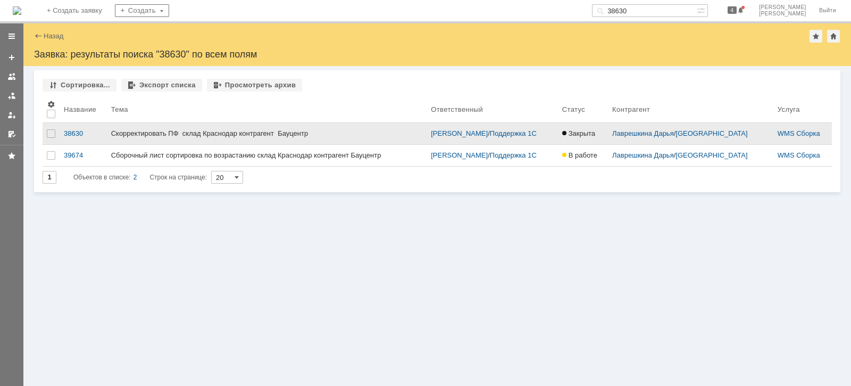
click at [138, 134] on div "Скорректировать ПФ склад Краснодар контрагент Бауцентр" at bounding box center [267, 133] width 312 height 9
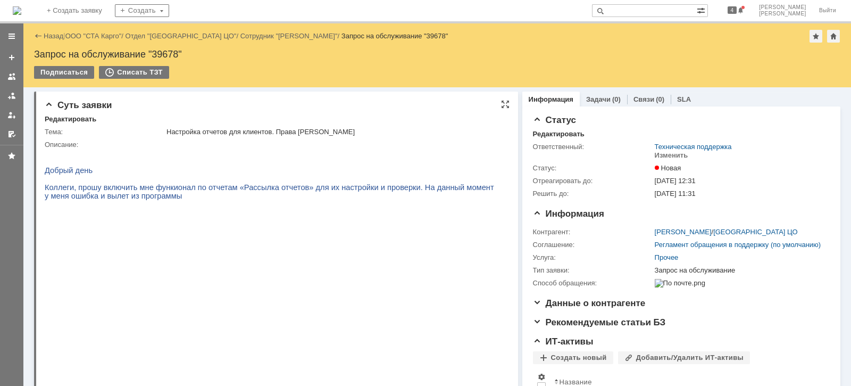
click at [183, 237] on img at bounding box center [231, 305] width 372 height 210
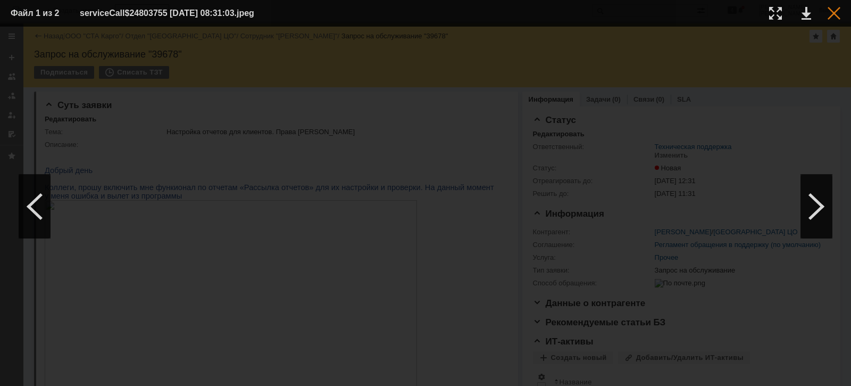
click at [833, 14] on div at bounding box center [834, 13] width 13 height 13
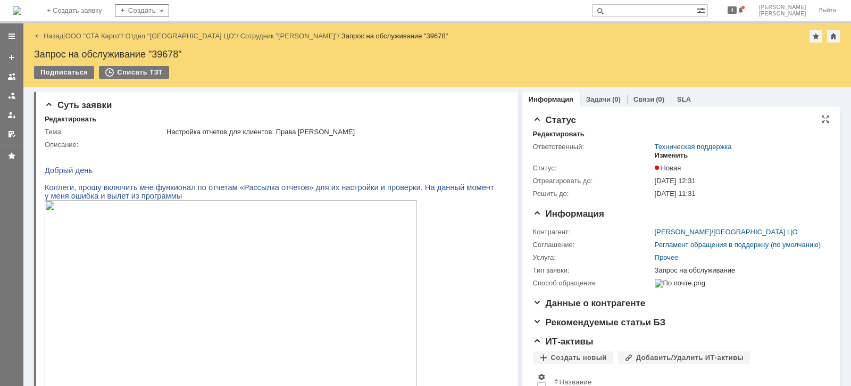
click at [668, 157] on div "Изменить" at bounding box center [672, 155] width 34 height 9
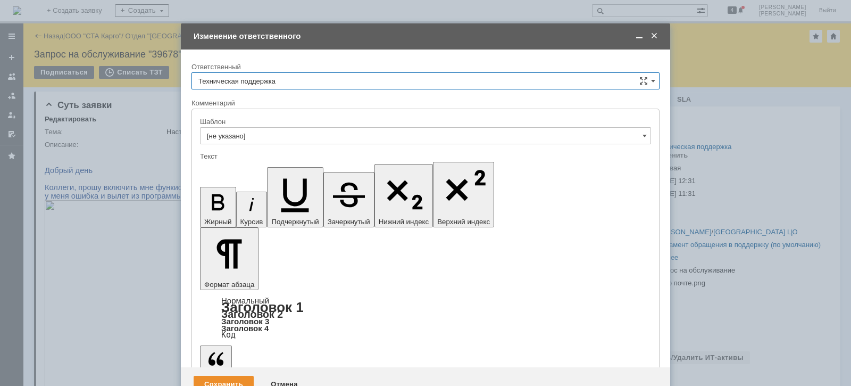
click at [282, 78] on input "Техническая поддержка" at bounding box center [425, 80] width 468 height 17
click at [250, 129] on div "[PERSON_NAME]" at bounding box center [425, 135] width 467 height 17
type input "[PERSON_NAME]"
click at [232, 376] on div "Сохранить" at bounding box center [224, 384] width 60 height 17
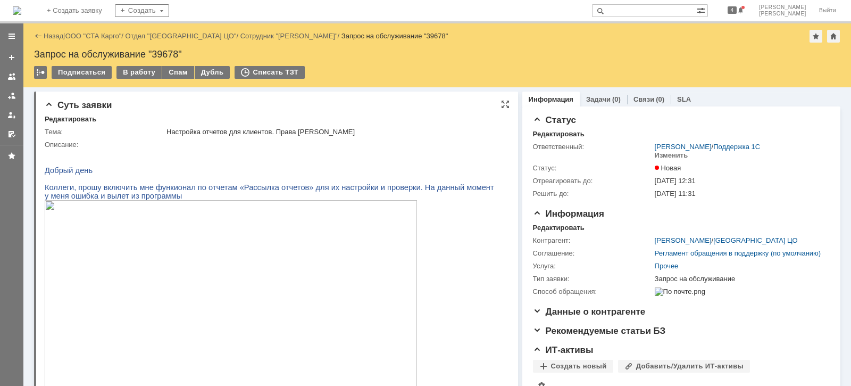
drag, startPoint x: 130, startPoint y: 73, endPoint x: 143, endPoint y: 94, distance: 24.4
click at [130, 74] on div "В работу" at bounding box center [138, 72] width 45 height 13
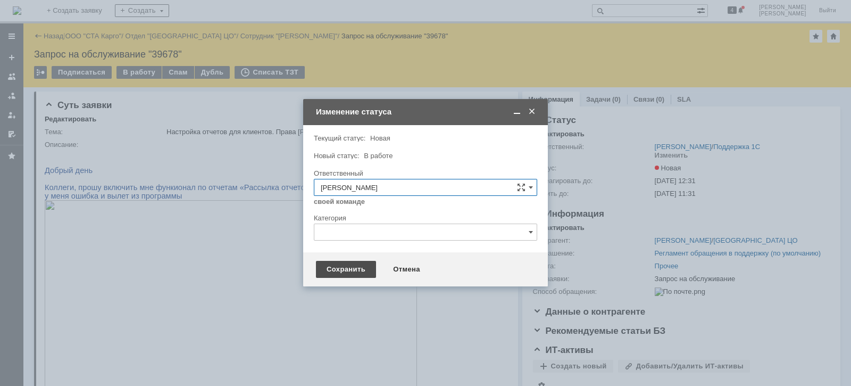
click at [341, 266] on div "Сохранить" at bounding box center [346, 269] width 60 height 17
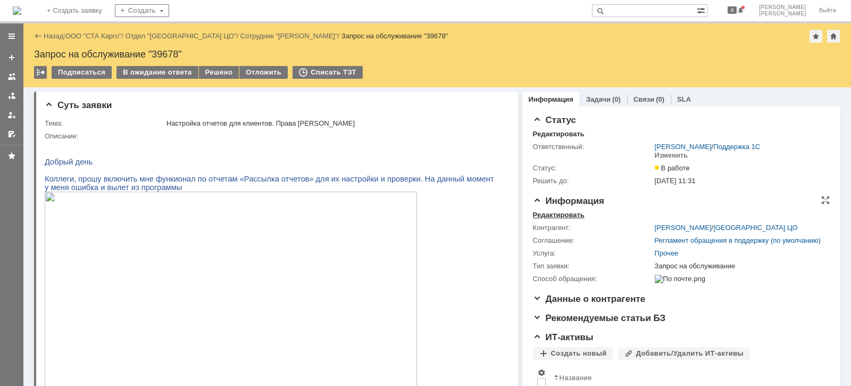
click at [574, 214] on div "Редактировать" at bounding box center [559, 215] width 52 height 9
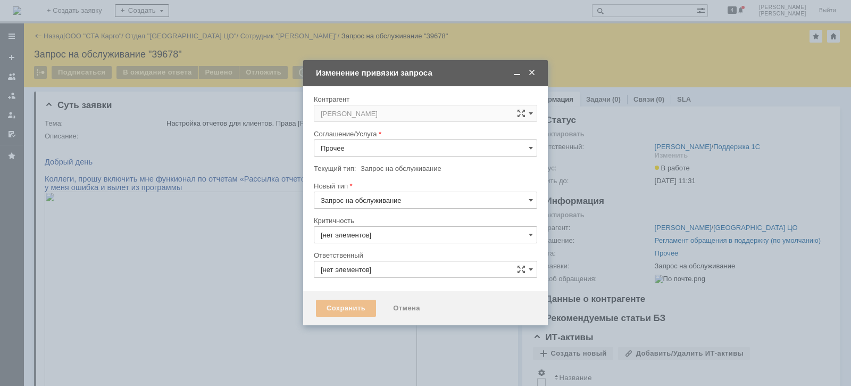
type input "3. Низкая"
type input "[PERSON_NAME]"
type input "[не указано]"
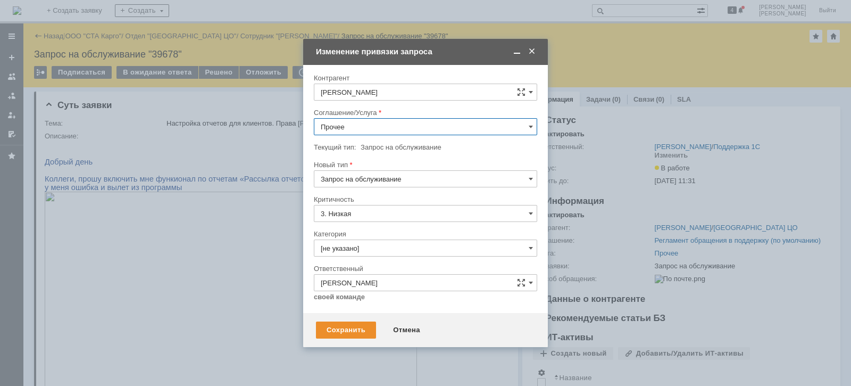
click at [375, 131] on input "Прочее" at bounding box center [425, 126] width 223 height 17
click at [386, 241] on span "WMS Отчетность" at bounding box center [426, 245] width 210 height 9
type input "WMS Отчетность"
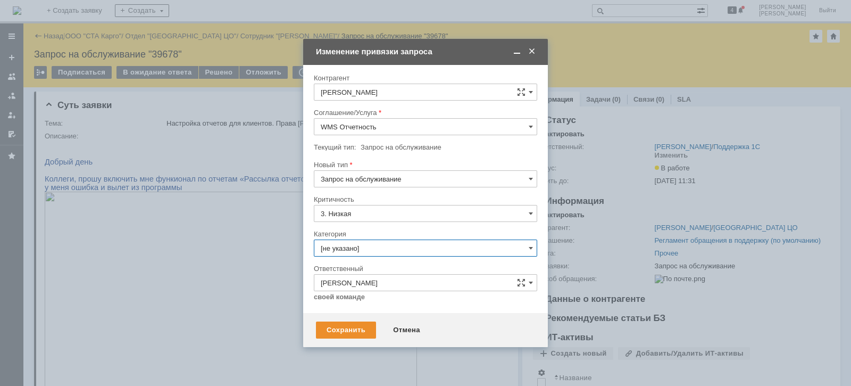
click at [386, 244] on input "[не указано]" at bounding box center [425, 247] width 223 height 17
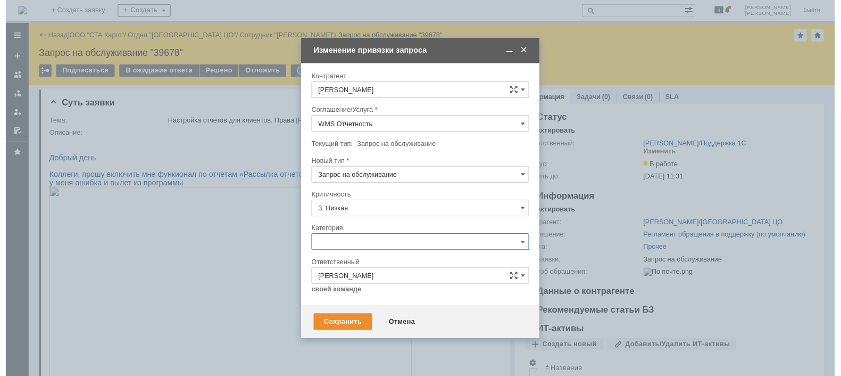
scroll to position [24, 0]
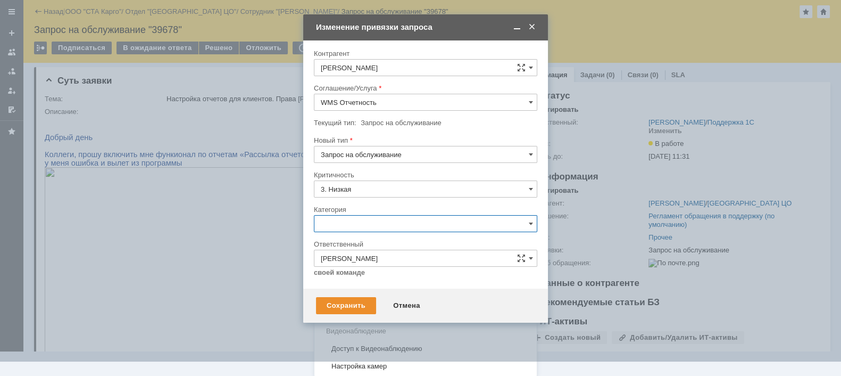
click at [380, 276] on span "Изменение" at bounding box center [426, 278] width 210 height 9
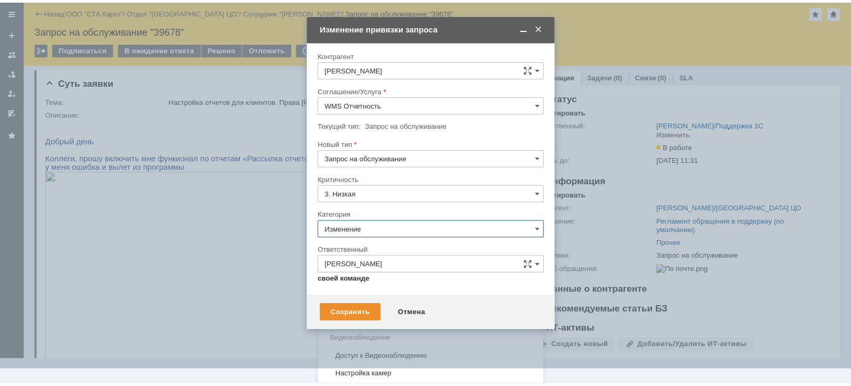
scroll to position [0, 0]
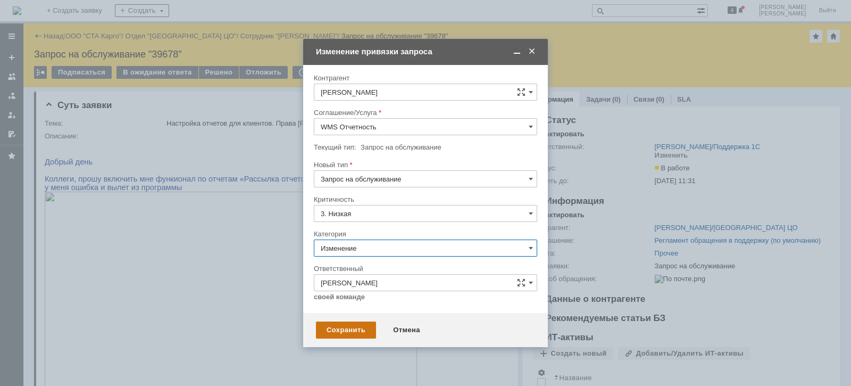
type input "Изменение"
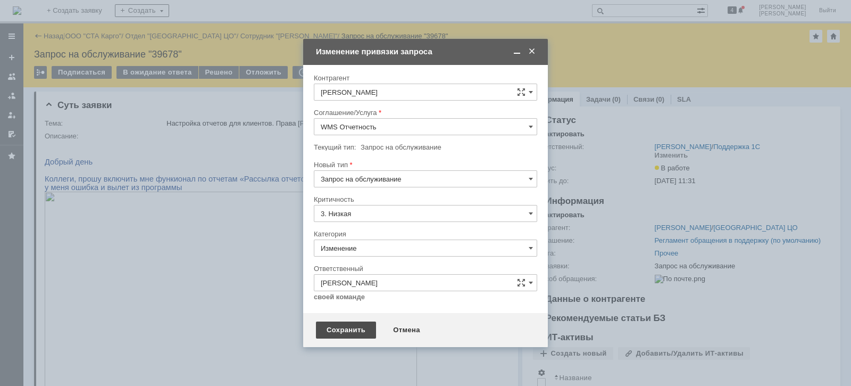
click at [353, 328] on div "Сохранить" at bounding box center [346, 329] width 60 height 17
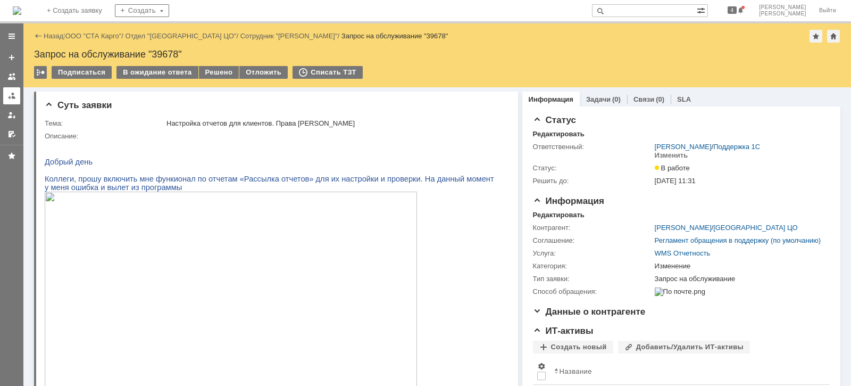
click at [14, 99] on div at bounding box center [11, 95] width 9 height 9
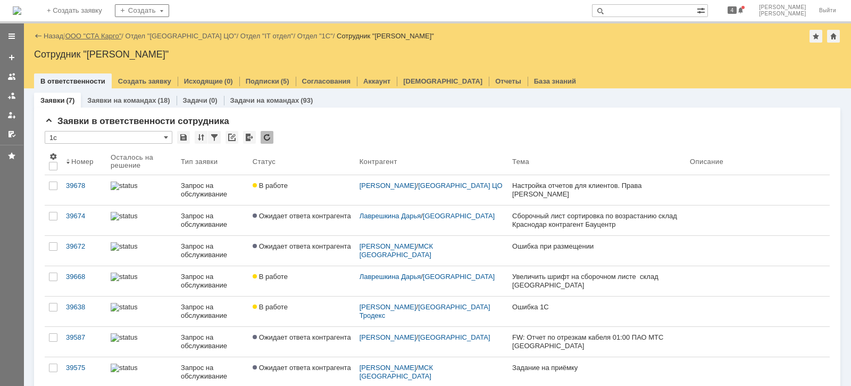
click at [93, 36] on link "ООО "СТА Карго"" at bounding box center [93, 36] width 56 height 8
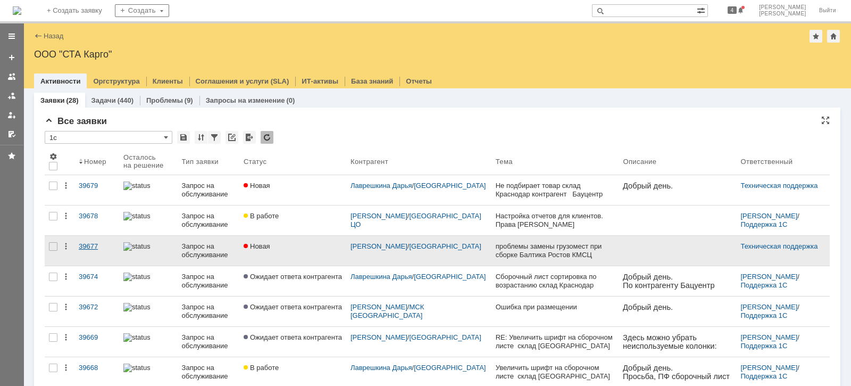
click at [95, 242] on div "39677" at bounding box center [97, 246] width 36 height 9
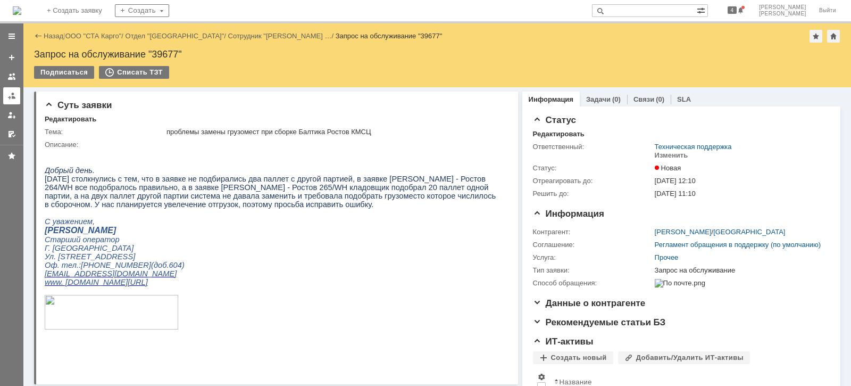
click at [11, 97] on div at bounding box center [11, 95] width 9 height 9
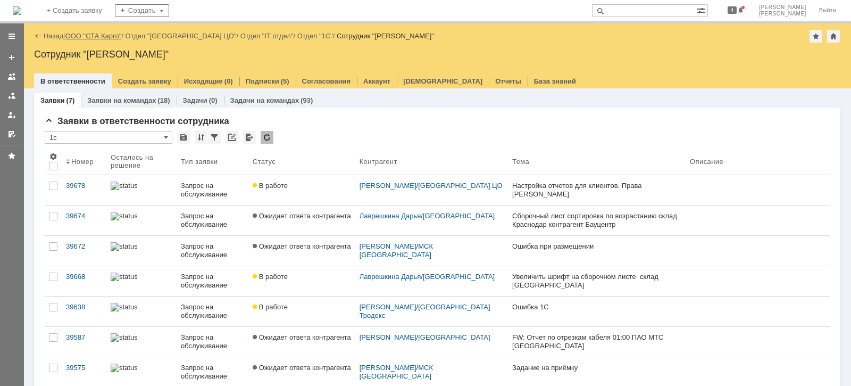
click at [103, 40] on link "ООО "СТА Карго"" at bounding box center [93, 36] width 56 height 8
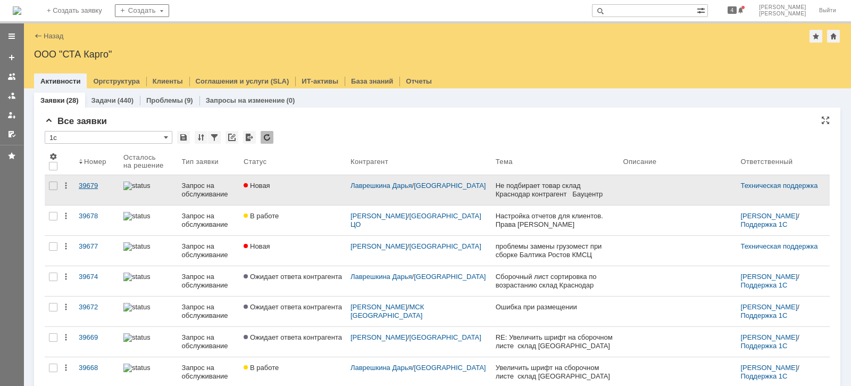
click at [89, 182] on div "39679" at bounding box center [97, 185] width 36 height 9
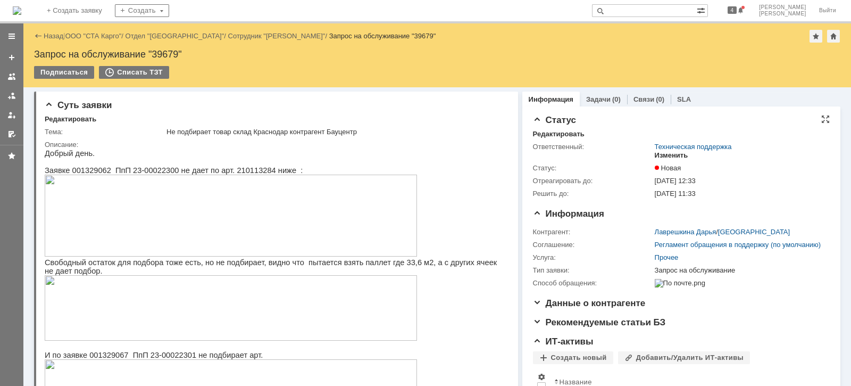
click at [673, 157] on div "Изменить" at bounding box center [672, 155] width 34 height 9
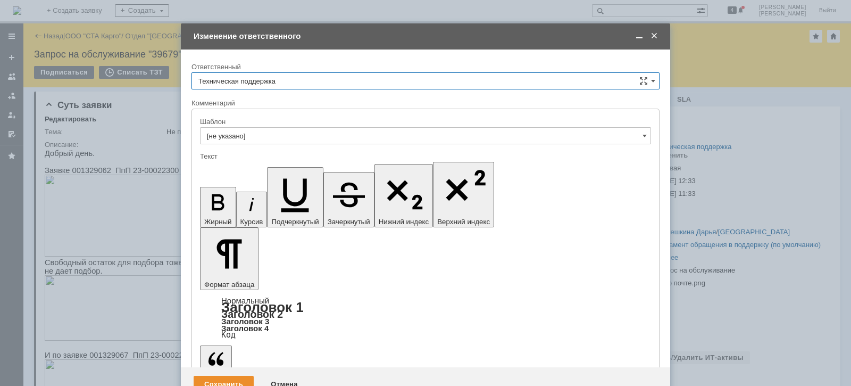
click at [359, 79] on input "Техническая поддержка" at bounding box center [425, 80] width 468 height 17
drag, startPoint x: 320, startPoint y: 134, endPoint x: 77, endPoint y: 48, distance: 257.2
click at [320, 134] on span "[PERSON_NAME]" at bounding box center [425, 135] width 454 height 9
type input "[PERSON_NAME]"
click at [222, 376] on div "Сохранить" at bounding box center [224, 384] width 60 height 17
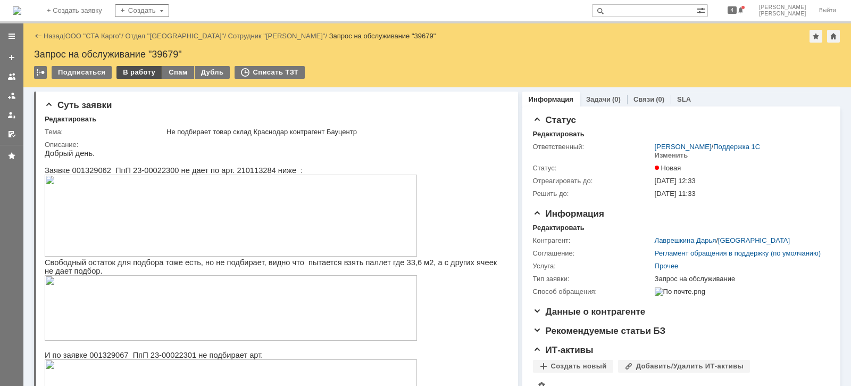
click at [134, 73] on div "В работу" at bounding box center [138, 72] width 45 height 13
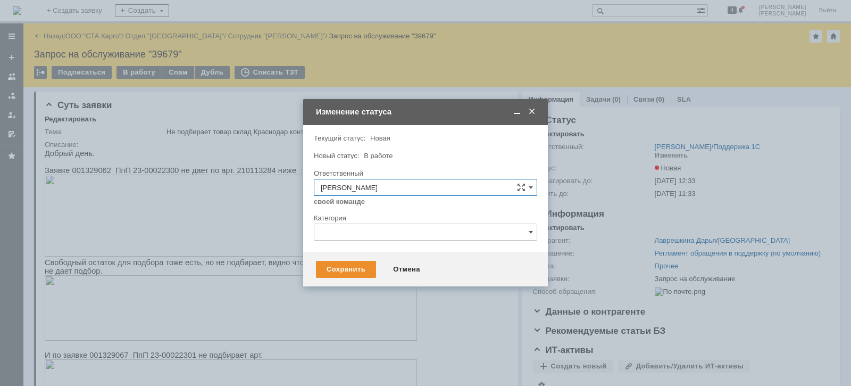
click at [353, 260] on div "Сохранить Отмена" at bounding box center [425, 269] width 245 height 34
click at [352, 264] on div "Сохранить" at bounding box center [346, 269] width 60 height 17
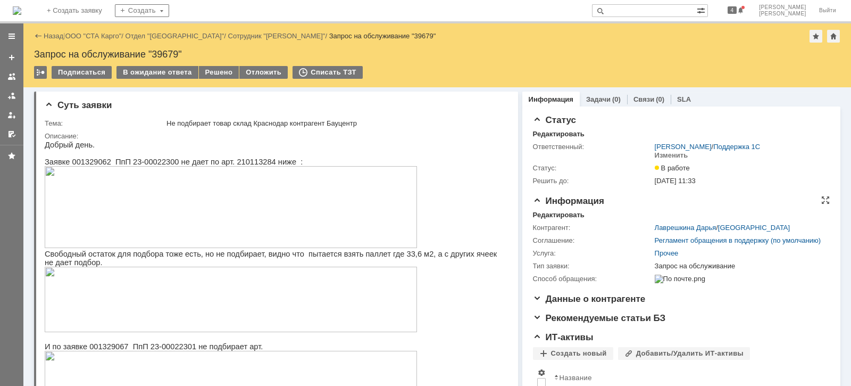
click at [557, 210] on div "Информация Редактировать Контрагент: Лаврешкина Дарья / Краснодар Соглашение: Р…" at bounding box center [681, 245] width 297 height 98
click at [566, 215] on div "Редактировать" at bounding box center [559, 215] width 52 height 9
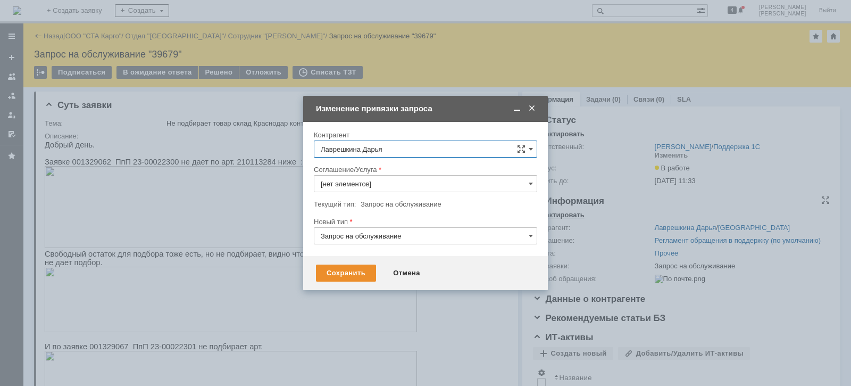
type input "Прочее"
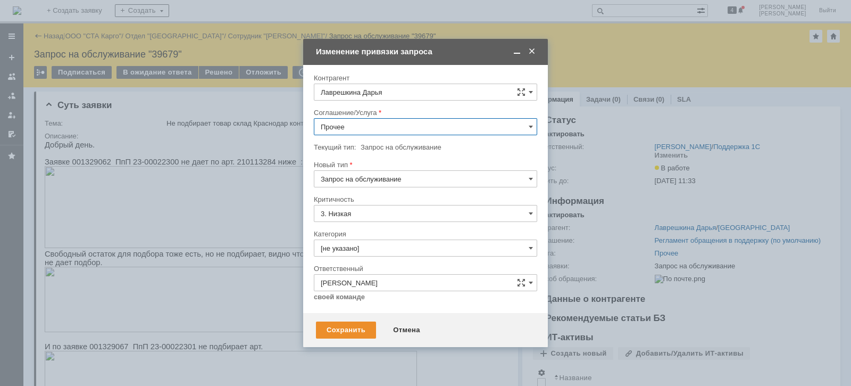
click at [406, 127] on input "Прочее" at bounding box center [425, 126] width 223 height 17
click at [379, 143] on span "WMS Сборка" at bounding box center [426, 142] width 210 height 9
type input "WMS Сборка"
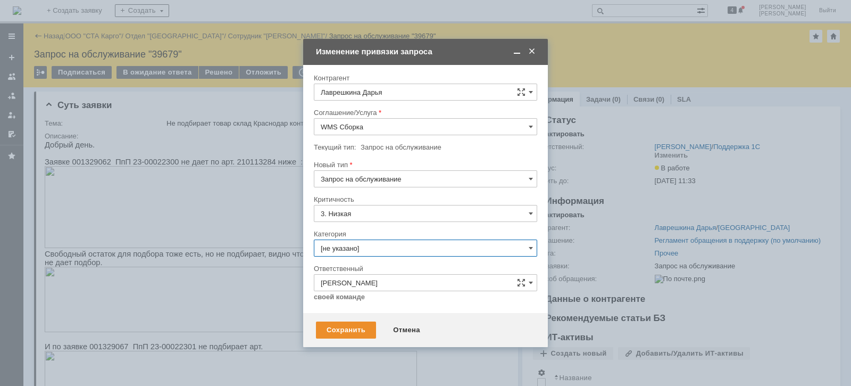
click at [394, 247] on input "[не указано]" at bounding box center [425, 247] width 223 height 17
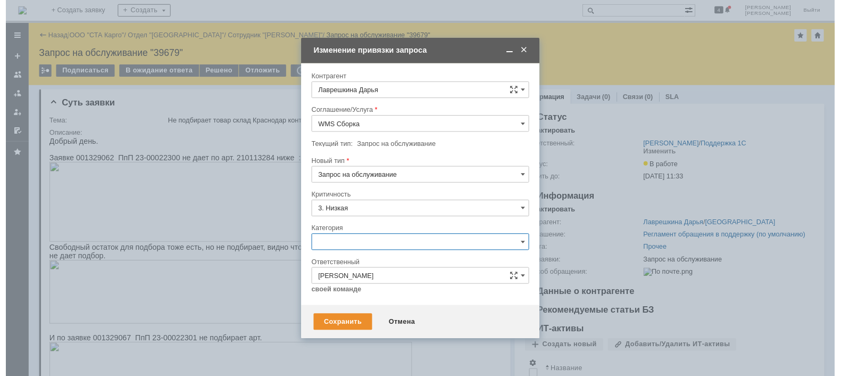
scroll to position [24, 0]
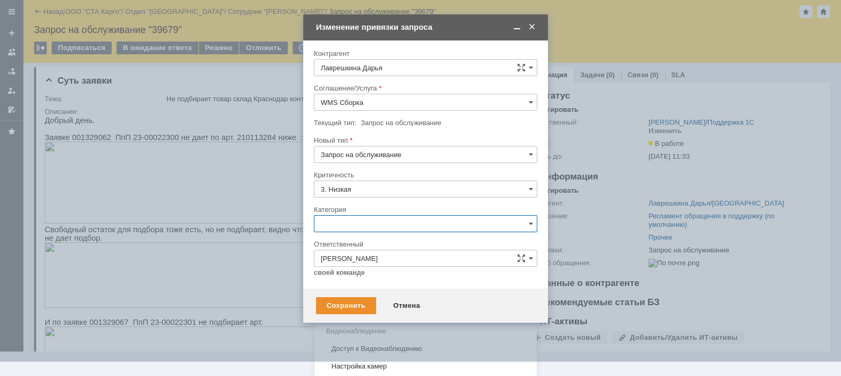
click at [382, 277] on span "Изменение" at bounding box center [426, 278] width 210 height 9
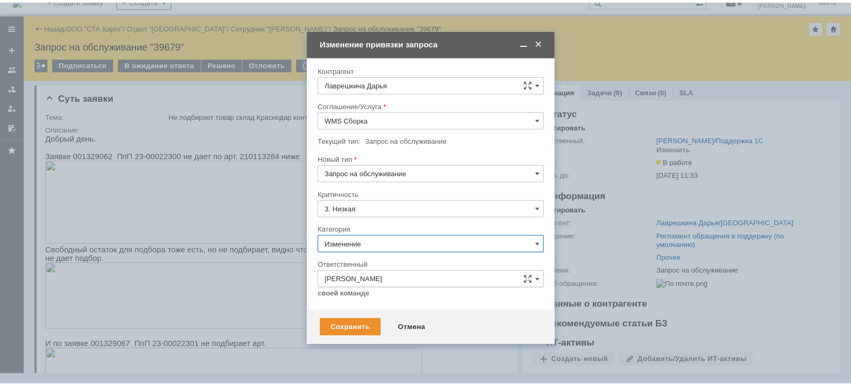
scroll to position [0, 0]
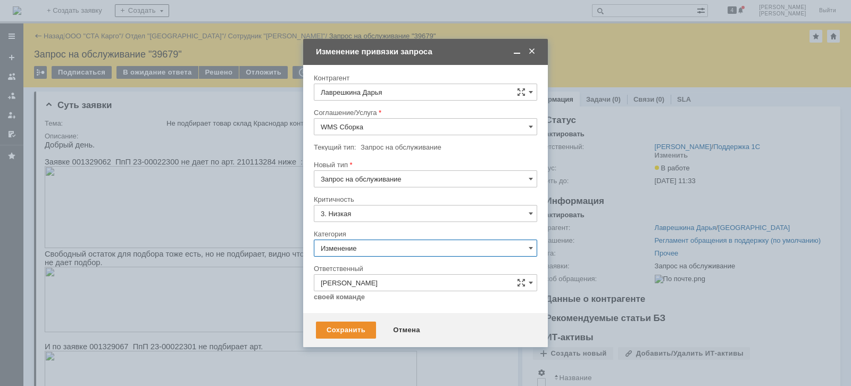
click at [384, 247] on input "Изменение" at bounding box center [425, 247] width 223 height 17
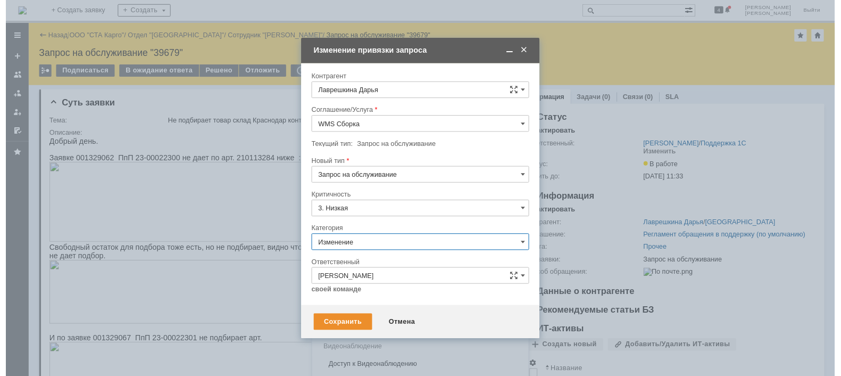
scroll to position [24, 0]
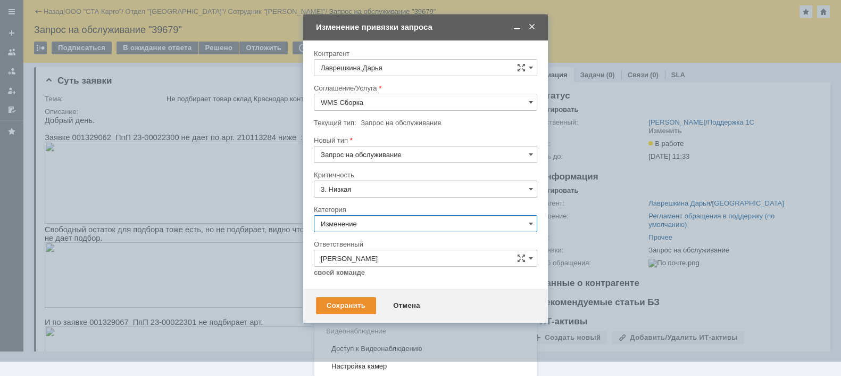
click at [370, 296] on span "Консультация пользователя" at bounding box center [426, 295] width 210 height 9
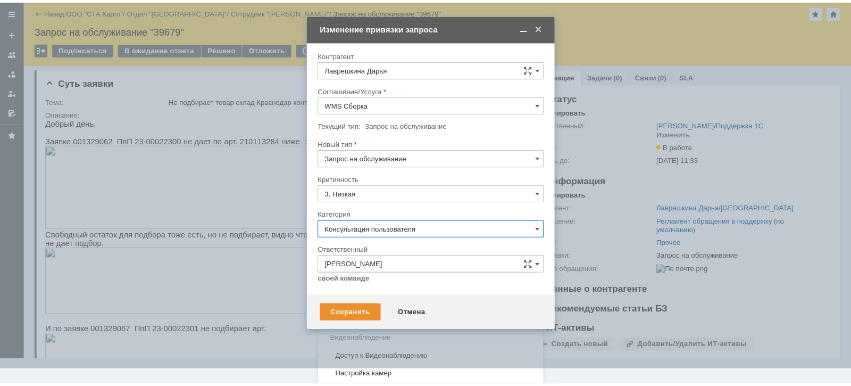
scroll to position [0, 0]
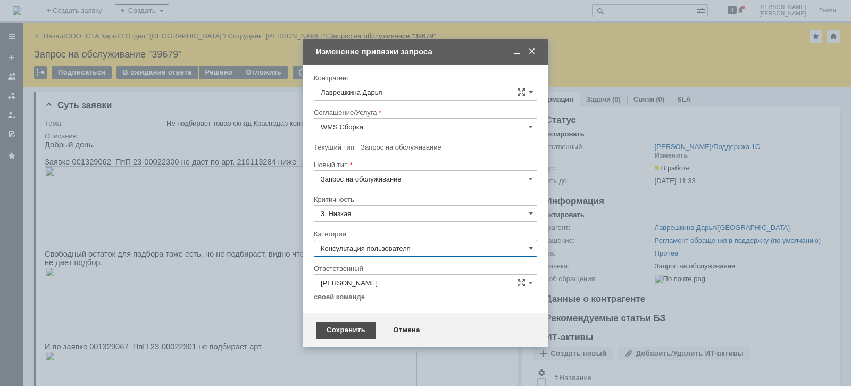
type input "Консультация пользователя"
click at [355, 334] on div "Сохранить" at bounding box center [346, 329] width 60 height 17
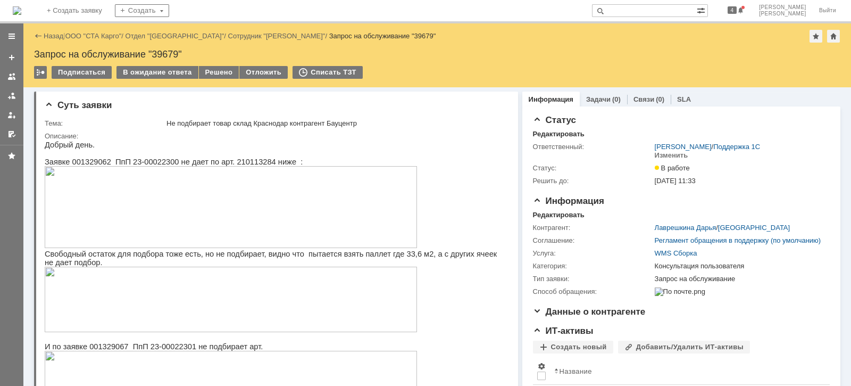
drag, startPoint x: 155, startPoint y: 69, endPoint x: 180, endPoint y: 90, distance: 33.2
click at [155, 69] on div "В ожидание ответа" at bounding box center [156, 72] width 81 height 13
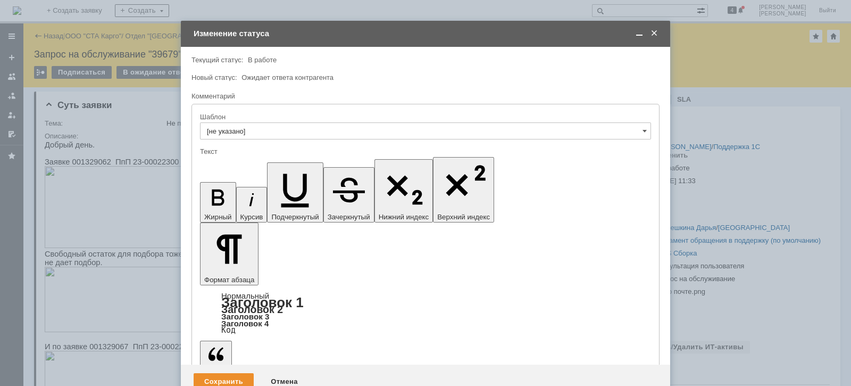
click at [237, 373] on div "Сохранить" at bounding box center [224, 381] width 60 height 17
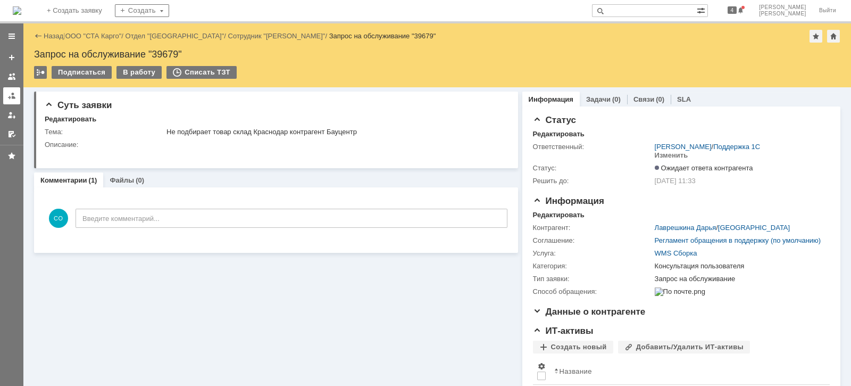
click at [14, 92] on div at bounding box center [11, 95] width 9 height 9
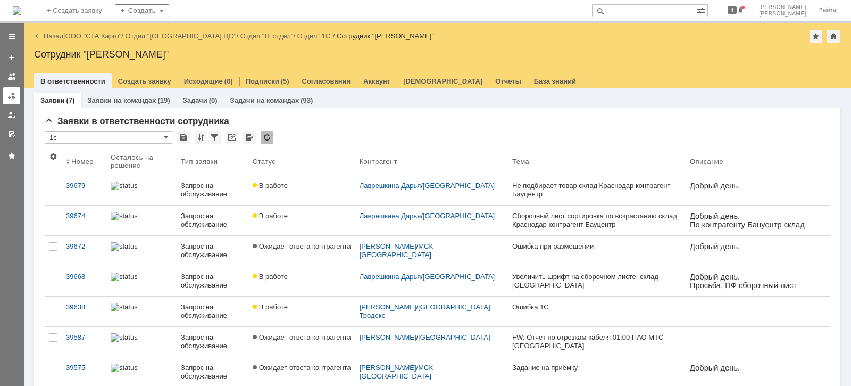
click at [12, 91] on div at bounding box center [11, 95] width 9 height 9
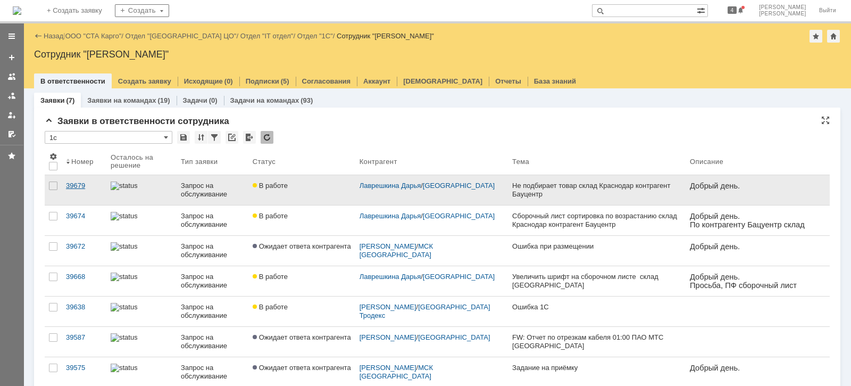
click at [72, 187] on div "39679" at bounding box center [84, 185] width 36 height 9
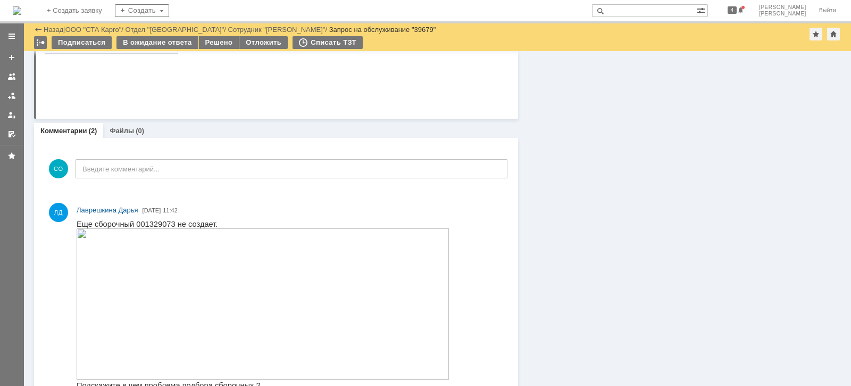
scroll to position [997, 0]
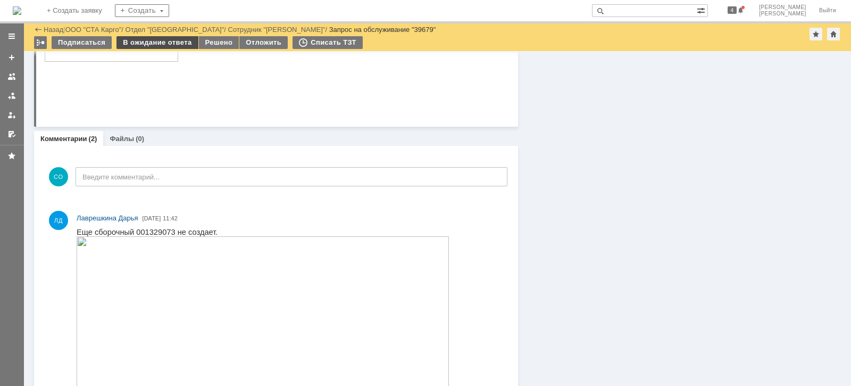
click at [151, 40] on div "В ожидание ответа" at bounding box center [156, 42] width 81 height 13
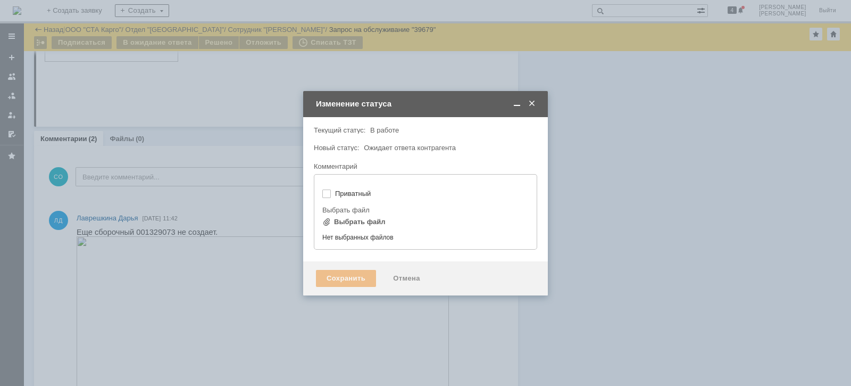
type input "[не указано]"
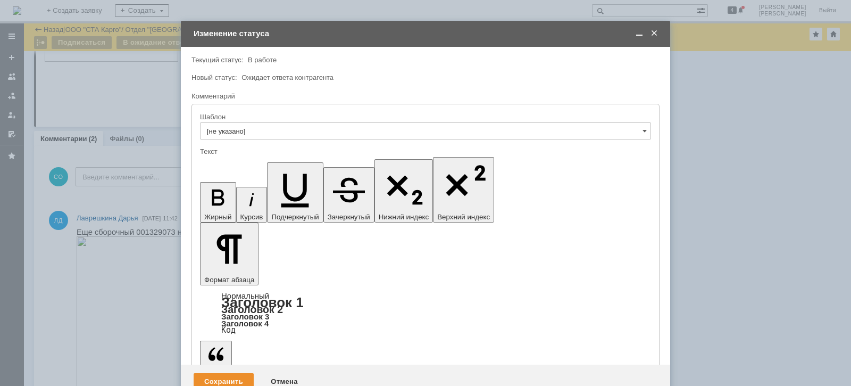
scroll to position [0, 0]
click at [216, 373] on div "Сохранить" at bounding box center [224, 381] width 60 height 17
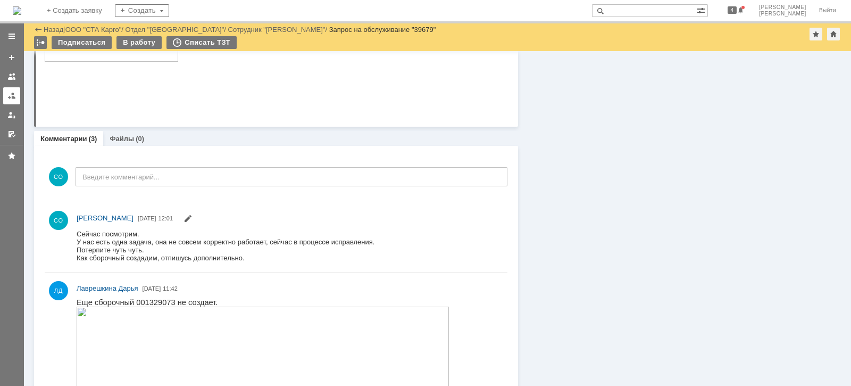
click at [8, 97] on div at bounding box center [11, 95] width 9 height 9
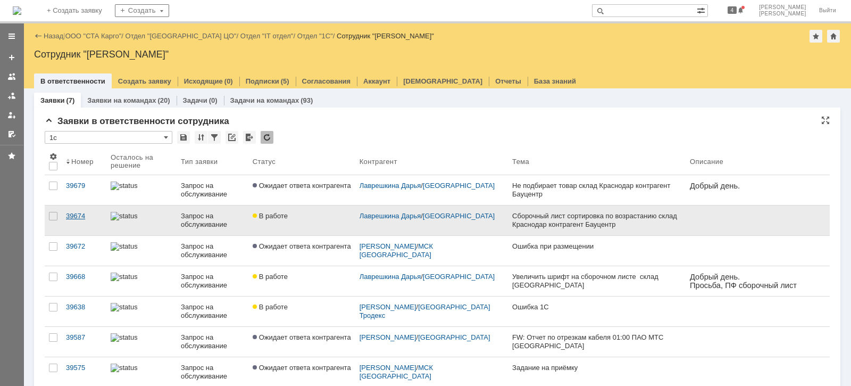
click at [71, 208] on link "39674" at bounding box center [84, 220] width 45 height 30
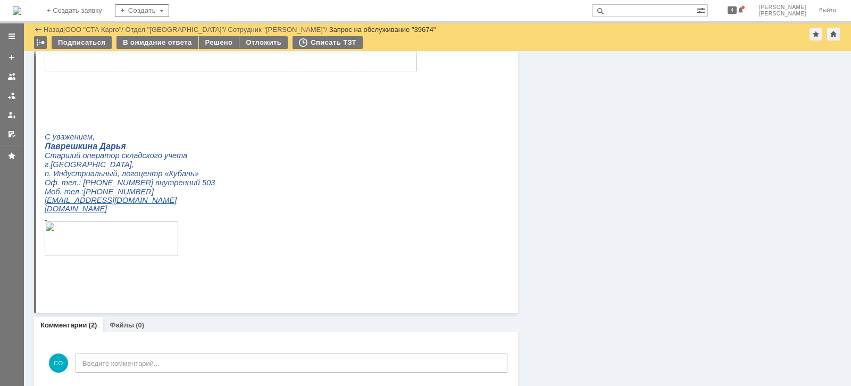
scroll to position [864, 0]
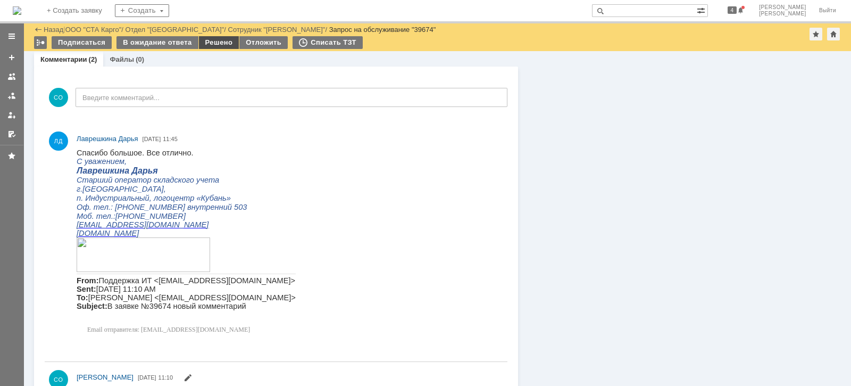
click at [221, 40] on div "Решено" at bounding box center [219, 42] width 40 height 13
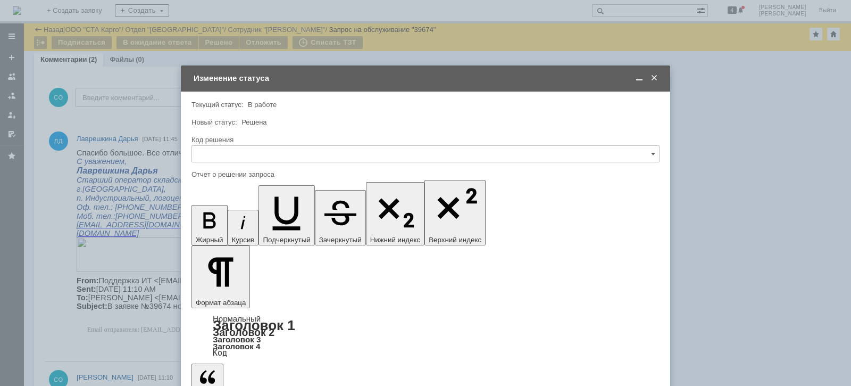
scroll to position [0, 0]
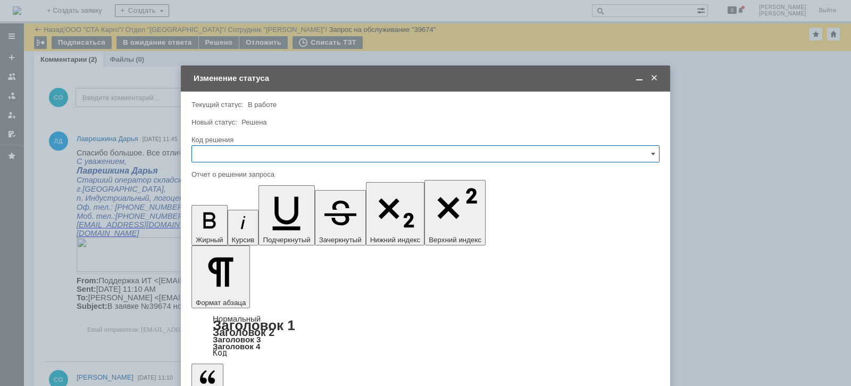
drag, startPoint x: 279, startPoint y: 151, endPoint x: 277, endPoint y: 157, distance: 6.1
click at [279, 152] on input "text" at bounding box center [425, 153] width 468 height 17
click at [240, 290] on div "Решено" at bounding box center [425, 296] width 467 height 17
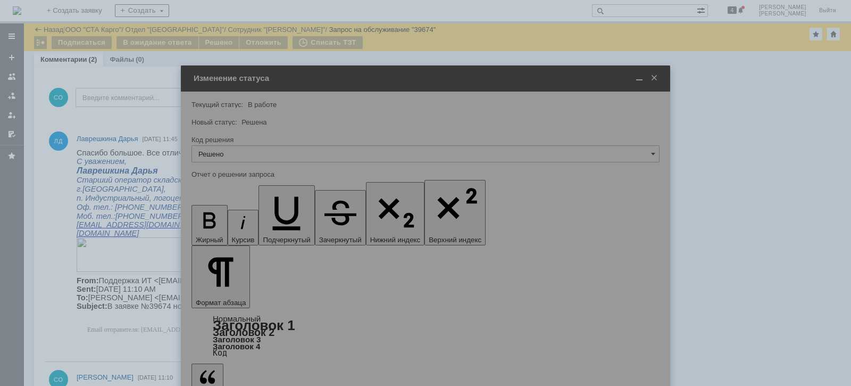
type input "Решено"
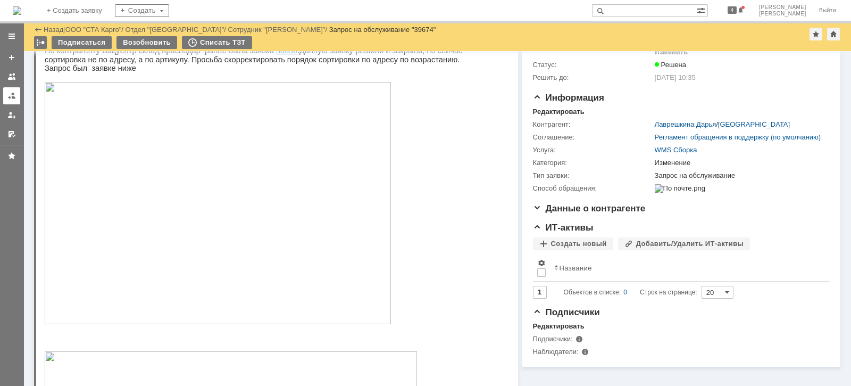
click at [10, 98] on div at bounding box center [11, 95] width 9 height 9
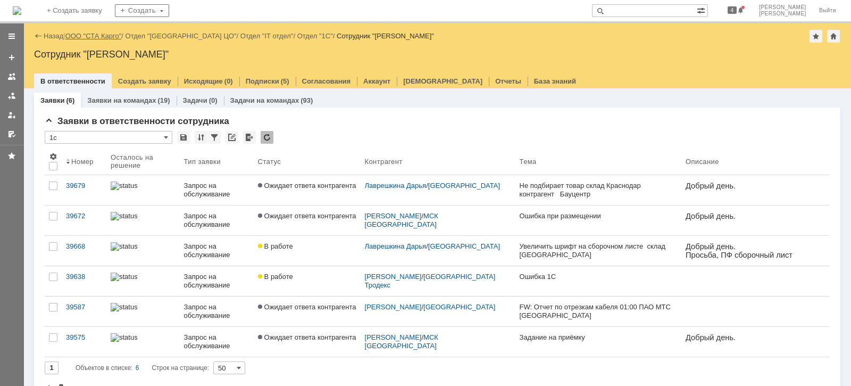
click at [111, 37] on link "ООО "СТА Карго"" at bounding box center [93, 36] width 56 height 8
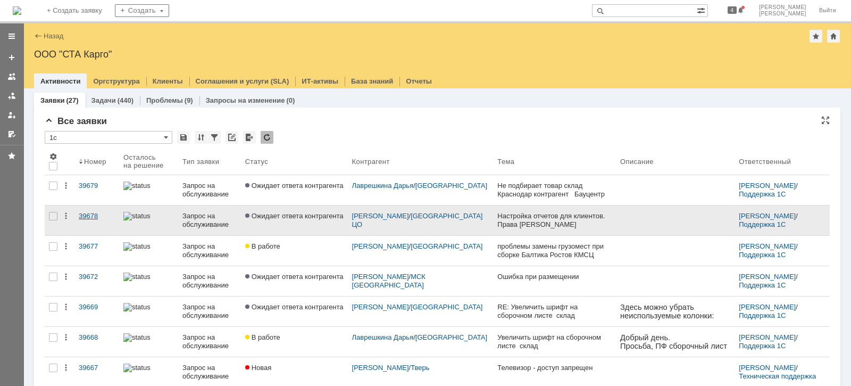
click at [98, 218] on div "39678" at bounding box center [97, 216] width 36 height 9
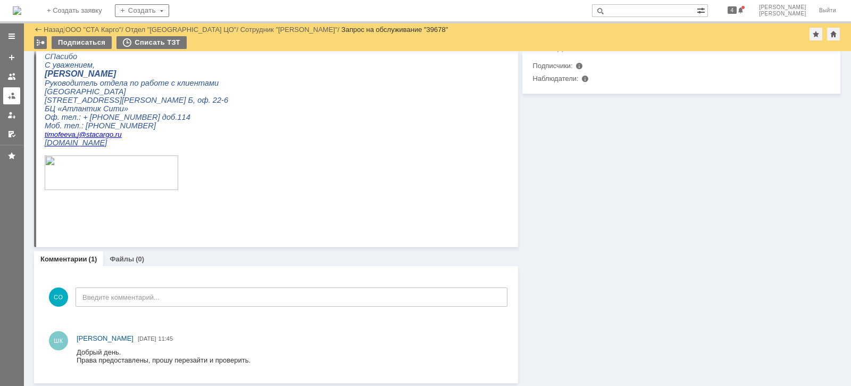
click at [14, 93] on div at bounding box center [11, 95] width 9 height 9
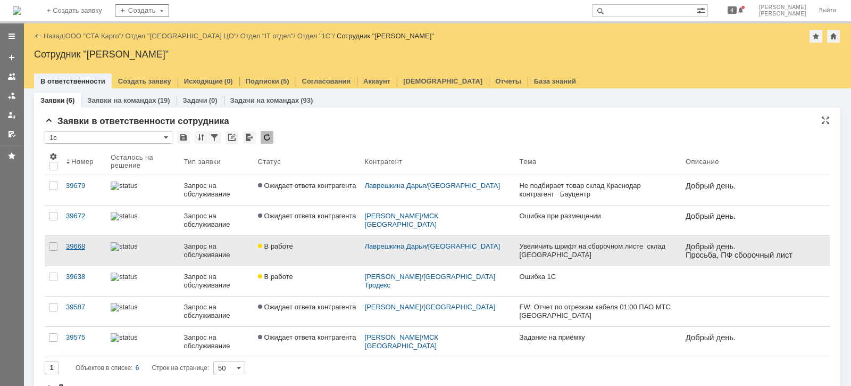
click at [81, 245] on div "39668" at bounding box center [84, 246] width 36 height 9
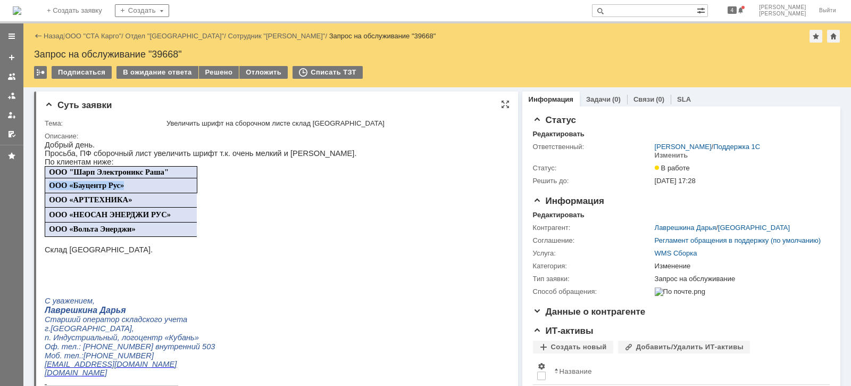
drag, startPoint x: 138, startPoint y: 187, endPoint x: 50, endPoint y: 183, distance: 87.9
click at [50, 183] on td "ООО «Бауцентр Рус»" at bounding box center [121, 185] width 152 height 15
click at [3, 94] on link at bounding box center [11, 95] width 17 height 17
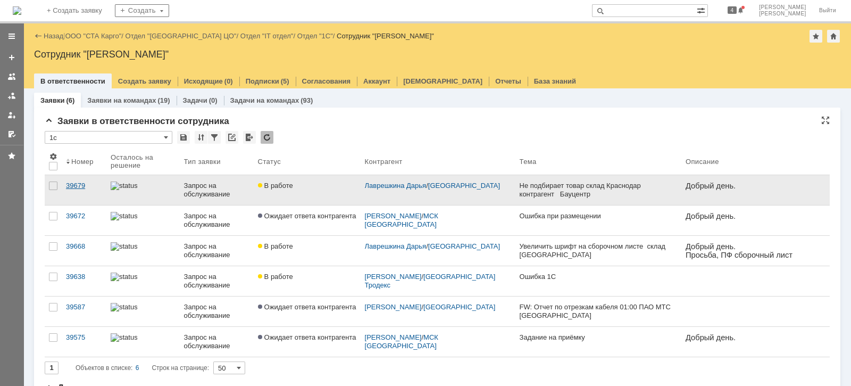
click at [70, 188] on div "39679" at bounding box center [84, 185] width 36 height 9
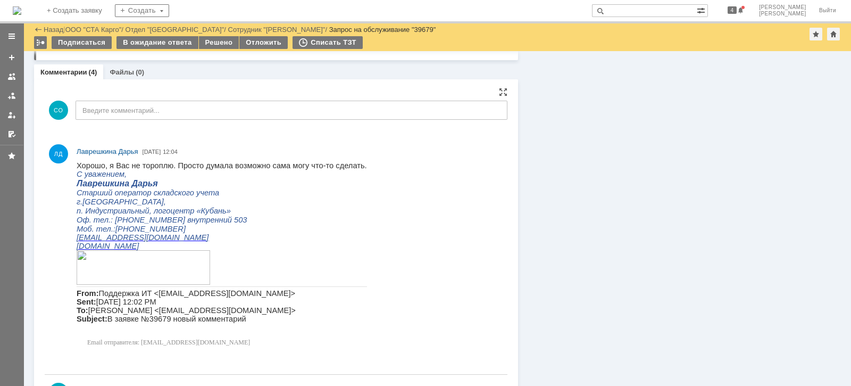
scroll to position [1263, 0]
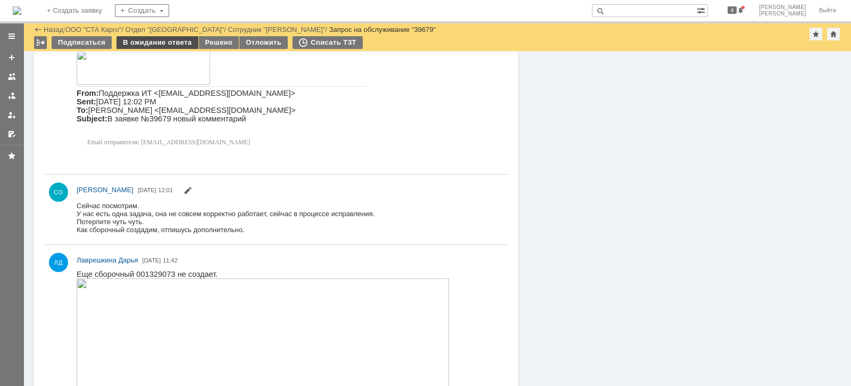
click at [154, 43] on div "В ожидание ответа" at bounding box center [156, 42] width 81 height 13
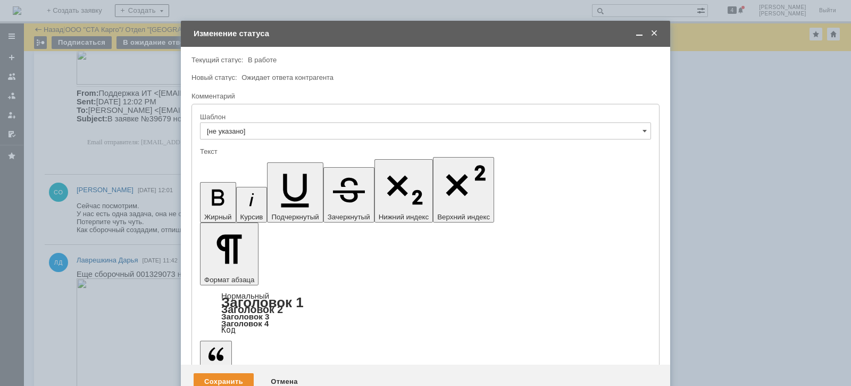
scroll to position [0, 0]
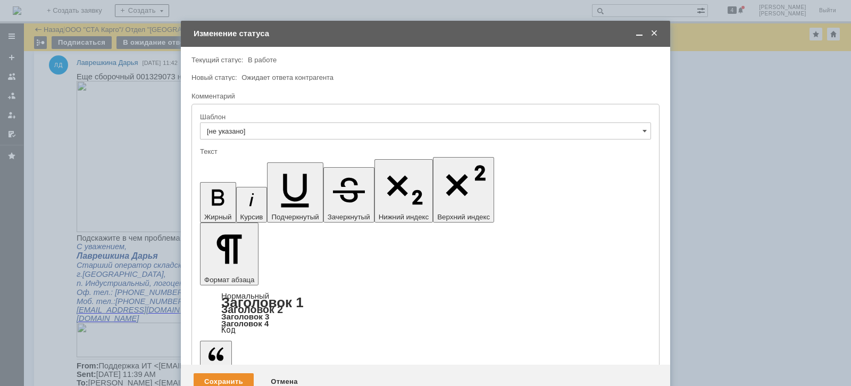
drag, startPoint x: 279, startPoint y: 2941, endPoint x: 286, endPoint y: 2953, distance: 13.1
click at [226, 373] on div "Сохранить" at bounding box center [224, 381] width 60 height 17
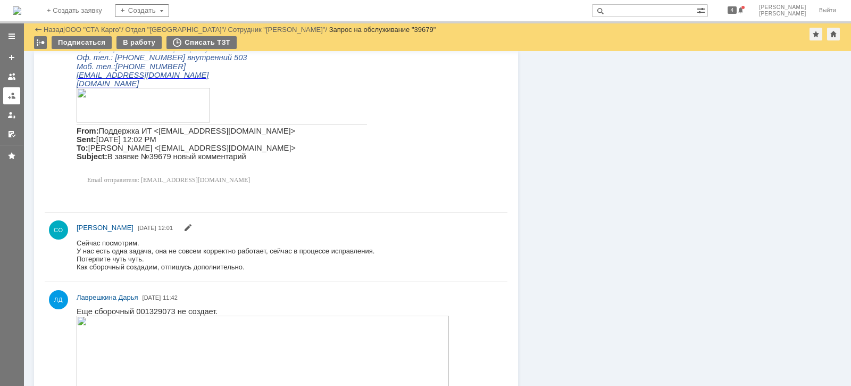
scroll to position [1469, 0]
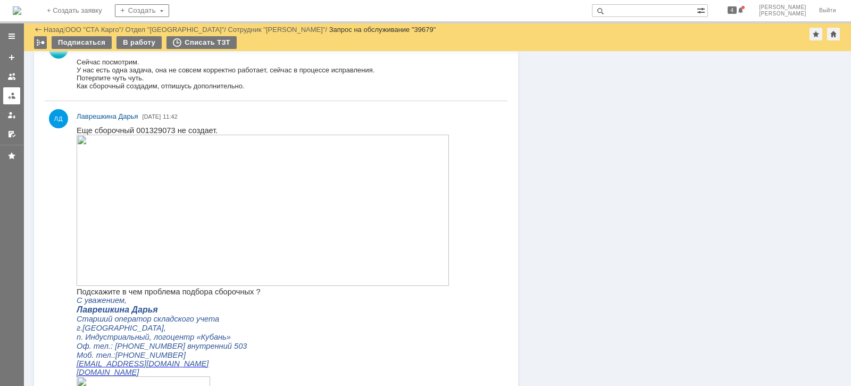
click at [10, 96] on div at bounding box center [11, 95] width 9 height 9
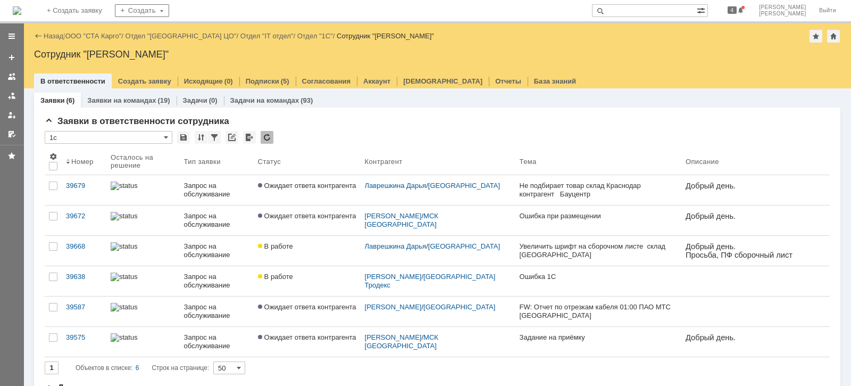
click at [77, 43] on div "Назад | ООО "СТА Карго" / Отдел "Санкт-Петербург ЦО" / Отдел "IT отдел" / Отдел…" at bounding box center [437, 55] width 828 height 65
click at [77, 38] on link "ООО "СТА Карго"" at bounding box center [93, 36] width 56 height 8
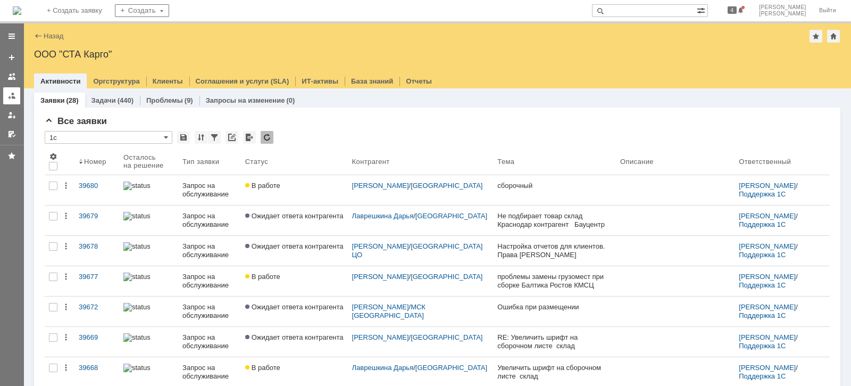
click at [6, 98] on link at bounding box center [11, 95] width 17 height 17
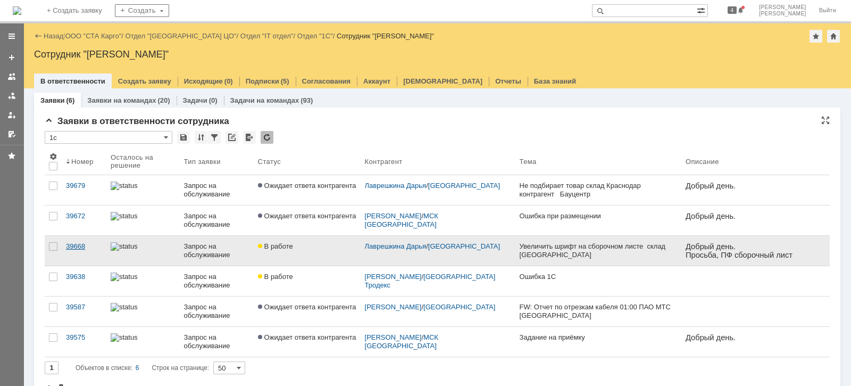
click at [85, 240] on link "39668" at bounding box center [84, 251] width 45 height 30
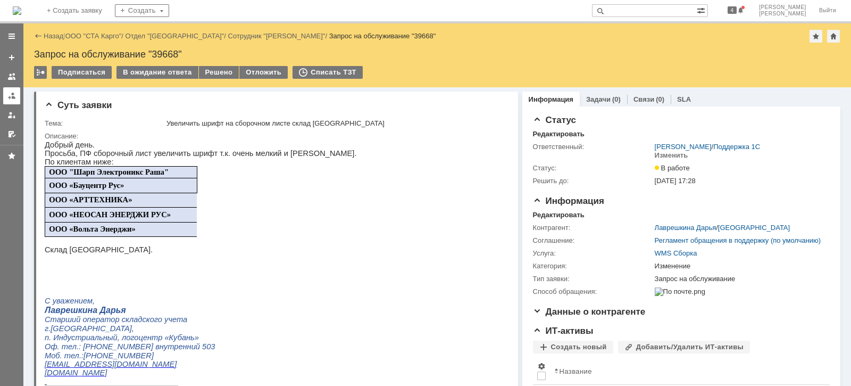
click at [6, 94] on link at bounding box center [11, 95] width 17 height 17
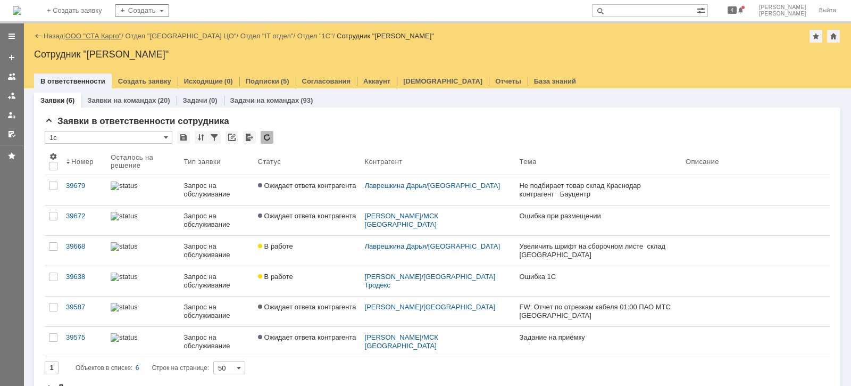
click at [90, 37] on link "ООО "СТА Карго"" at bounding box center [93, 36] width 56 height 8
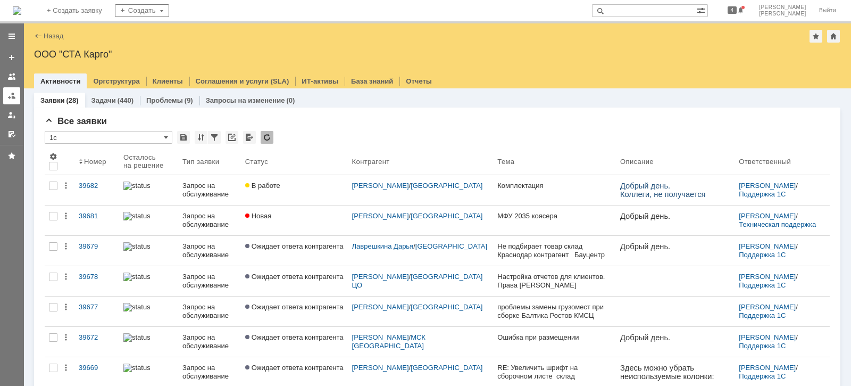
click at [15, 94] on div at bounding box center [11, 95] width 9 height 9
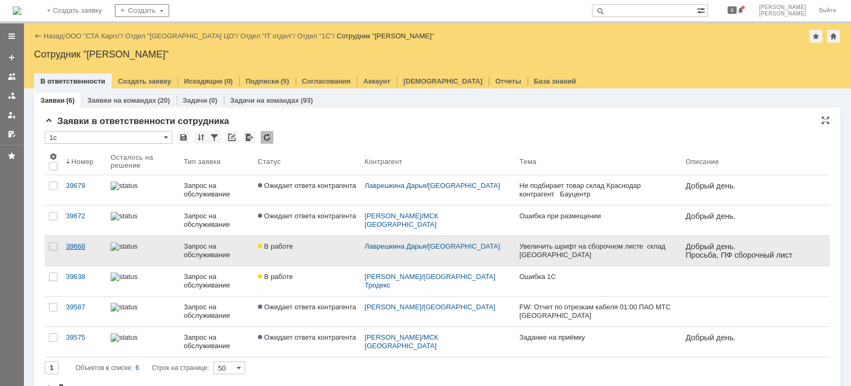
click at [73, 245] on div "39668" at bounding box center [84, 246] width 36 height 9
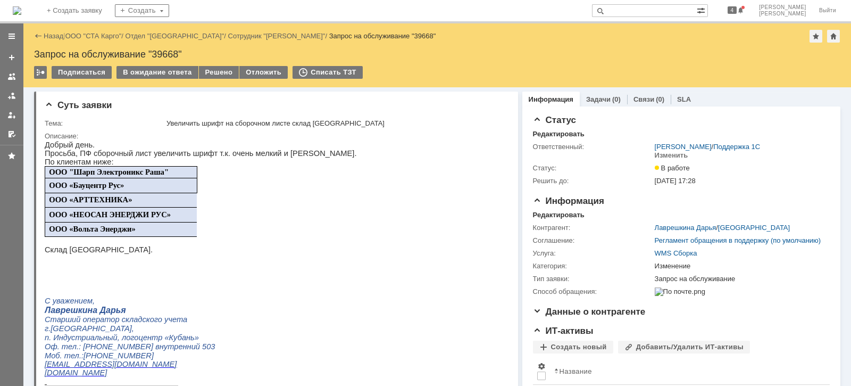
click at [103, 41] on div "Назад | ООО "СТА Карго" / Отдел "Краснодар" / Сотрудник "Лаврешкина Дарья" / За…" at bounding box center [437, 36] width 806 height 13
click at [103, 40] on link "ООО "СТА Карго"" at bounding box center [93, 36] width 56 height 8
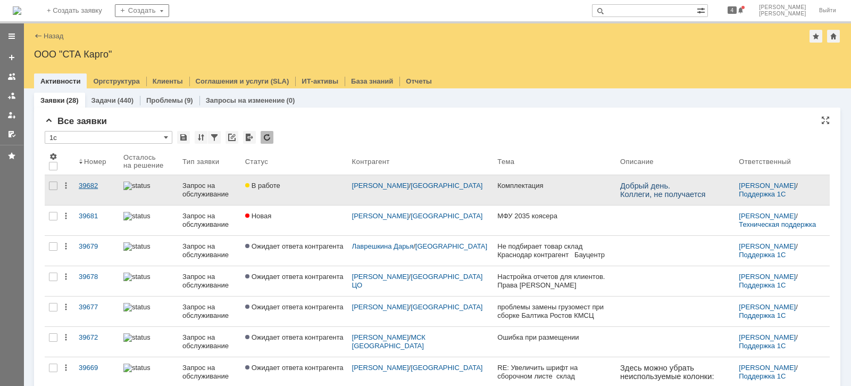
click at [90, 184] on div "39682" at bounding box center [97, 185] width 36 height 9
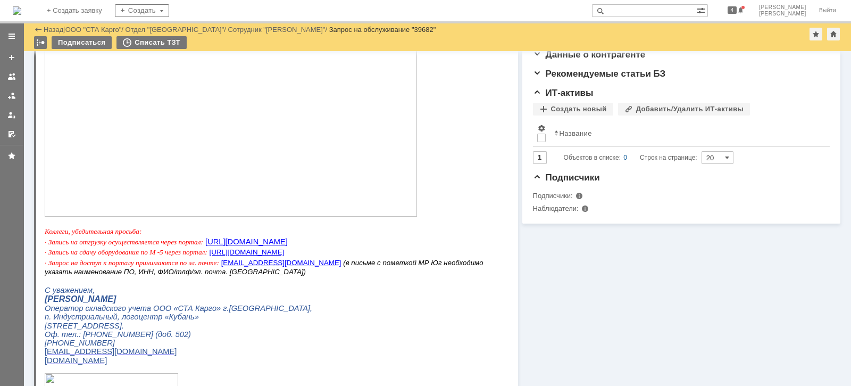
scroll to position [364, 0]
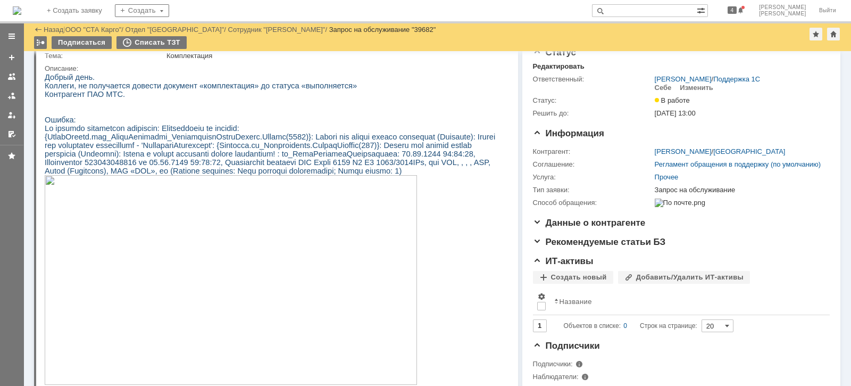
click at [193, 282] on img at bounding box center [231, 280] width 372 height 210
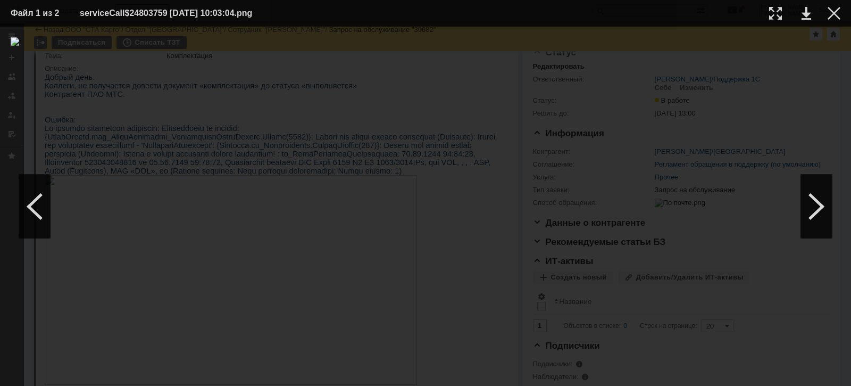
drag, startPoint x: 836, startPoint y: 16, endPoint x: 793, endPoint y: 28, distance: 44.6
click at [835, 16] on div at bounding box center [834, 13] width 13 height 13
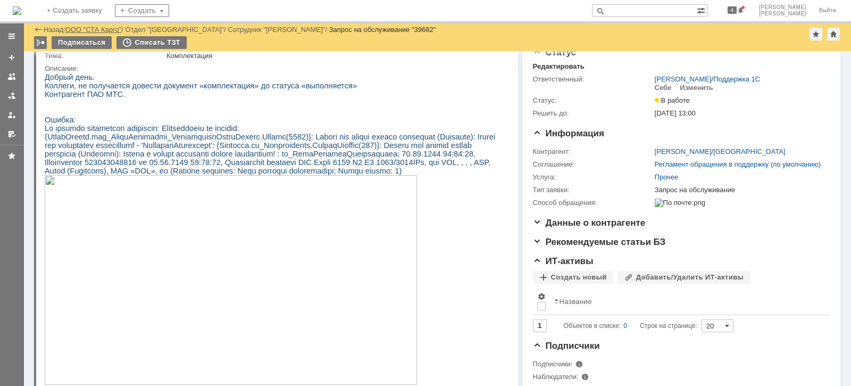
click at [94, 26] on link "ООО "СТА Карго"" at bounding box center [93, 30] width 56 height 8
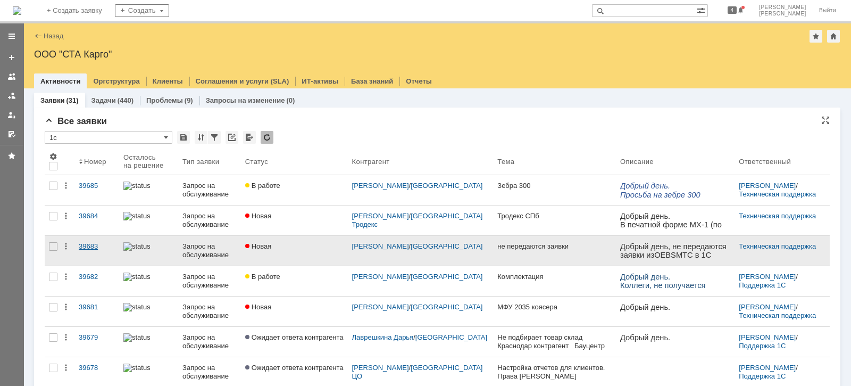
click at [95, 243] on div "39683" at bounding box center [97, 246] width 36 height 9
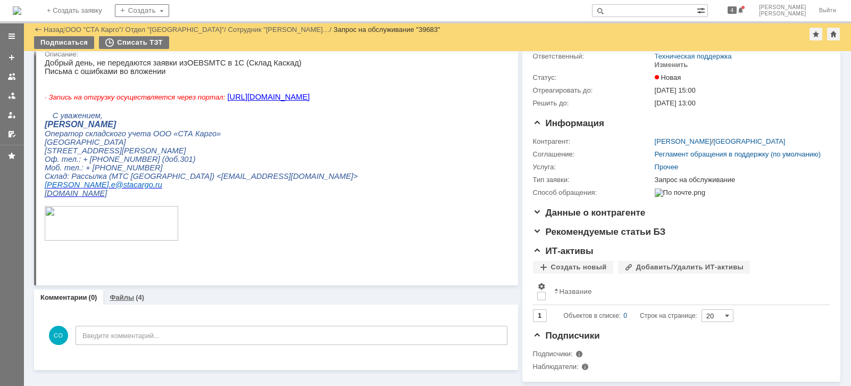
click at [125, 293] on link "Файлы" at bounding box center [122, 297] width 24 height 8
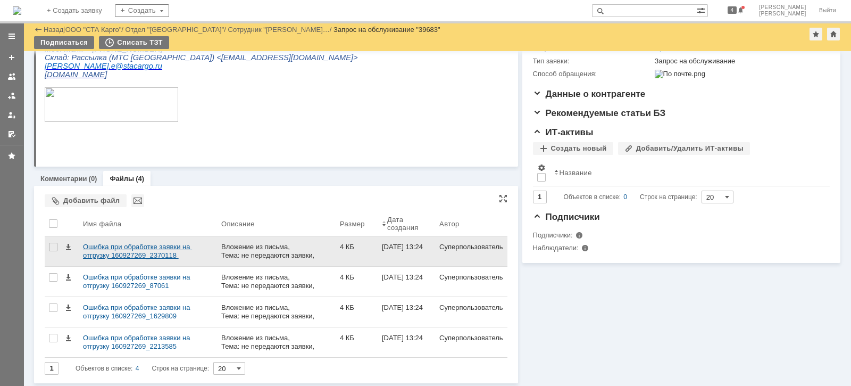
click at [126, 252] on div "Ошибка при обработке заявки на отгрузку 160927269_2370118 логистическим операто…" at bounding box center [148, 251] width 130 height 17
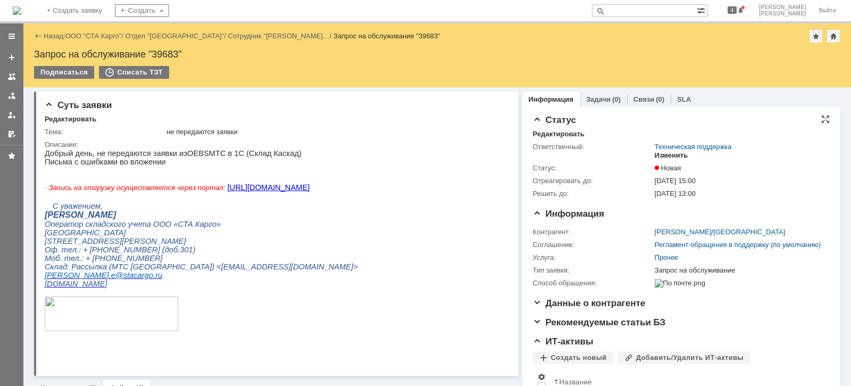
click at [662, 156] on div "Изменить" at bounding box center [672, 155] width 34 height 9
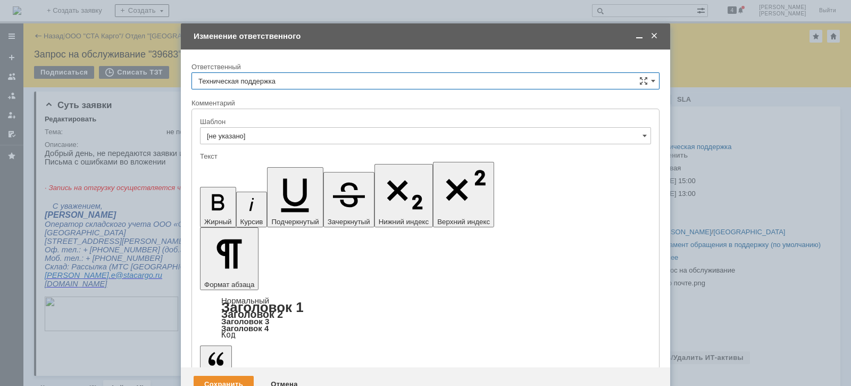
click at [321, 78] on input "Техническая поддержка" at bounding box center [425, 80] width 468 height 17
click at [240, 129] on div "[PERSON_NAME]" at bounding box center [425, 135] width 467 height 17
type input "[PERSON_NAME]"
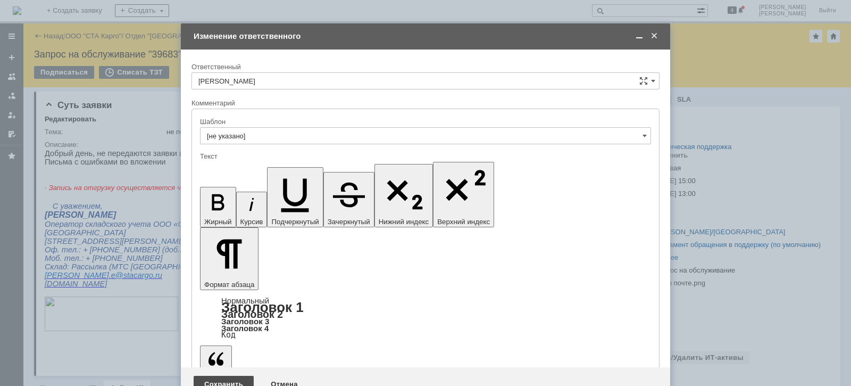
click at [226, 376] on div "Сохранить" at bounding box center [224, 384] width 60 height 17
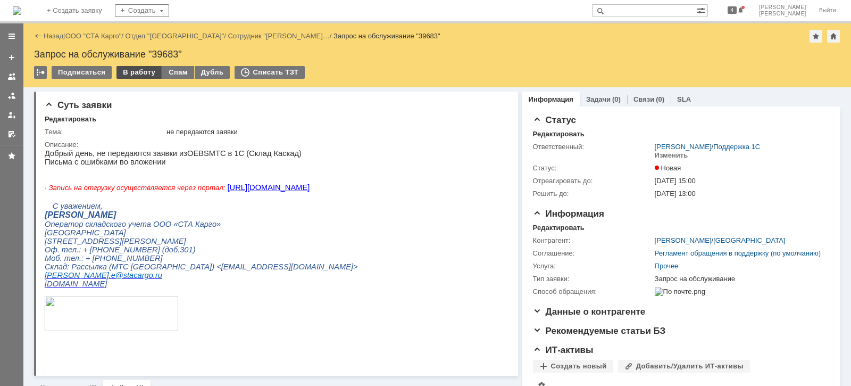
click at [143, 71] on div "В работу" at bounding box center [138, 72] width 45 height 13
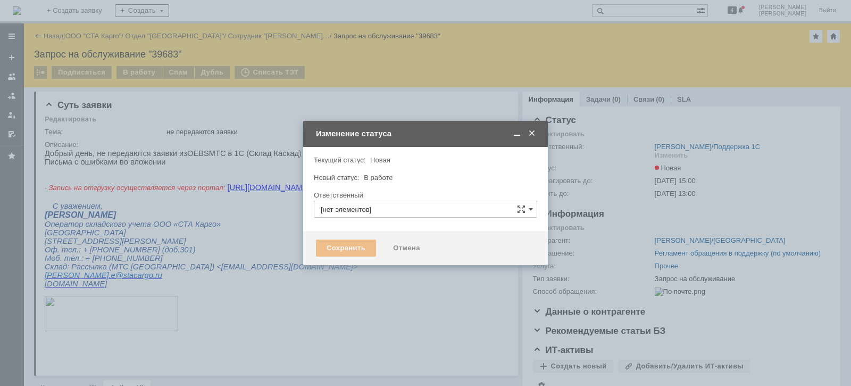
type input "[PERSON_NAME]"
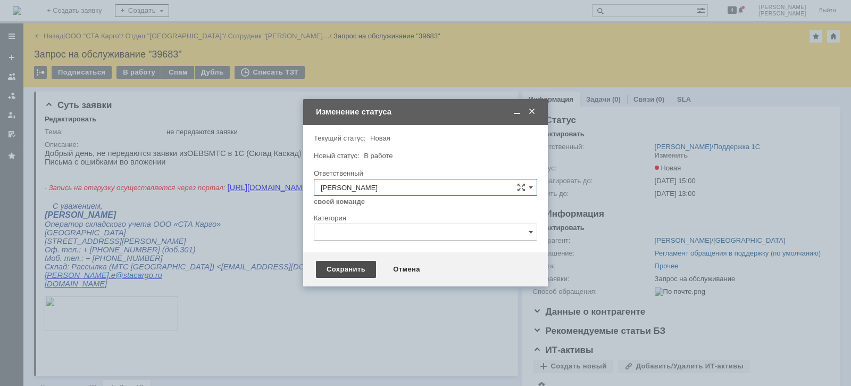
click at [323, 272] on div "Сохранить" at bounding box center [346, 269] width 60 height 17
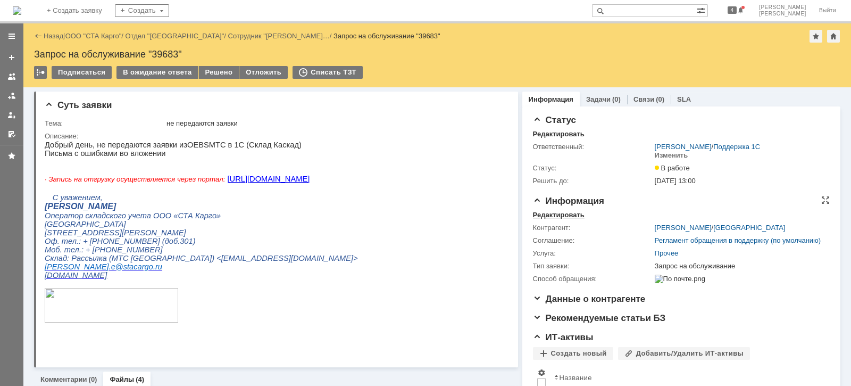
click at [561, 212] on div "Редактировать" at bounding box center [559, 215] width 52 height 9
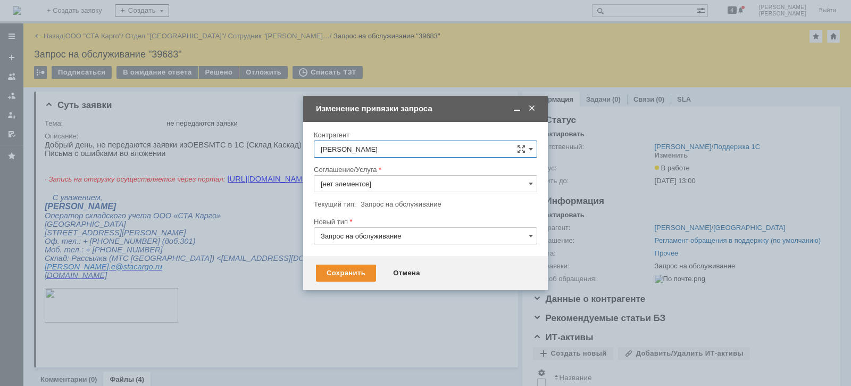
type input "Прочее"
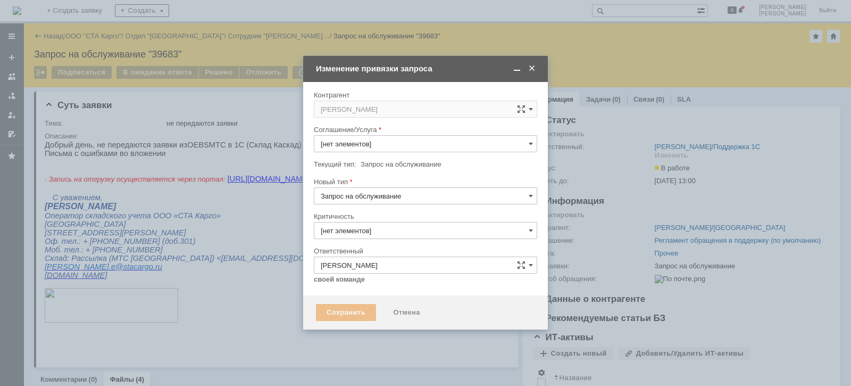
type input "Прочее"
type input "3. Низкая"
type input "[не указано]"
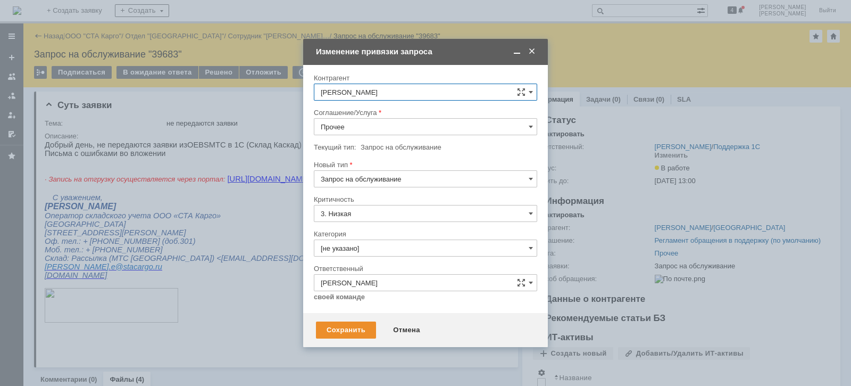
click at [368, 125] on input "Прочее" at bounding box center [425, 126] width 223 height 17
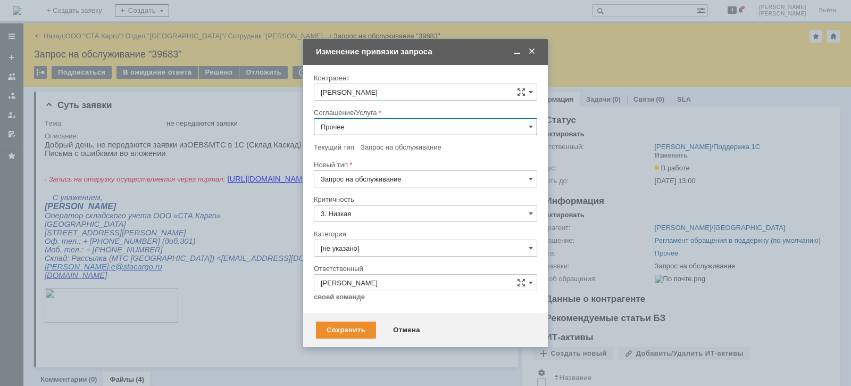
click at [379, 194] on span "WMS Обмены" at bounding box center [426, 192] width 210 height 9
type input "WMS Обмены"
click at [374, 245] on input "[не указано]" at bounding box center [425, 247] width 223 height 17
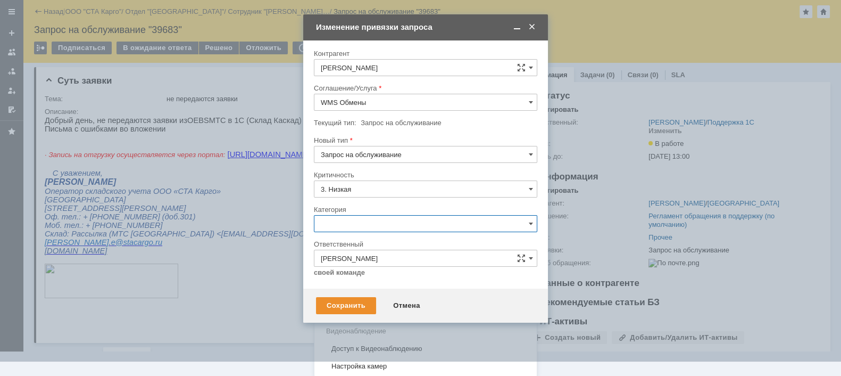
click at [373, 307] on div "Ошибка" at bounding box center [425, 313] width 222 height 17
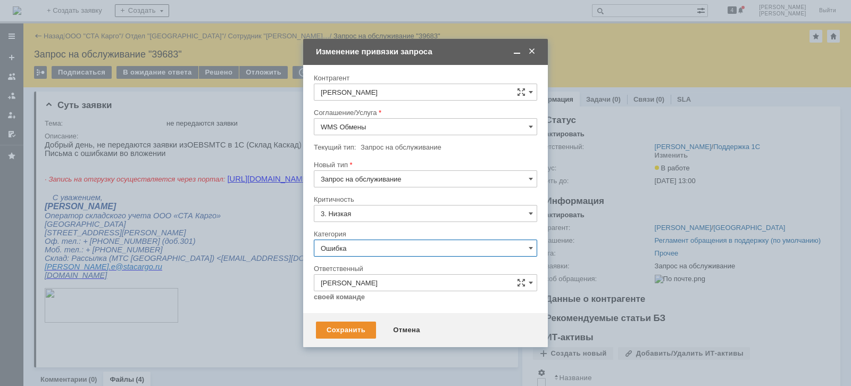
type input "Ошибка"
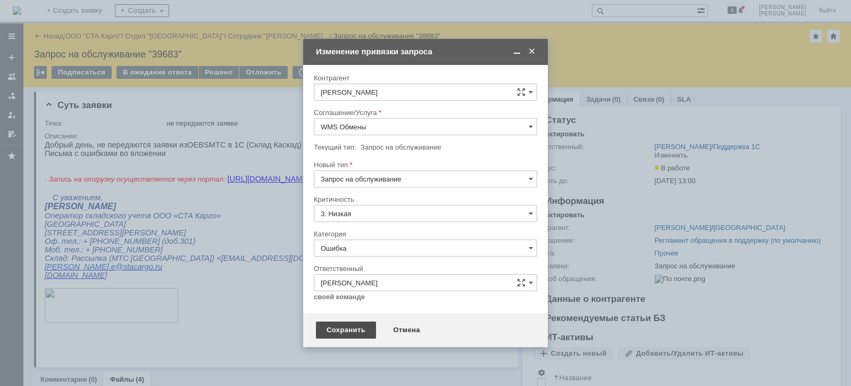
click at [343, 325] on div "Сохранить" at bounding box center [346, 329] width 60 height 17
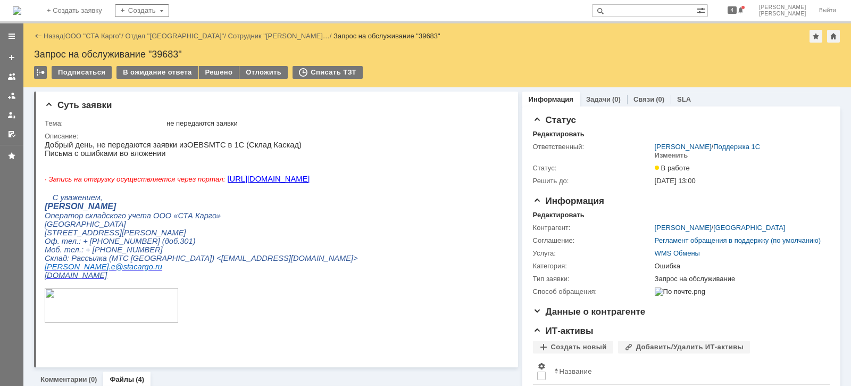
click at [398, 186] on html "Добрый день, не передаются заявки из OEBS МТС в 1С (Склад Каскад) Письма с ошиб…" at bounding box center [272, 236] width 454 height 192
click at [4, 93] on link at bounding box center [11, 95] width 17 height 17
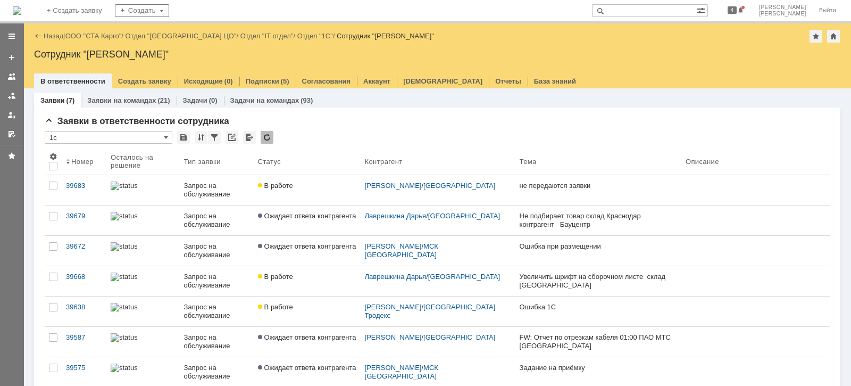
click at [99, 30] on div "Назад | ООО "СТА Карго" / Отдел "Санкт-Петербург ЦО" / Отдел "IT отдел" / Отдел…" at bounding box center [437, 36] width 806 height 13
click at [101, 35] on link "ООО "СТА Карго"" at bounding box center [93, 36] width 56 height 8
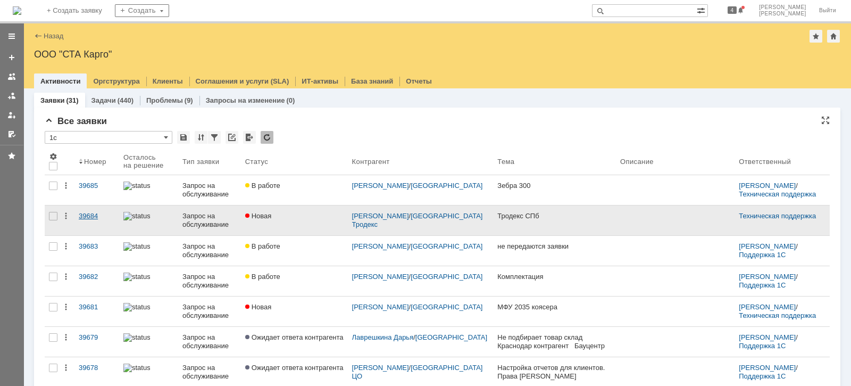
click at [89, 214] on div "39684" at bounding box center [97, 216] width 36 height 9
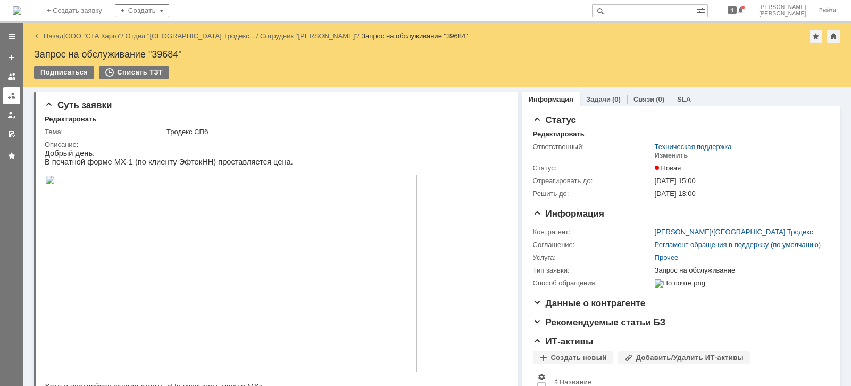
click at [15, 95] on div at bounding box center [11, 95] width 9 height 9
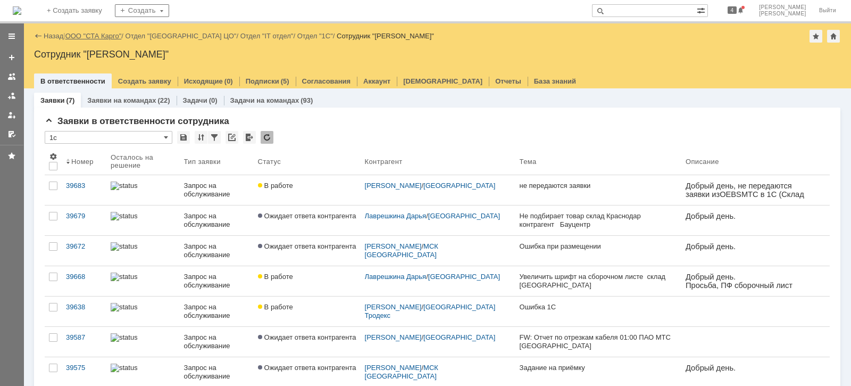
click at [114, 38] on link "ООО "СТА Карго"" at bounding box center [93, 36] width 56 height 8
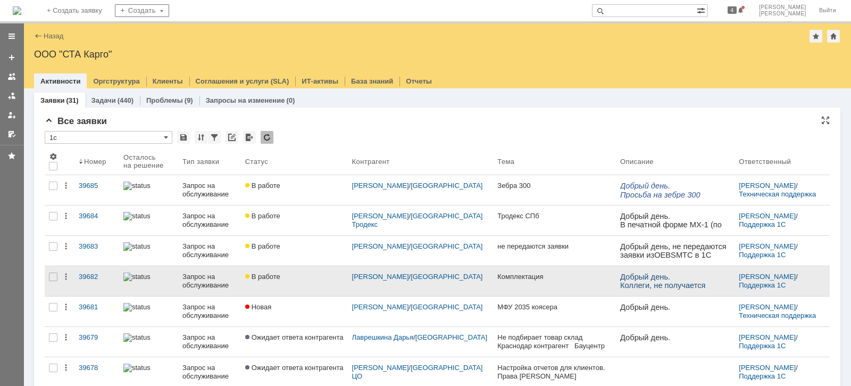
click at [319, 279] on div "В работе" at bounding box center [294, 276] width 98 height 9
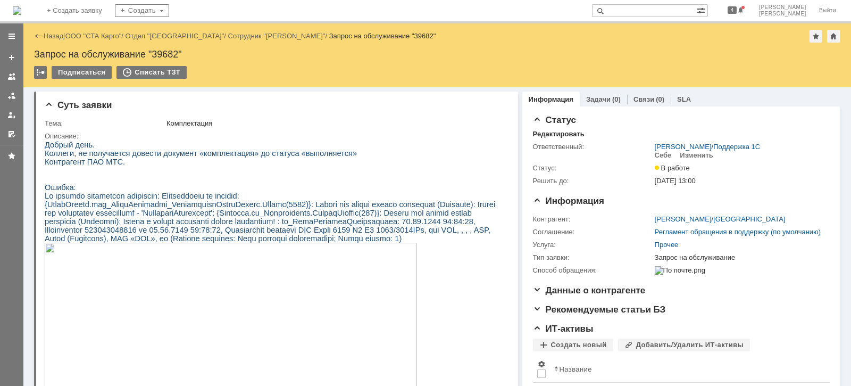
click at [159, 49] on div "Запрос на обслуживание "39682"" at bounding box center [437, 54] width 806 height 11
copy div "39682"
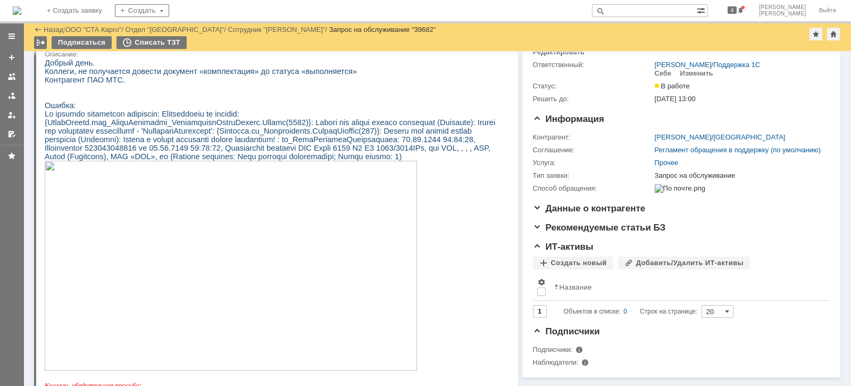
scroll to position [66, 0]
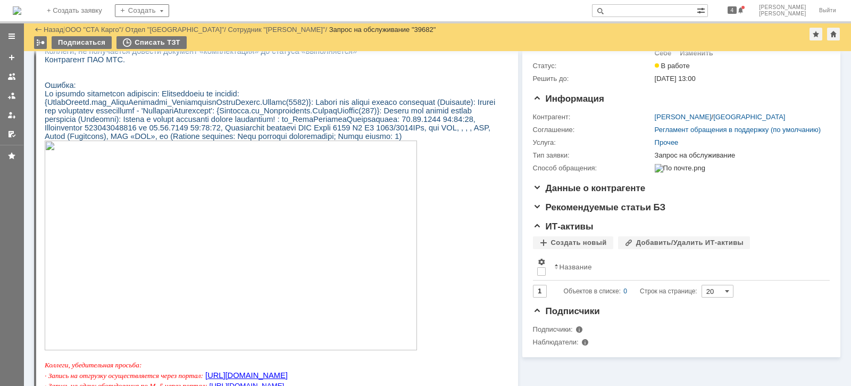
click at [376, 223] on img at bounding box center [231, 245] width 372 height 210
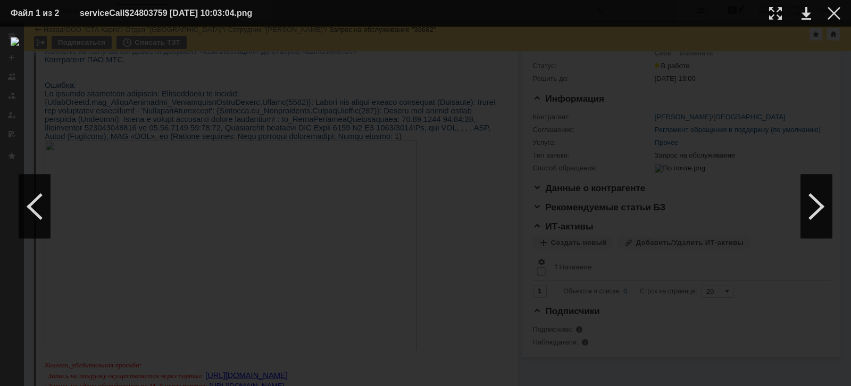
drag, startPoint x: 833, startPoint y: 15, endPoint x: 764, endPoint y: 36, distance: 72.7
click at [833, 16] on div at bounding box center [834, 13] width 13 height 13
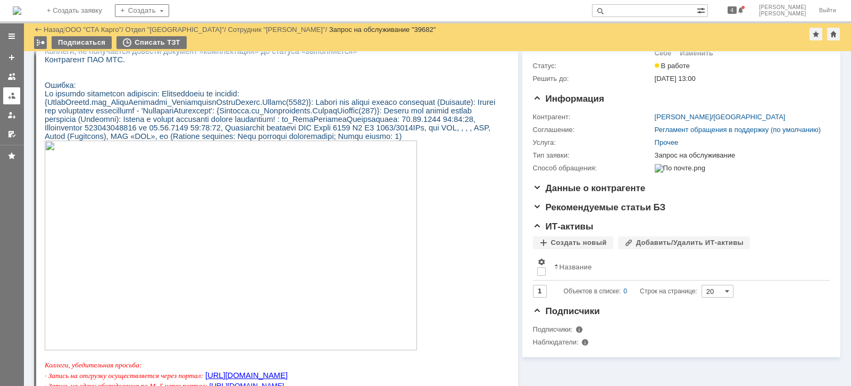
click at [12, 98] on div at bounding box center [11, 95] width 9 height 9
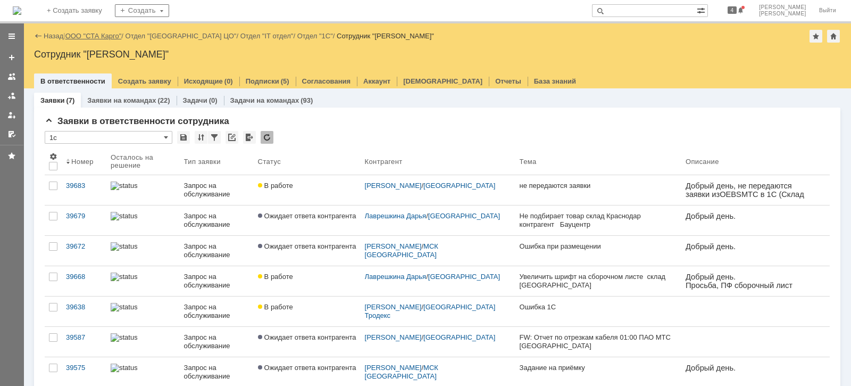
click at [86, 35] on link "ООО "СТА Карго"" at bounding box center [93, 36] width 56 height 8
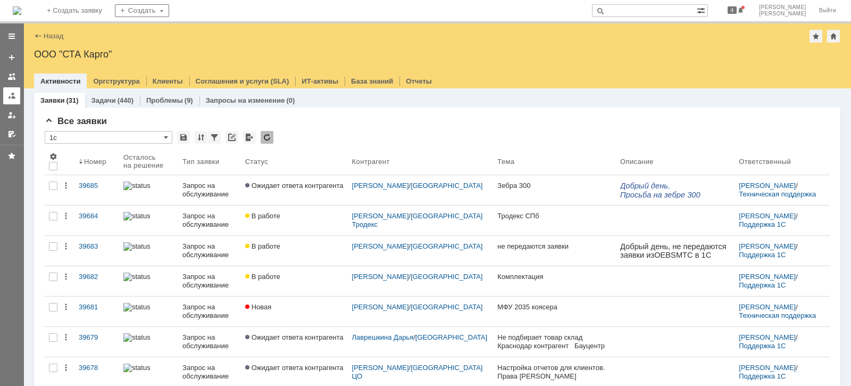
click at [4, 95] on link at bounding box center [11, 95] width 17 height 17
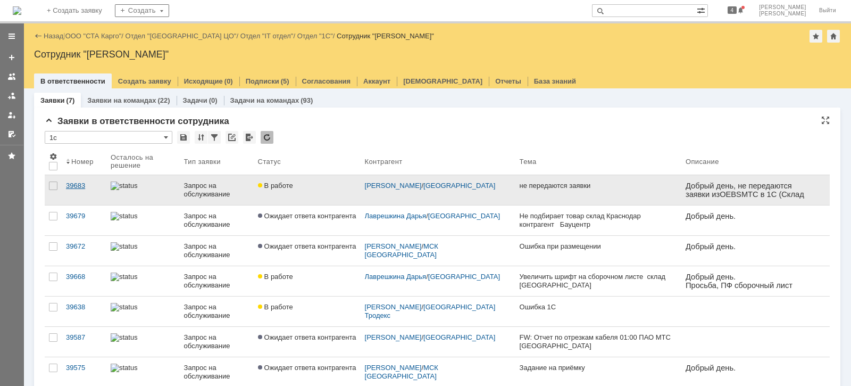
click at [80, 189] on div "39683" at bounding box center [84, 185] width 36 height 9
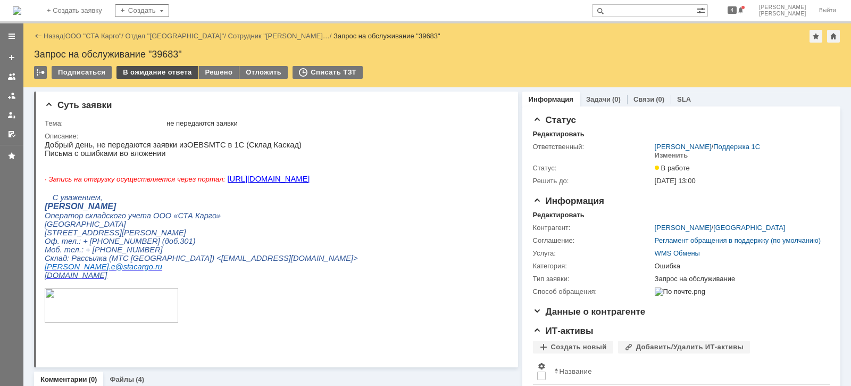
click at [168, 77] on div "В ожидание ответа" at bounding box center [156, 72] width 81 height 13
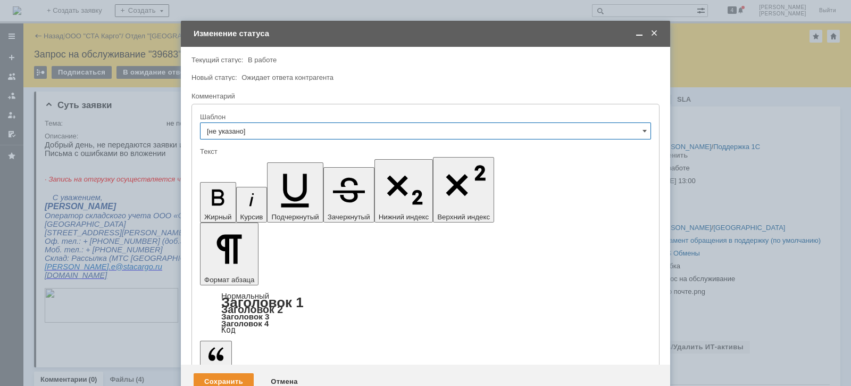
click at [221, 373] on div "Сохранить" at bounding box center [224, 381] width 60 height 17
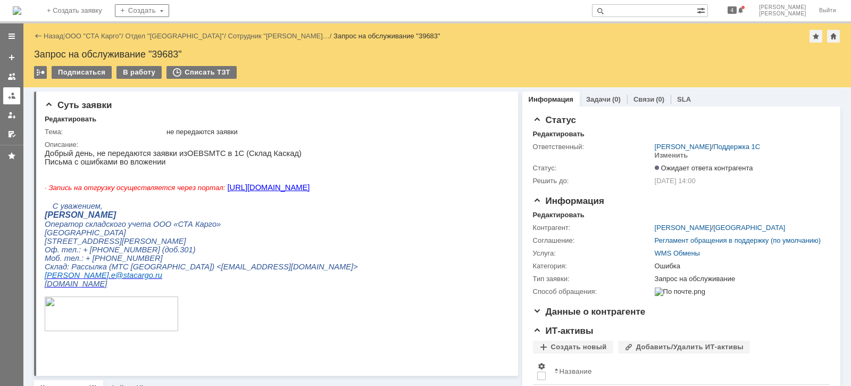
click at [10, 98] on div at bounding box center [11, 95] width 9 height 9
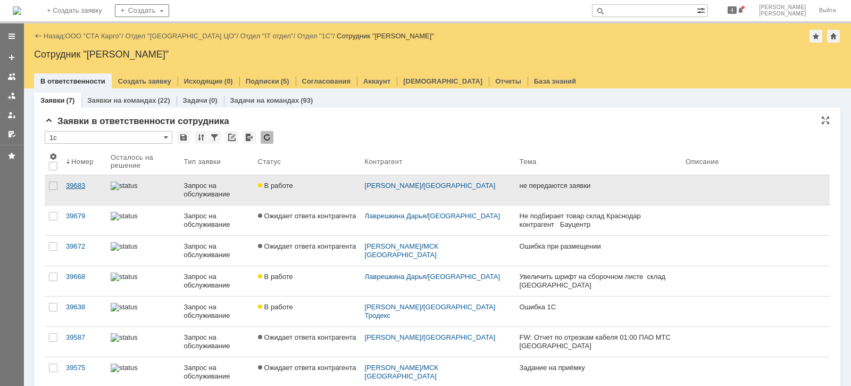
click at [76, 181] on div "39683" at bounding box center [84, 185] width 36 height 9
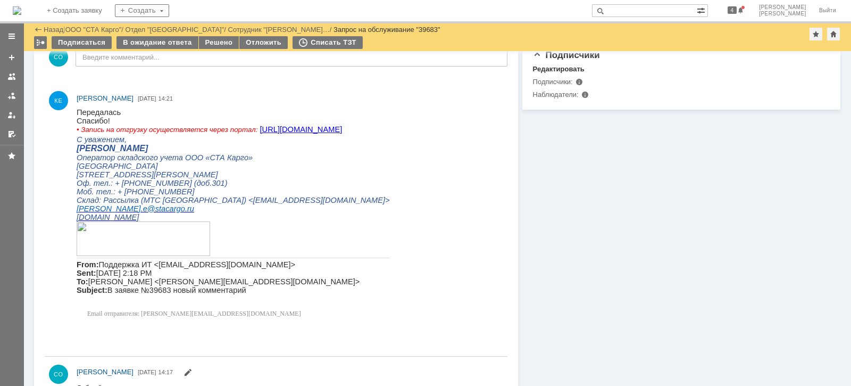
scroll to position [332, 0]
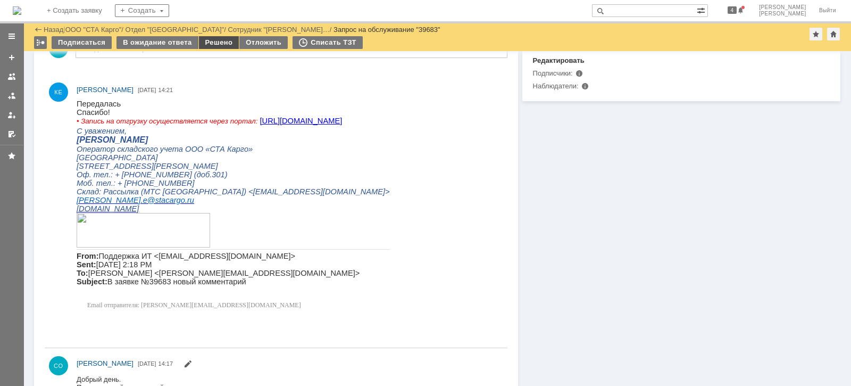
click at [224, 43] on div "Решено" at bounding box center [219, 42] width 40 height 13
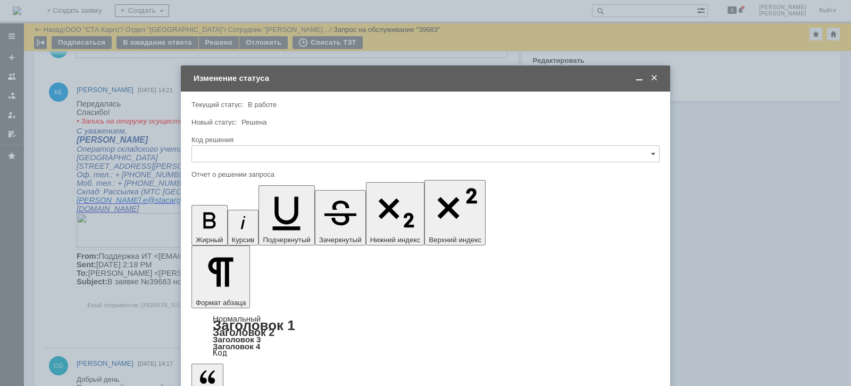
scroll to position [0, 0]
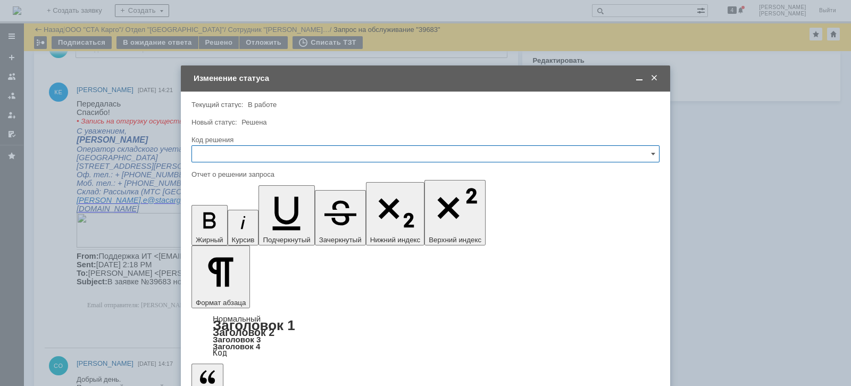
click at [254, 154] on input "text" at bounding box center [425, 153] width 468 height 17
click at [211, 293] on span "Решено" at bounding box center [425, 296] width 454 height 9
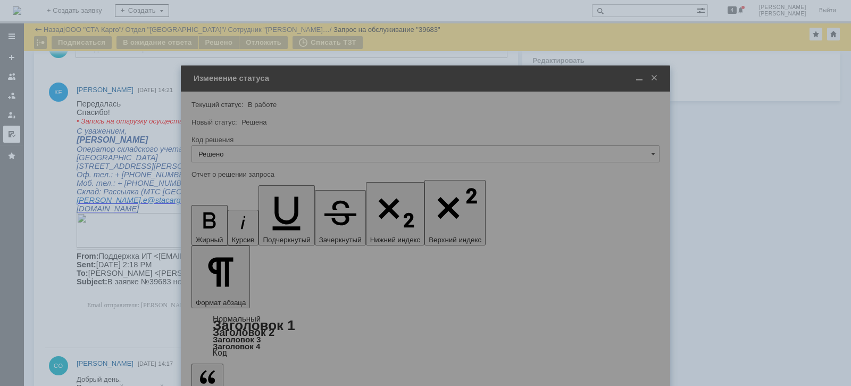
type input "Решено"
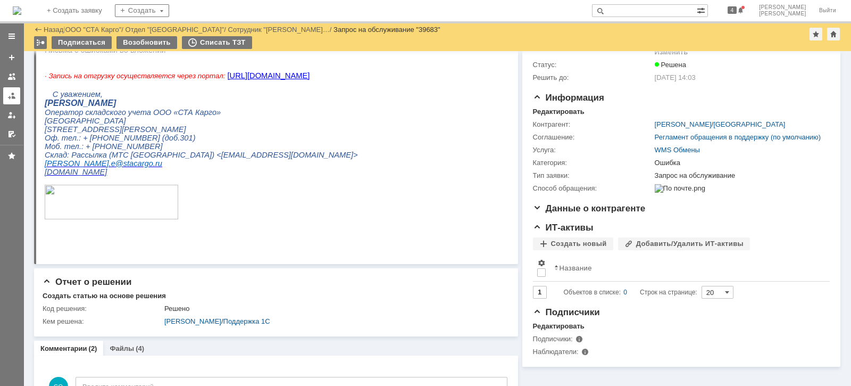
click at [10, 101] on link at bounding box center [11, 95] width 17 height 17
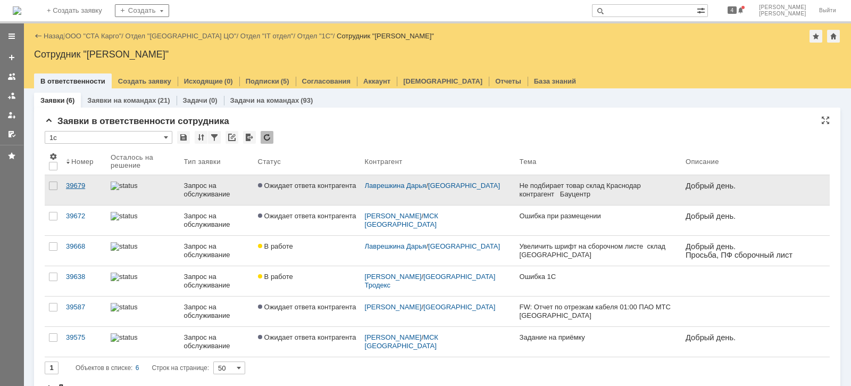
click at [82, 187] on div "39679" at bounding box center [84, 185] width 36 height 9
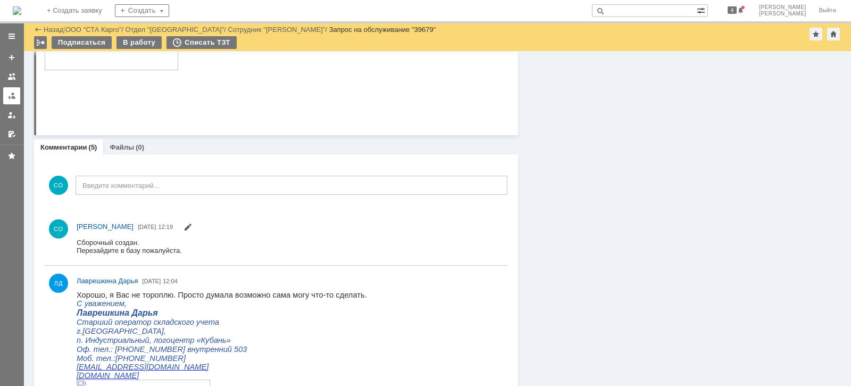
click at [14, 92] on div at bounding box center [11, 95] width 9 height 9
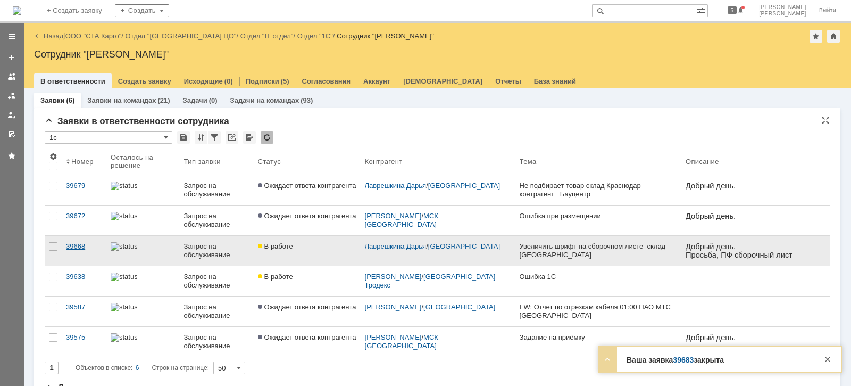
click at [89, 246] on div "39668" at bounding box center [84, 246] width 36 height 9
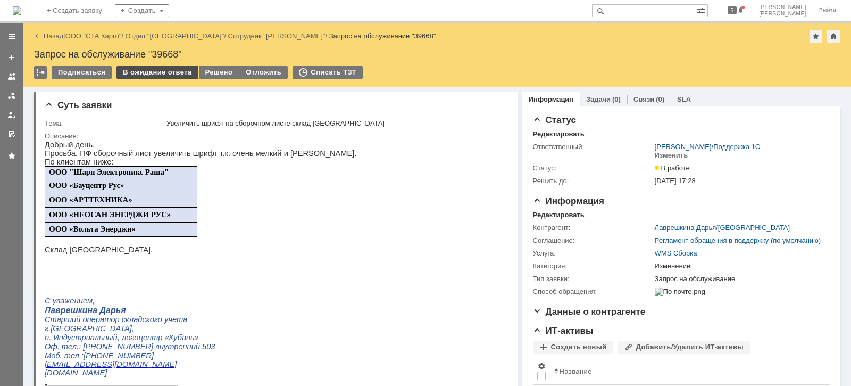
click at [164, 67] on div "В ожидание ответа" at bounding box center [156, 72] width 81 height 13
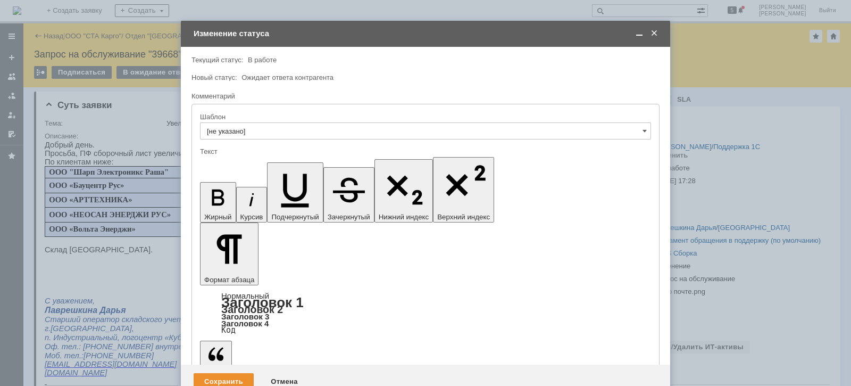
click at [224, 373] on div "Сохранить" at bounding box center [224, 381] width 60 height 17
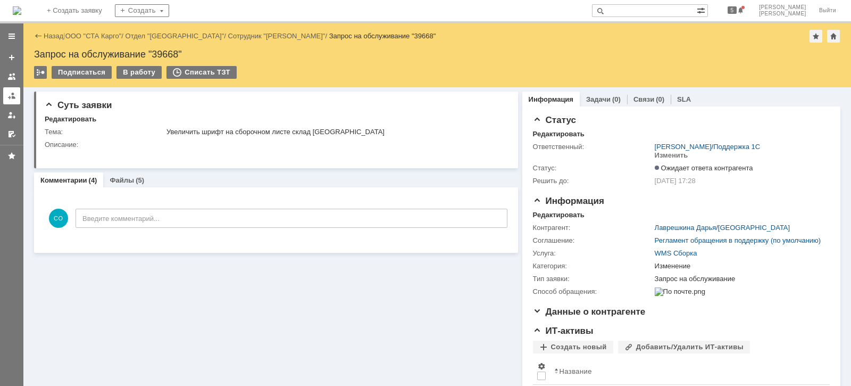
click at [9, 92] on div at bounding box center [11, 95] width 9 height 9
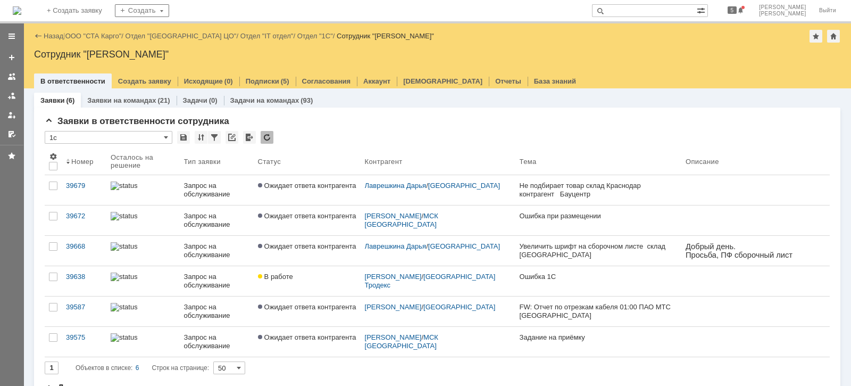
click at [104, 40] on link "ООО "СТА Карго"" at bounding box center [93, 36] width 56 height 8
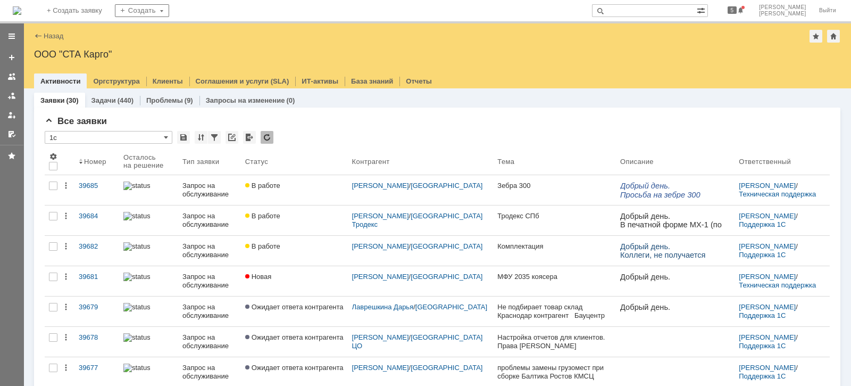
drag, startPoint x: 15, startPoint y: 95, endPoint x: 24, endPoint y: 96, distance: 8.6
click at [15, 94] on div at bounding box center [11, 95] width 9 height 9
